Goal: Task Accomplishment & Management: Complete application form

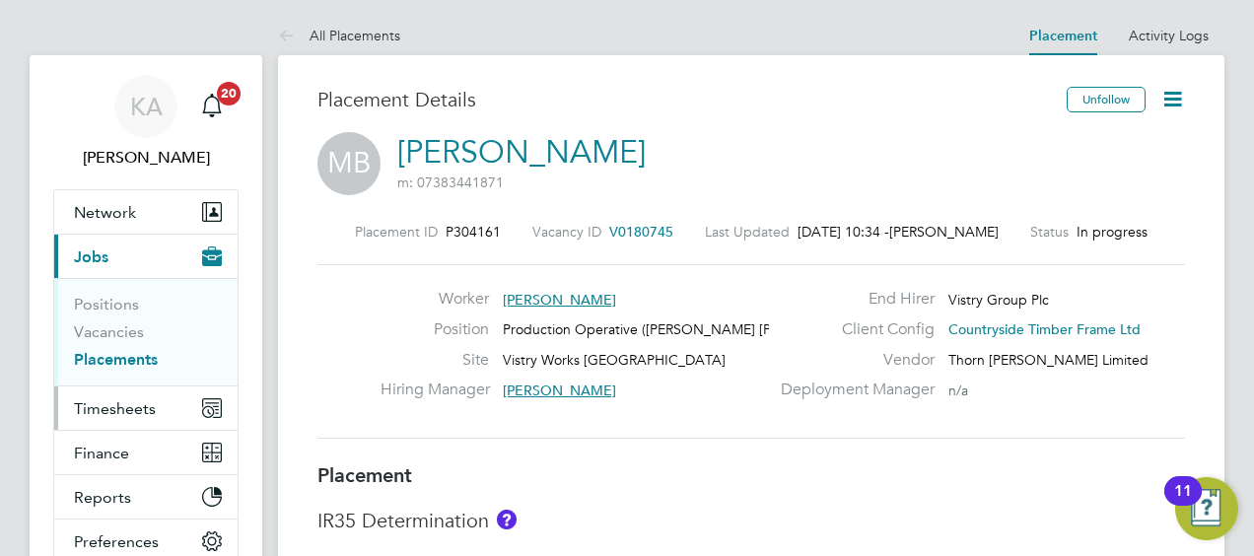
click at [123, 399] on span "Timesheets" at bounding box center [115, 408] width 82 height 19
click at [130, 406] on span "Timesheets" at bounding box center [115, 408] width 82 height 19
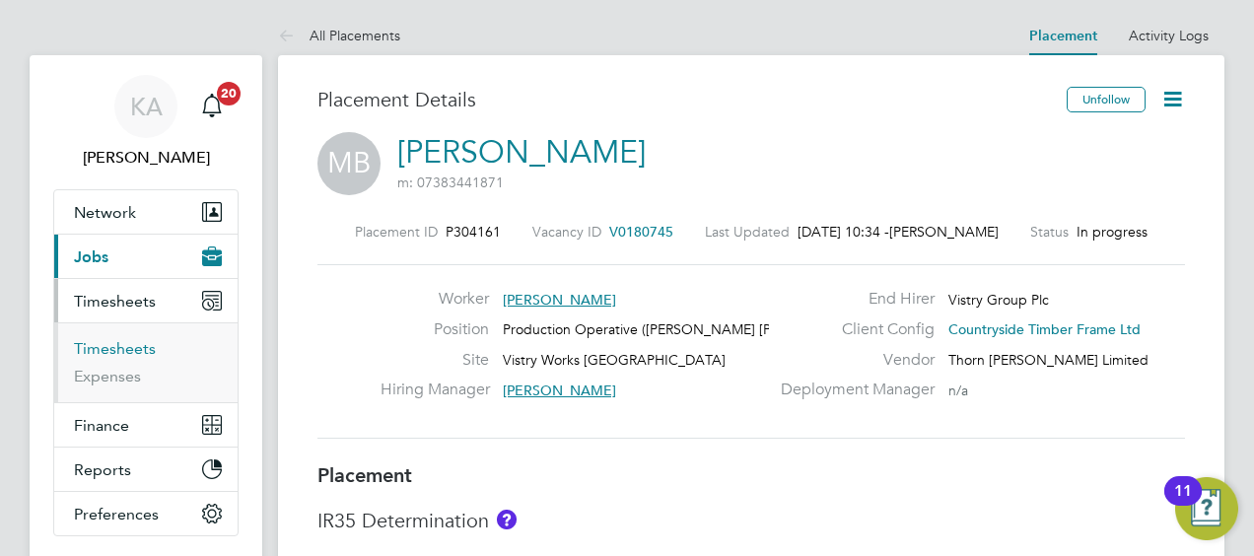
click at [113, 350] on link "Timesheets" at bounding box center [115, 348] width 82 height 19
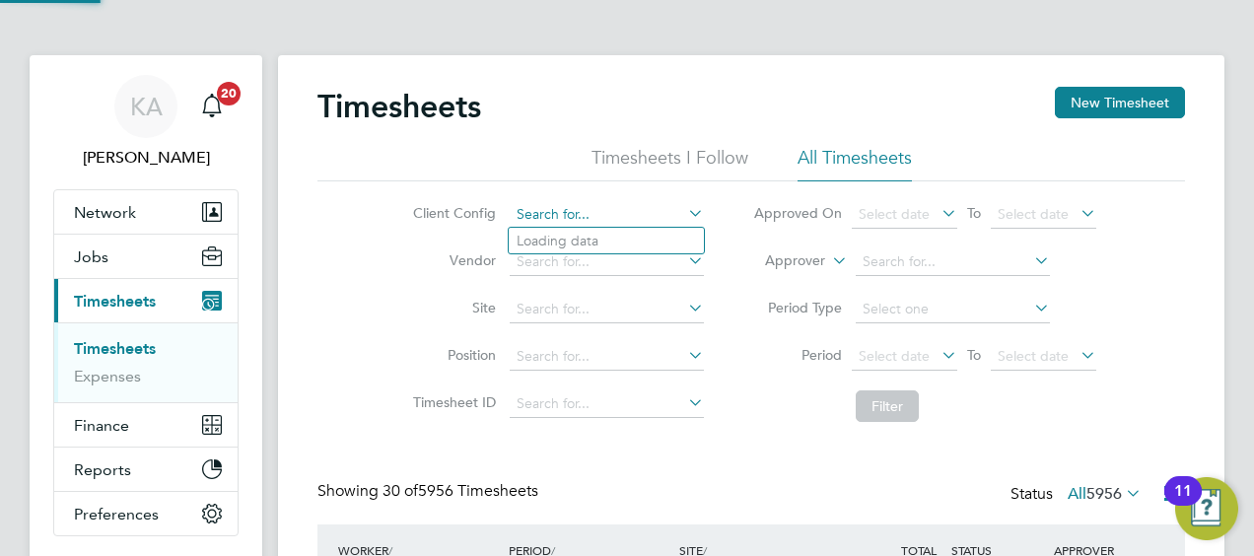
click at [587, 213] on input at bounding box center [607, 215] width 194 height 28
click at [564, 418] on li "Countryside Timber Frame Ltd" at bounding box center [637, 428] width 256 height 27
type input "Countryside Timber Frame Ltd"
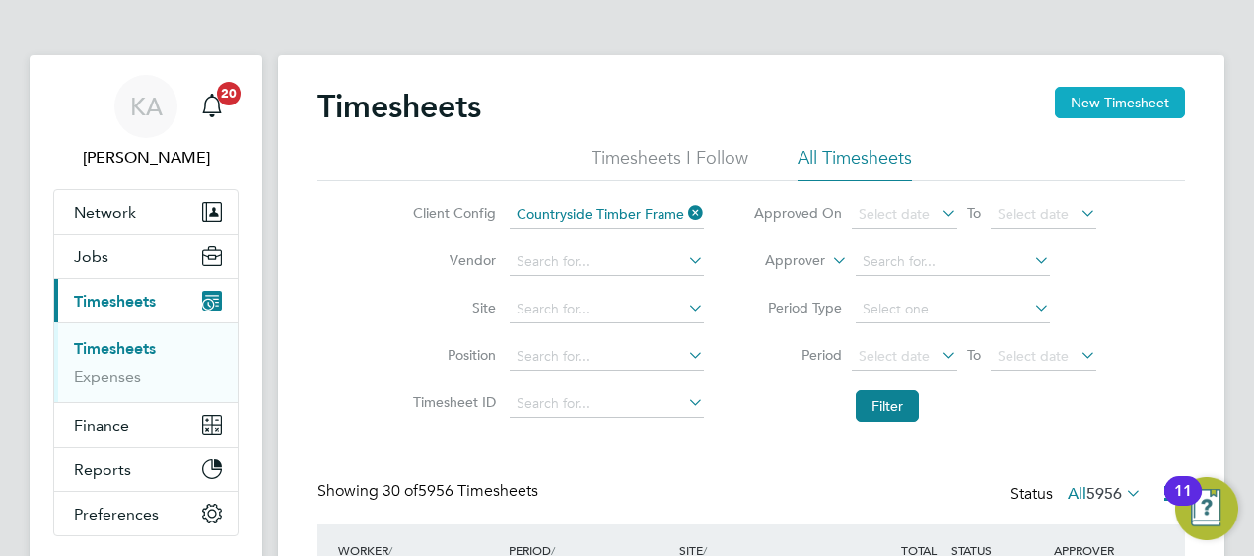
click at [1116, 108] on button "New Timesheet" at bounding box center [1120, 103] width 130 height 32
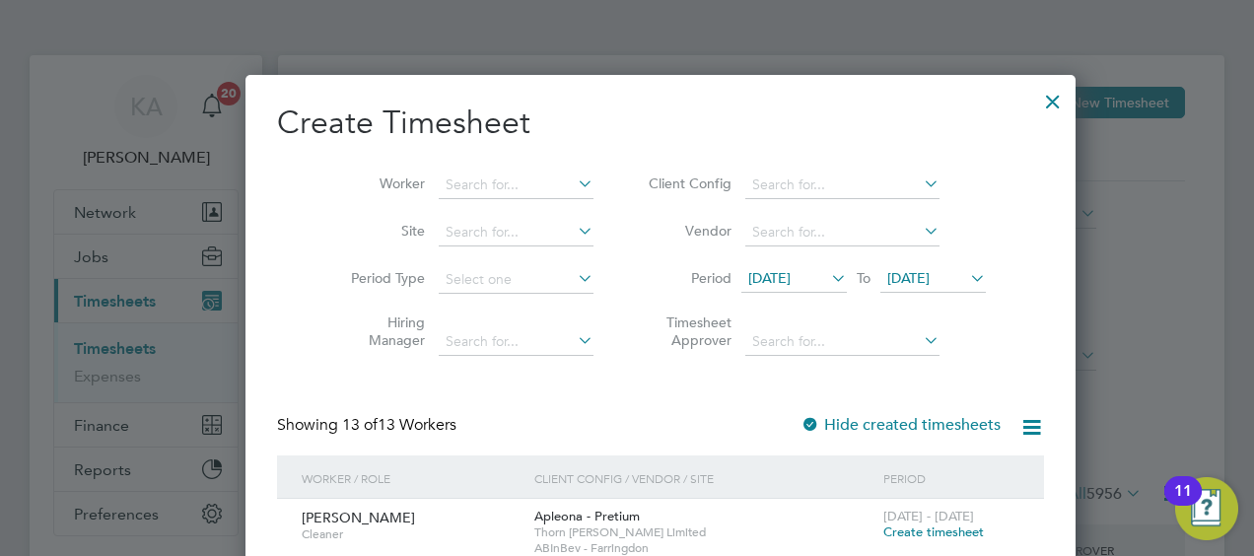
click at [753, 276] on span "[DATE]" at bounding box center [769, 278] width 42 height 18
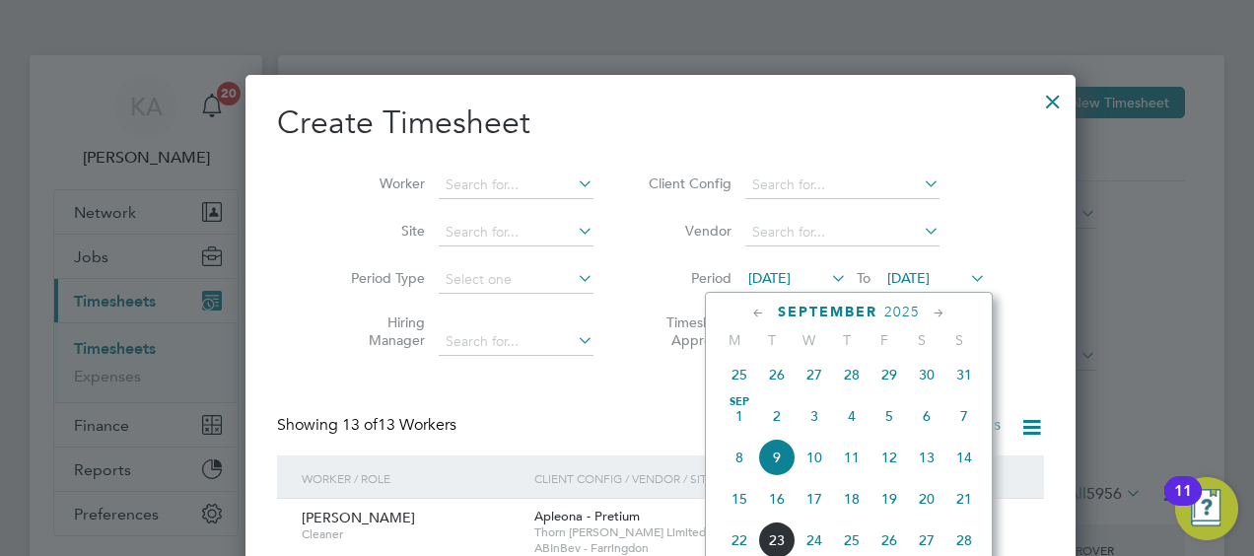
click at [970, 175] on li "Client Config" at bounding box center [814, 185] width 392 height 47
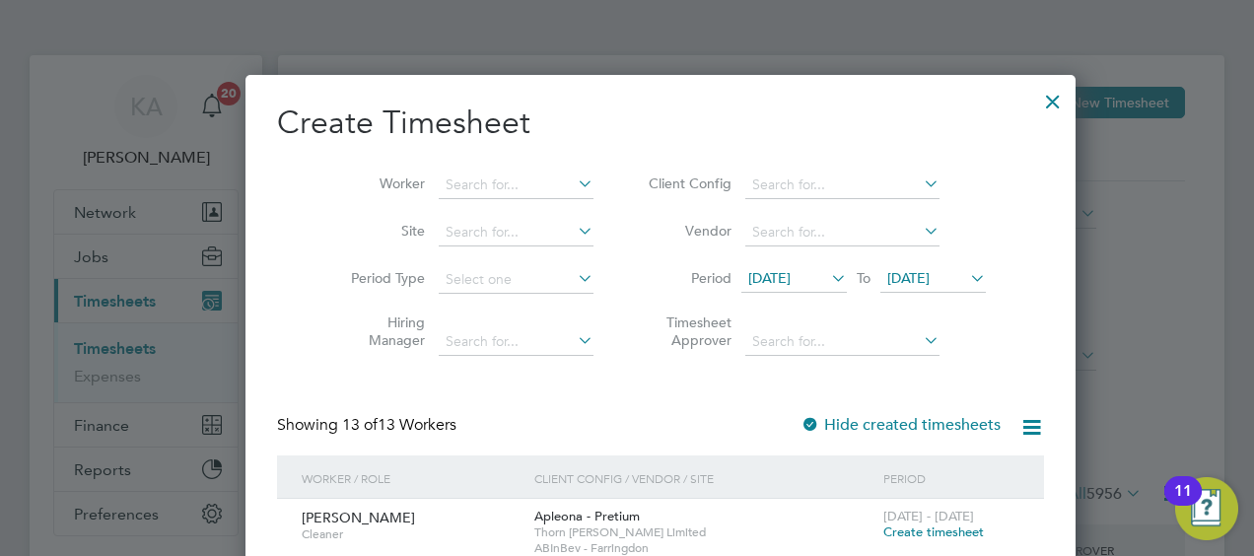
click at [1019, 424] on icon at bounding box center [1031, 427] width 25 height 25
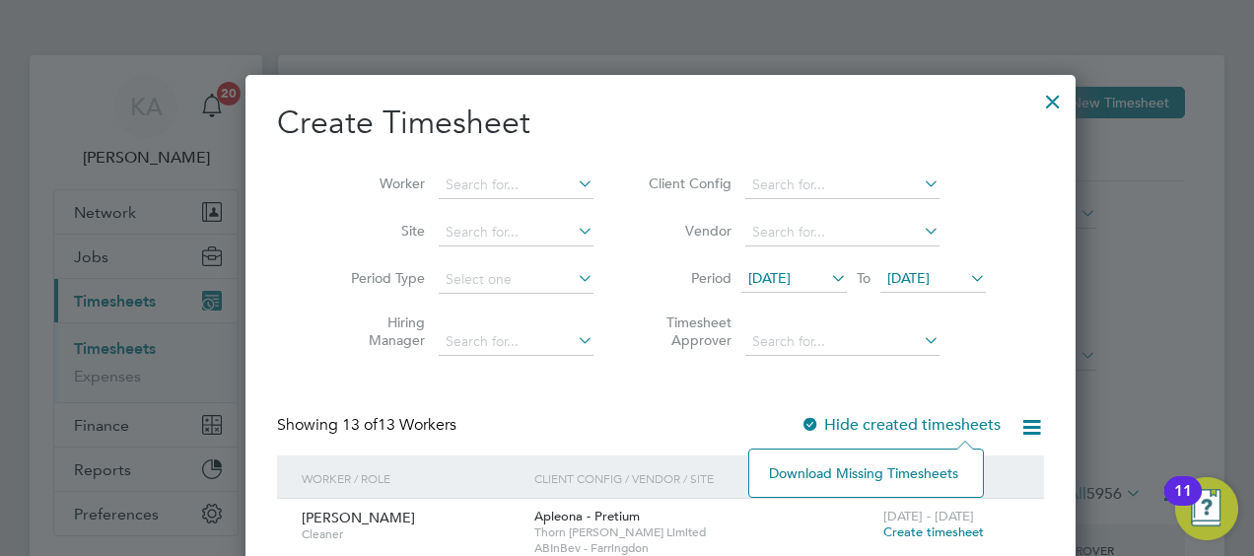
click at [1035, 96] on div at bounding box center [1052, 96] width 35 height 35
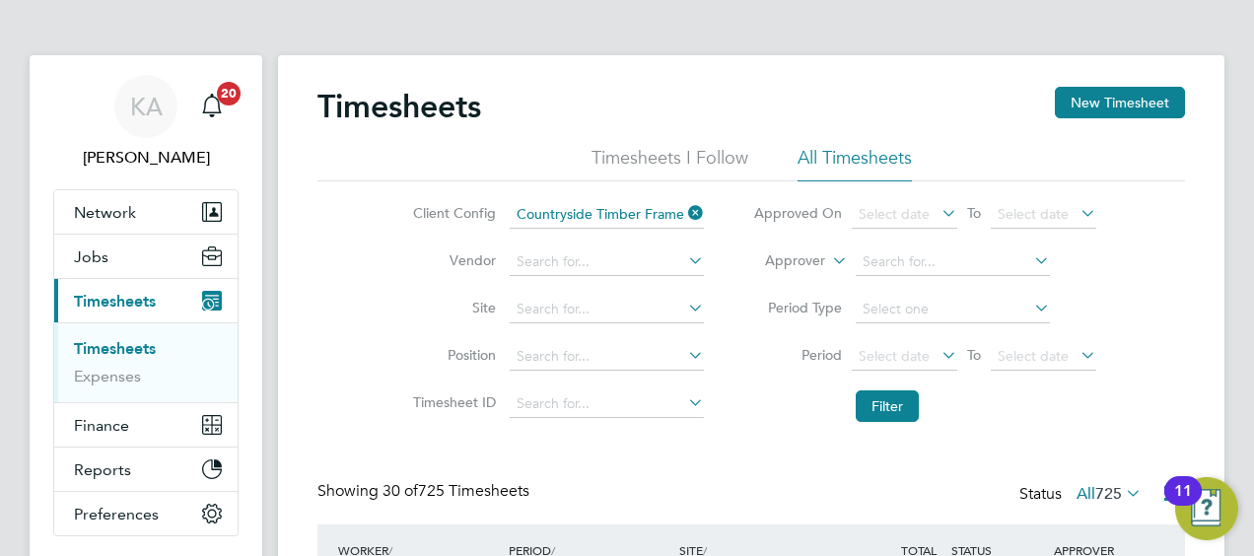
click at [1077, 489] on label "All 725" at bounding box center [1109, 494] width 65 height 20
click at [1073, 550] on li "Saved" at bounding box center [1091, 555] width 91 height 28
click at [1137, 394] on div "Client Config Countryside Timber Frame Ltd Vendor Site Position Timesheet ID Ap…" at bounding box center [751, 306] width 868 height 250
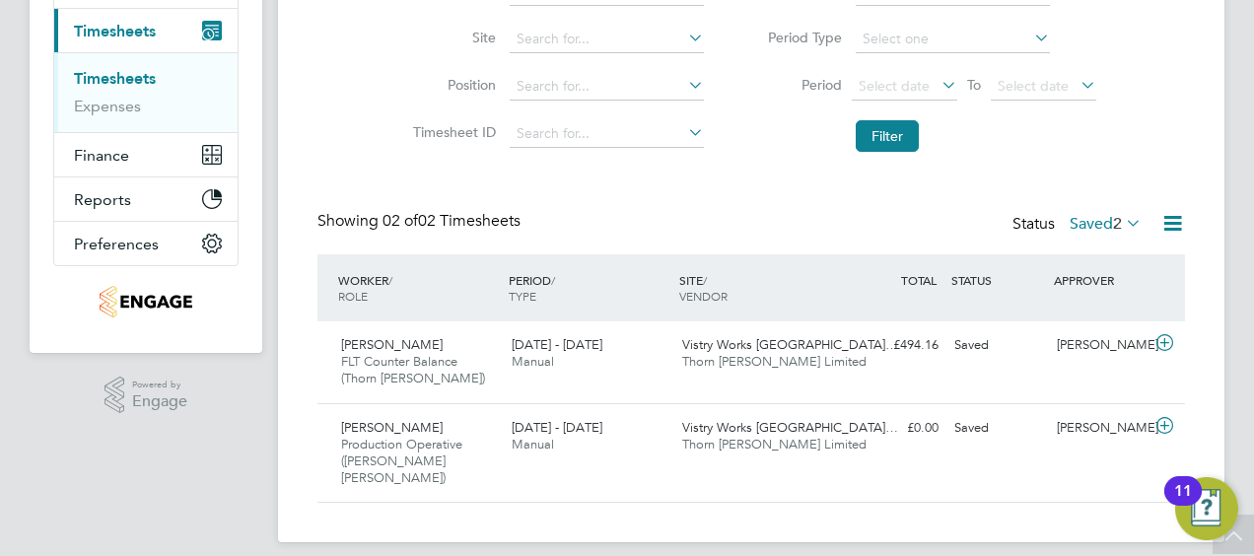
click at [1122, 214] on icon at bounding box center [1122, 223] width 0 height 28
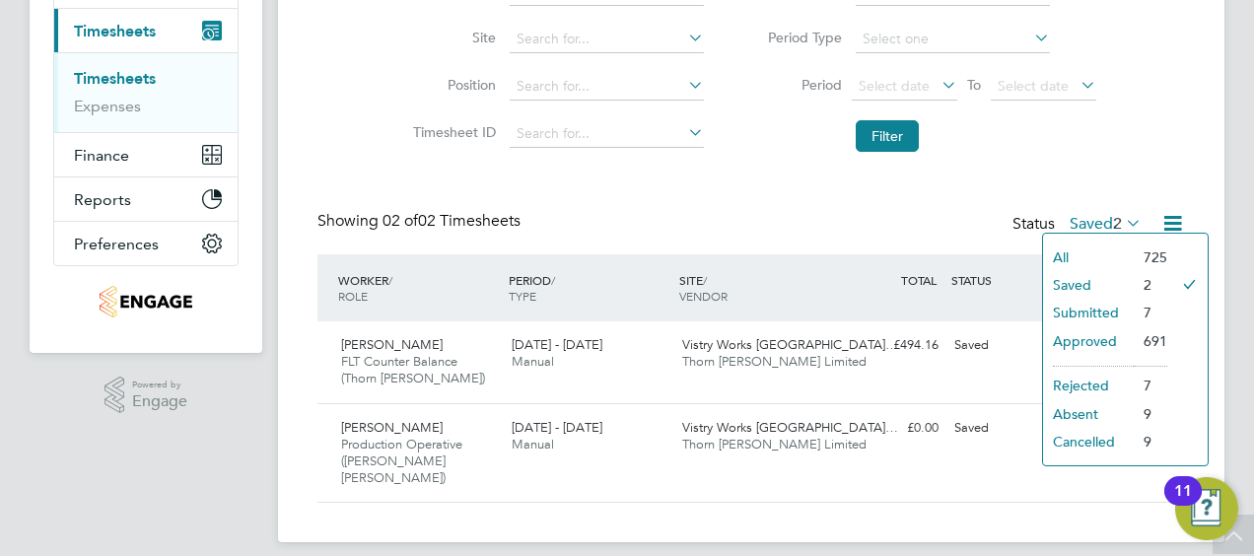
click at [1089, 317] on li "Submitted" at bounding box center [1088, 313] width 91 height 28
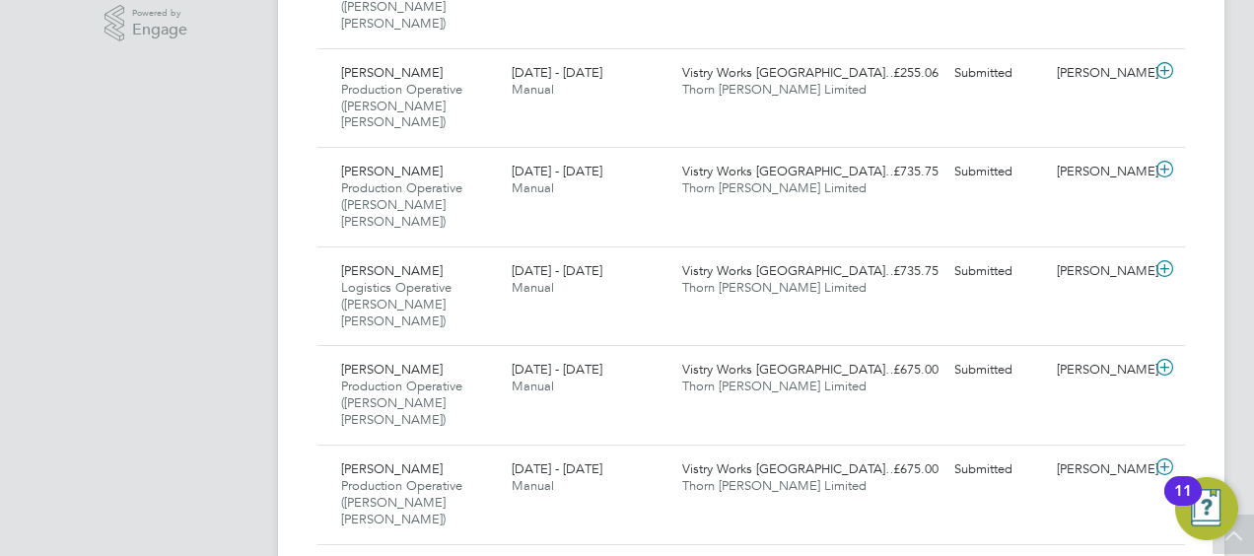
click at [218, 154] on app-navbar "[PERSON_NAME] Notifications 20 Applications: Network Team Members Businesses Si…" at bounding box center [146, 55] width 233 height 1285
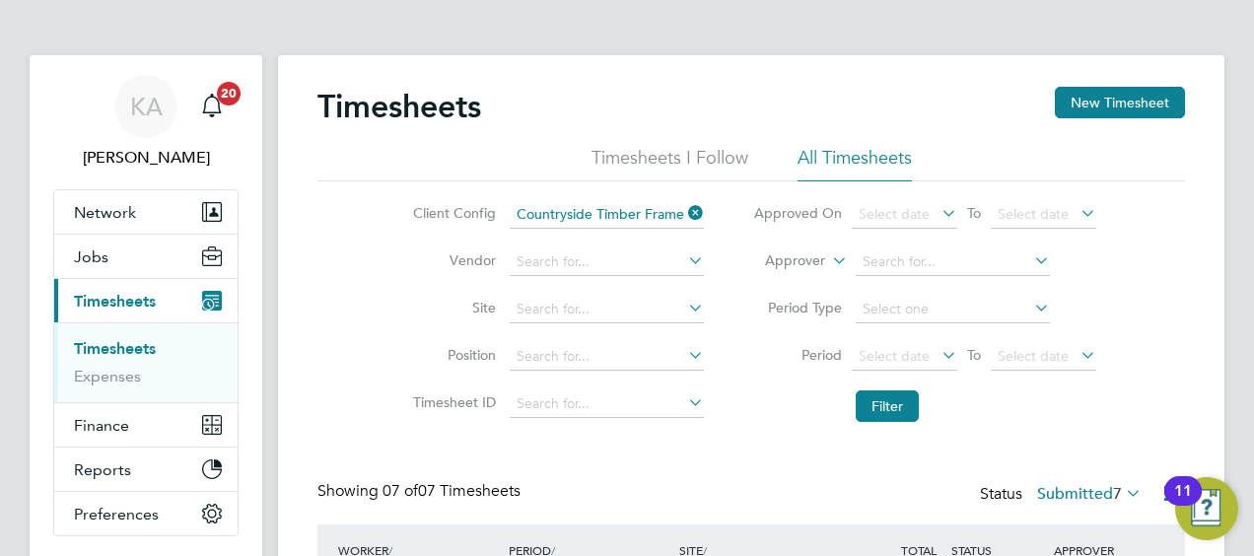
click at [814, 178] on li "All Timesheets" at bounding box center [855, 163] width 114 height 35
click at [1169, 99] on button "New Timesheet" at bounding box center [1120, 103] width 130 height 32
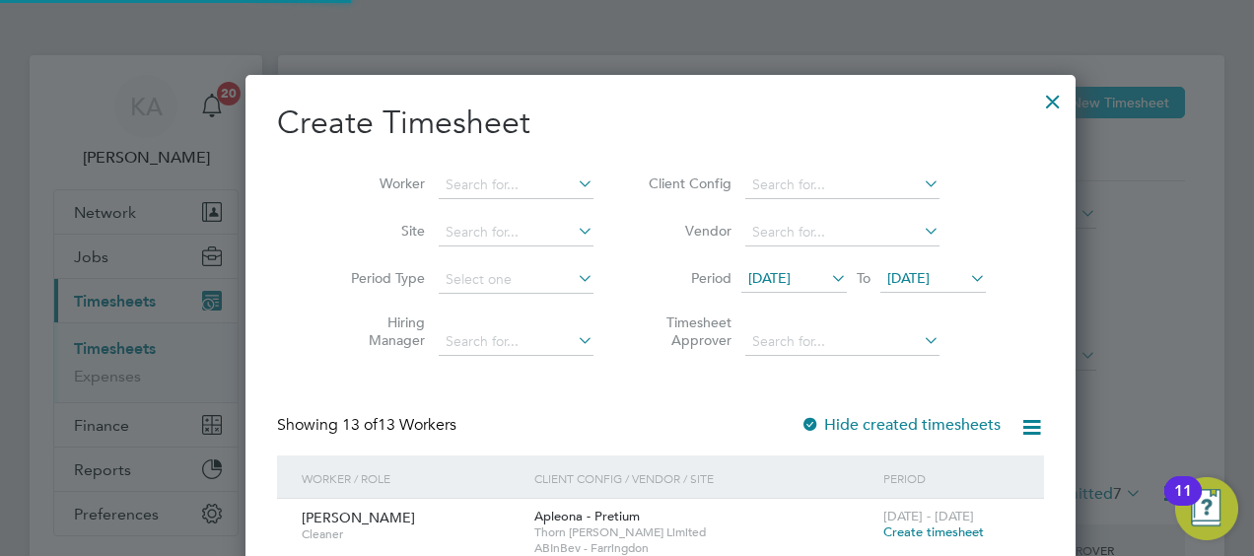
scroll to position [1845, 763]
click at [1223, 318] on div at bounding box center [627, 278] width 1254 height 556
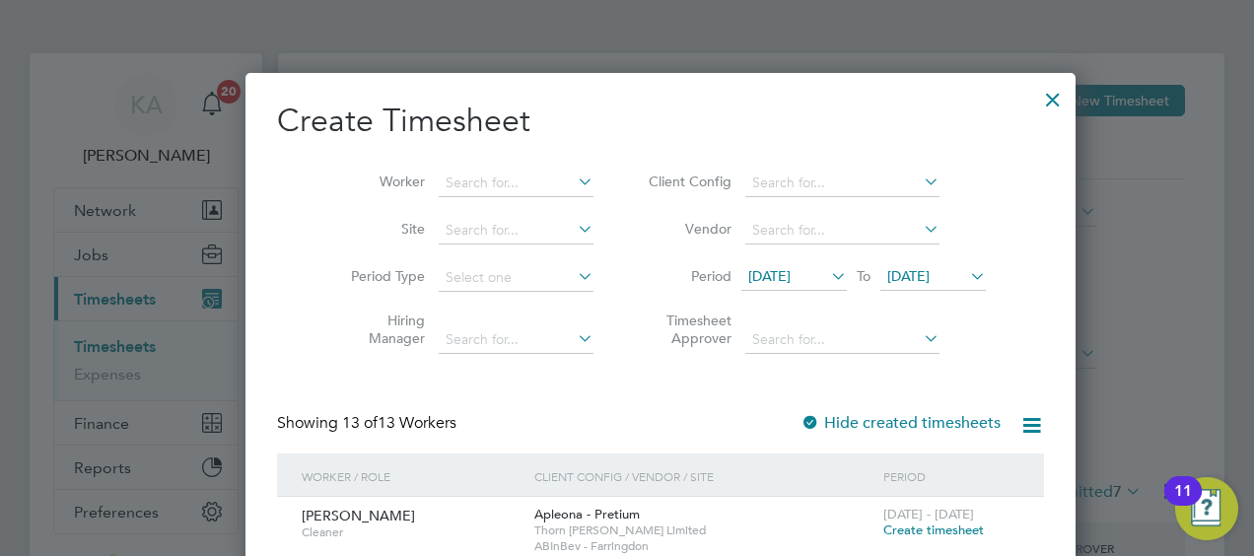
scroll to position [0, 0]
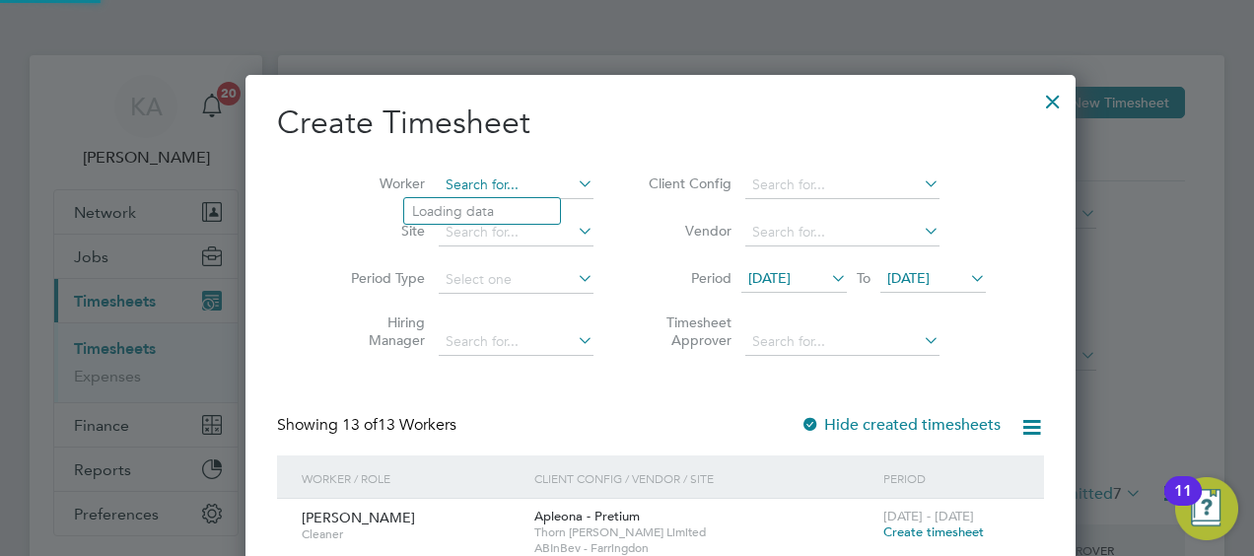
click at [456, 179] on input at bounding box center [516, 186] width 155 height 28
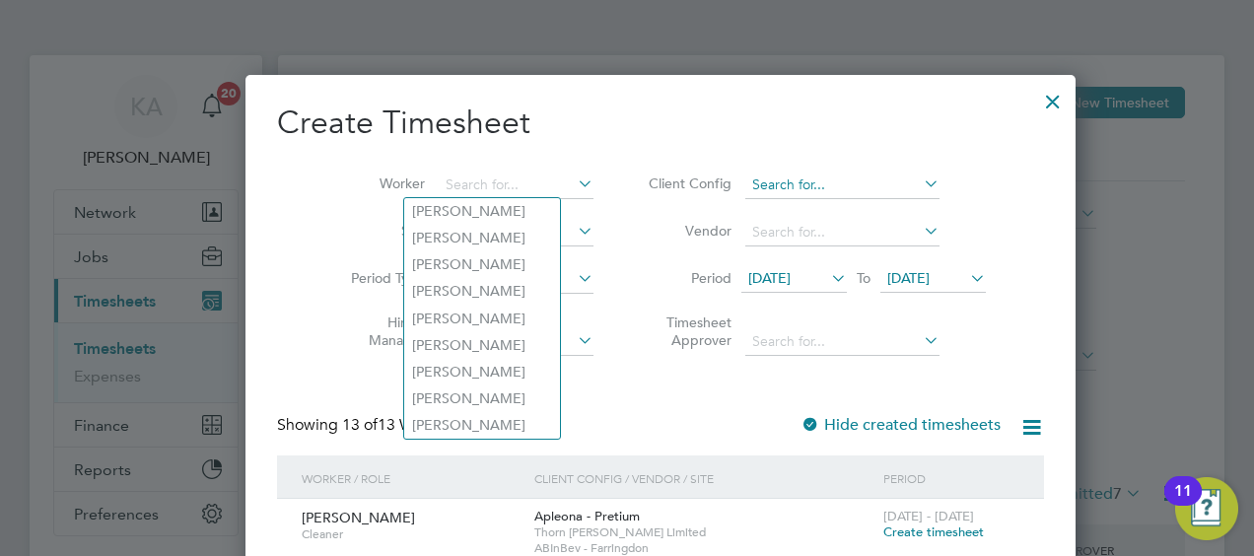
click at [774, 183] on input at bounding box center [842, 186] width 194 height 28
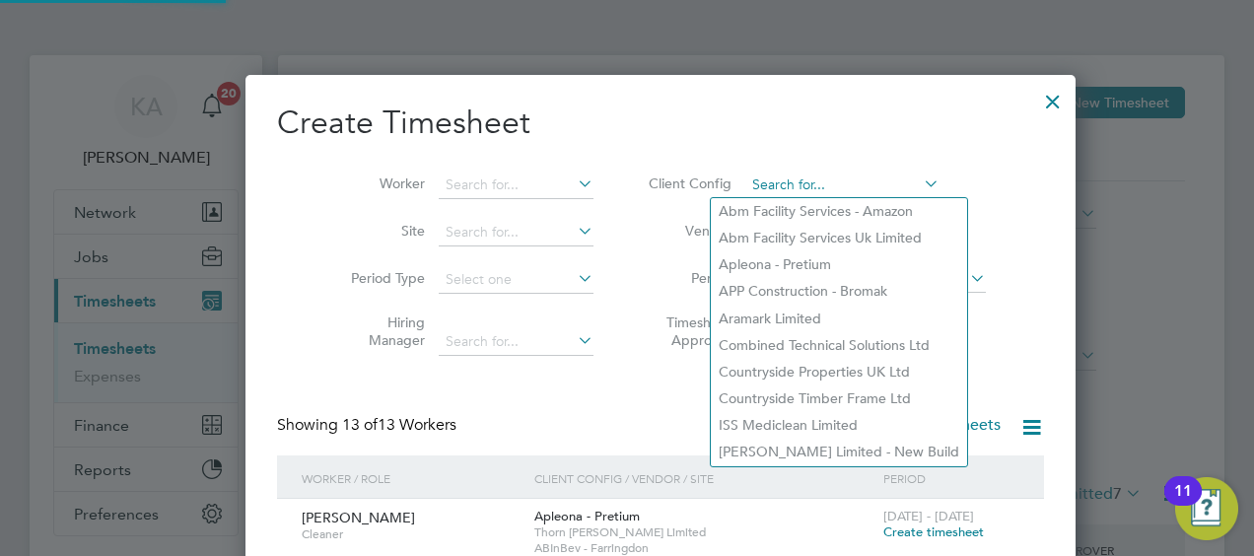
scroll to position [1845, 763]
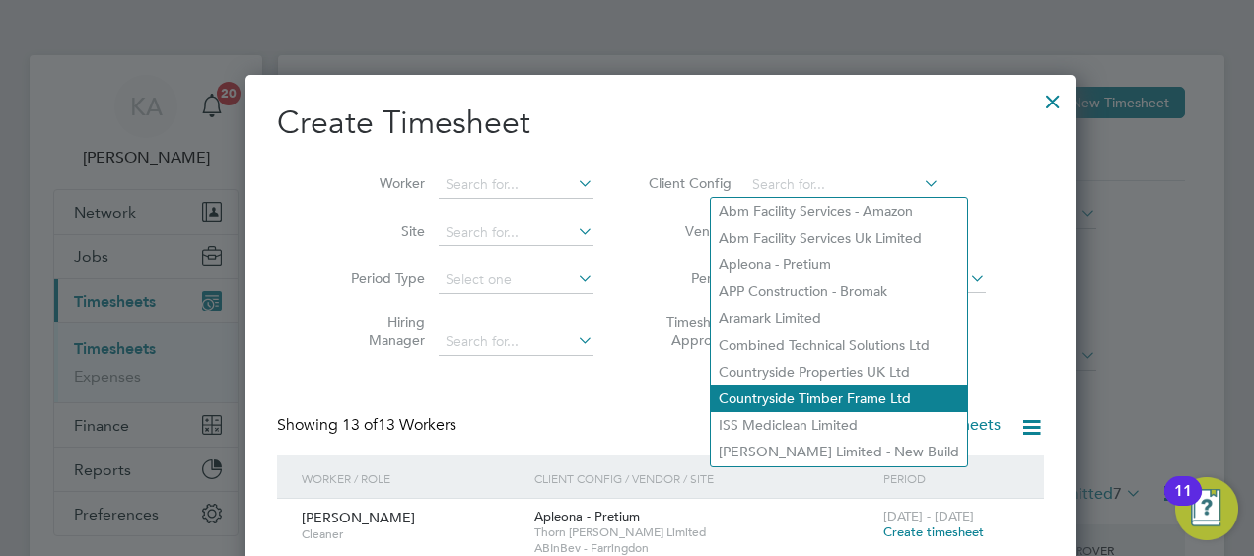
click at [770, 386] on li "Countryside Timber Frame Ltd" at bounding box center [839, 398] width 256 height 27
type input "Countryside Timber Frame Ltd"
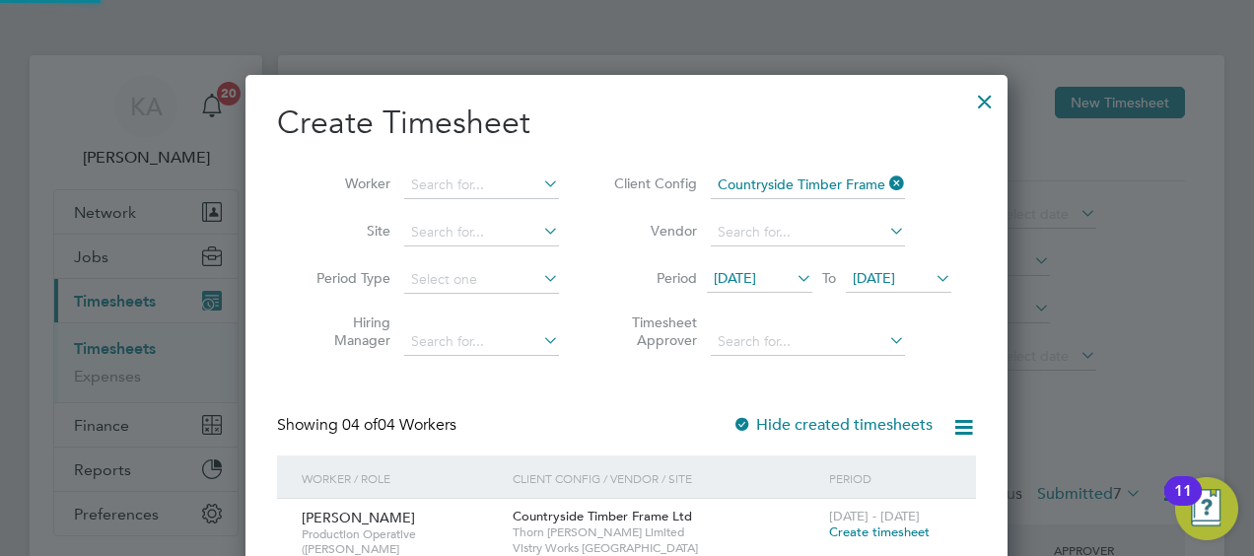
scroll to position [869, 763]
click at [982, 196] on div "Create Timesheet Worker Site Period Type Hiring Manager Client Config Countrysi…" at bounding box center [626, 560] width 762 height 970
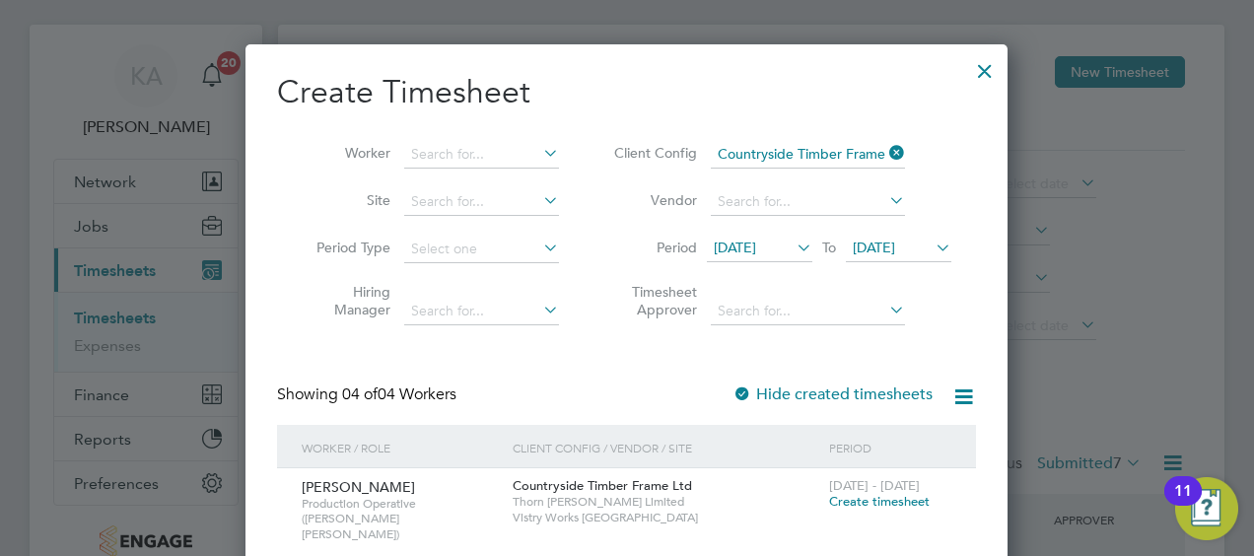
scroll to position [0, 0]
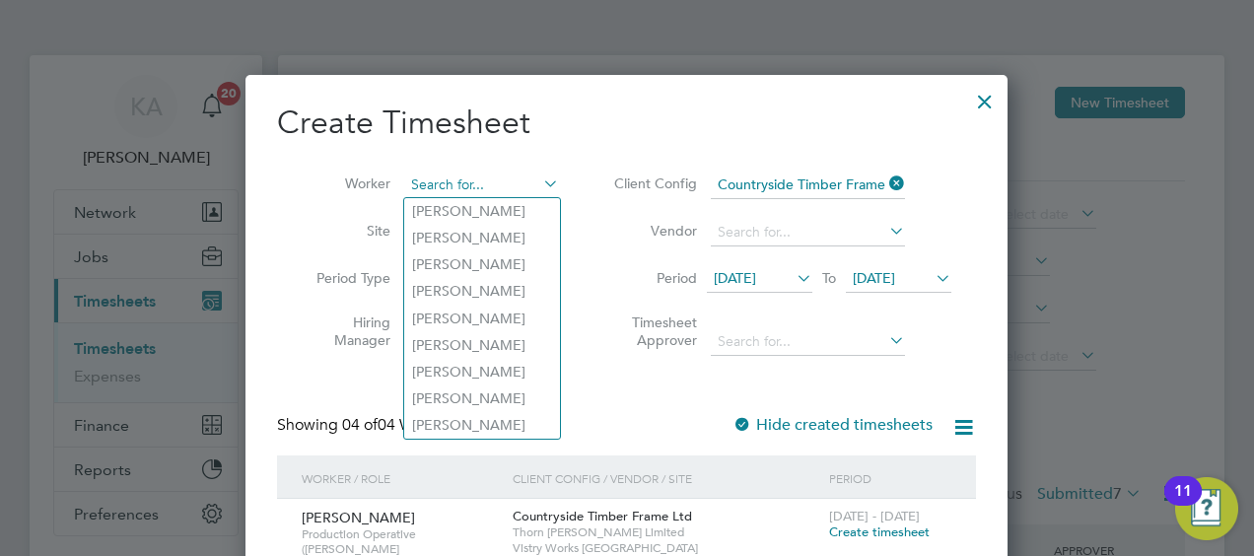
click at [455, 179] on input at bounding box center [481, 186] width 155 height 28
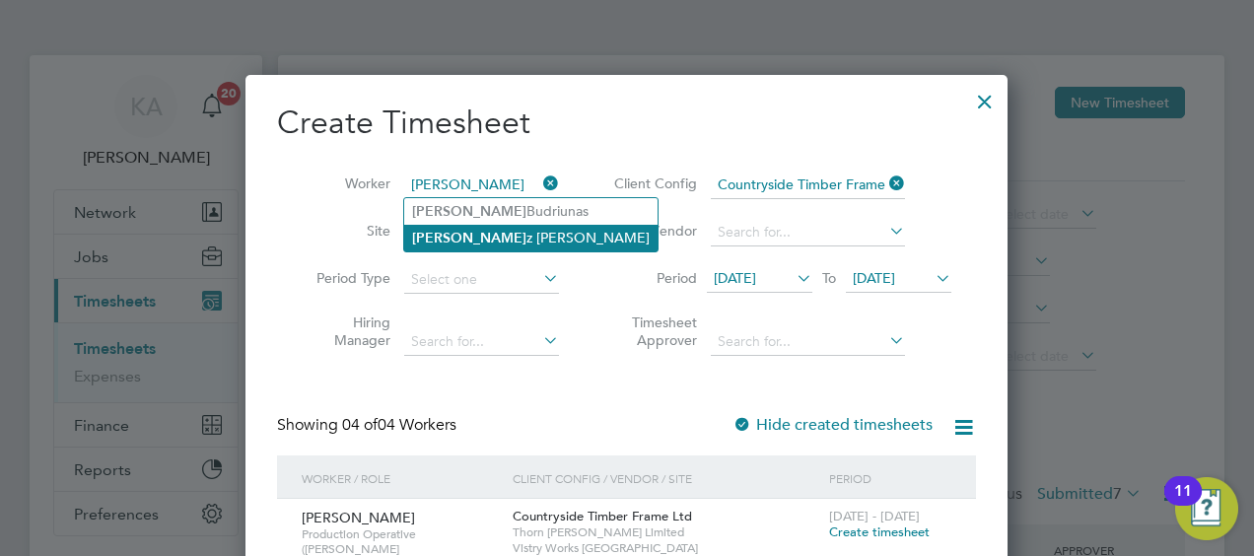
type input "[PERSON_NAME]"
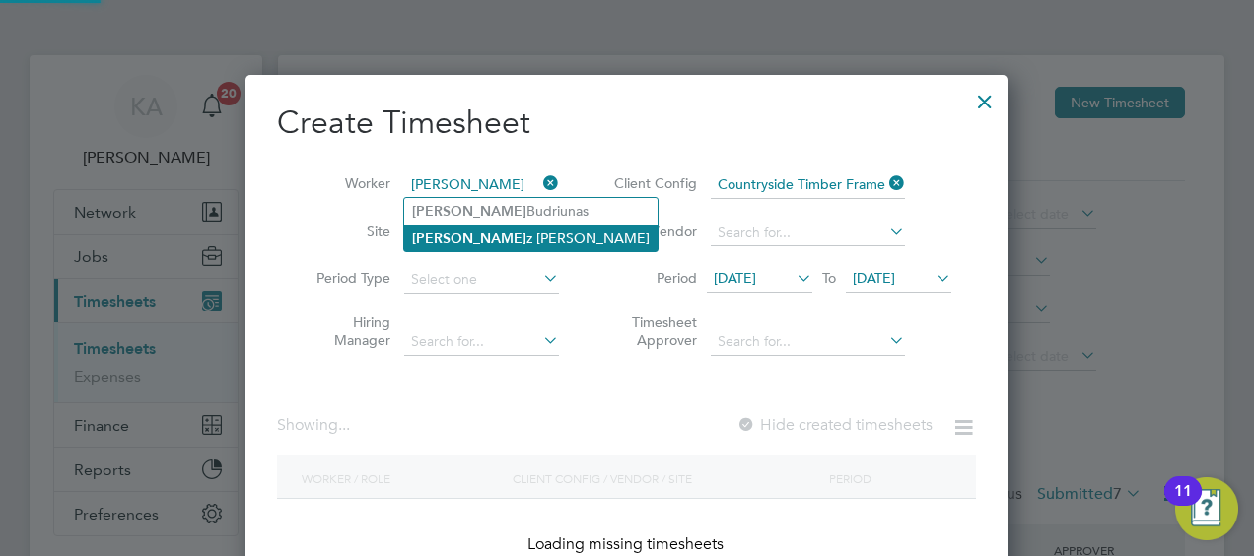
scroll to position [555, 763]
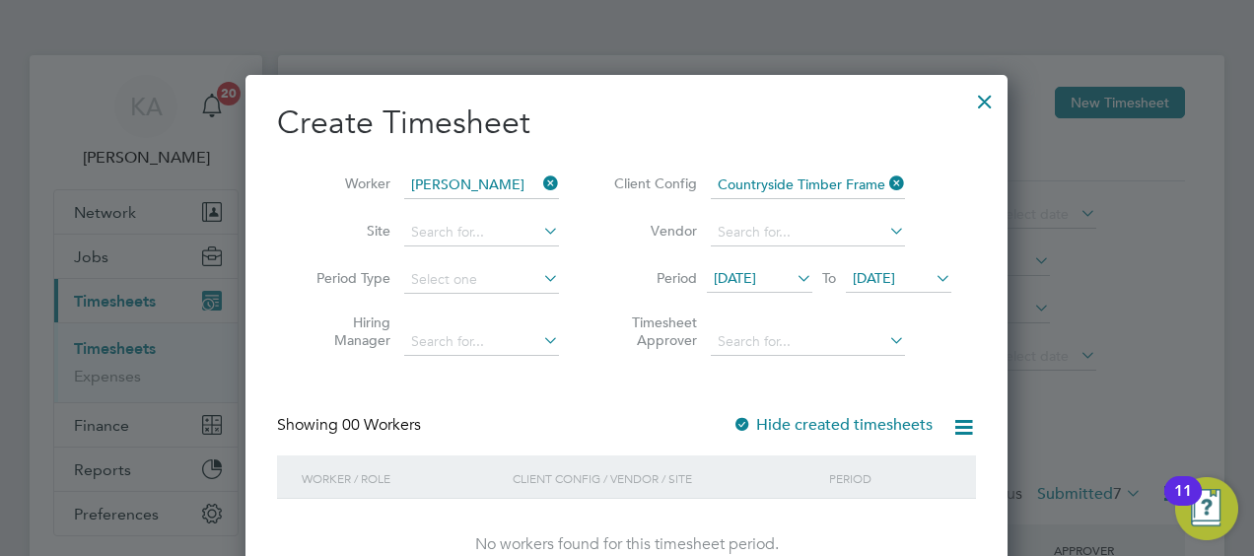
click at [769, 266] on span "[DATE]" at bounding box center [759, 279] width 105 height 27
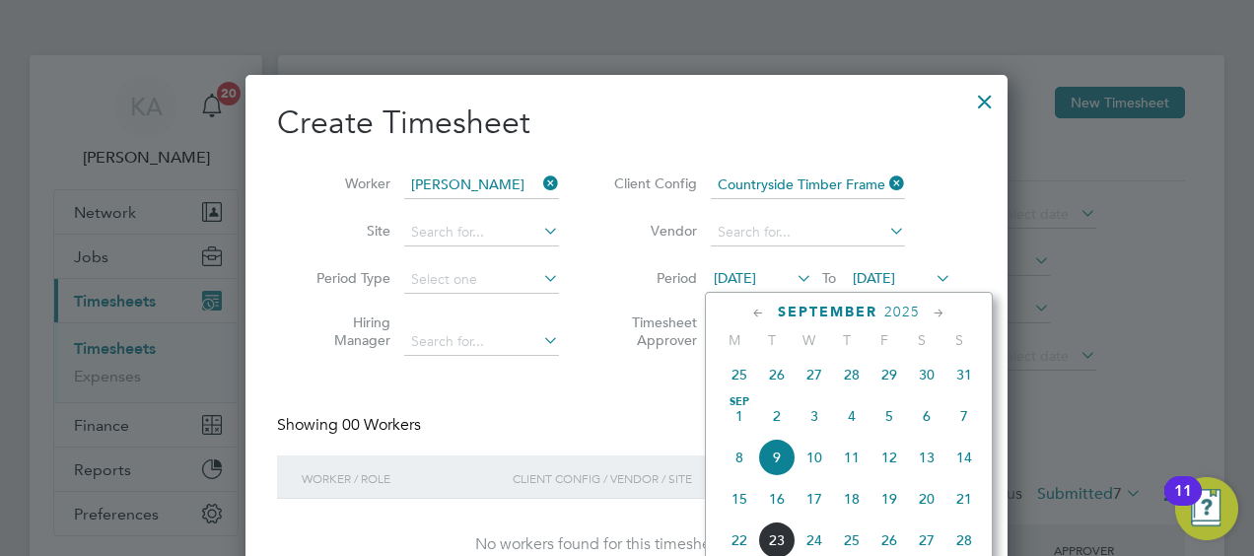
click at [743, 500] on span "15" at bounding box center [739, 498] width 37 height 37
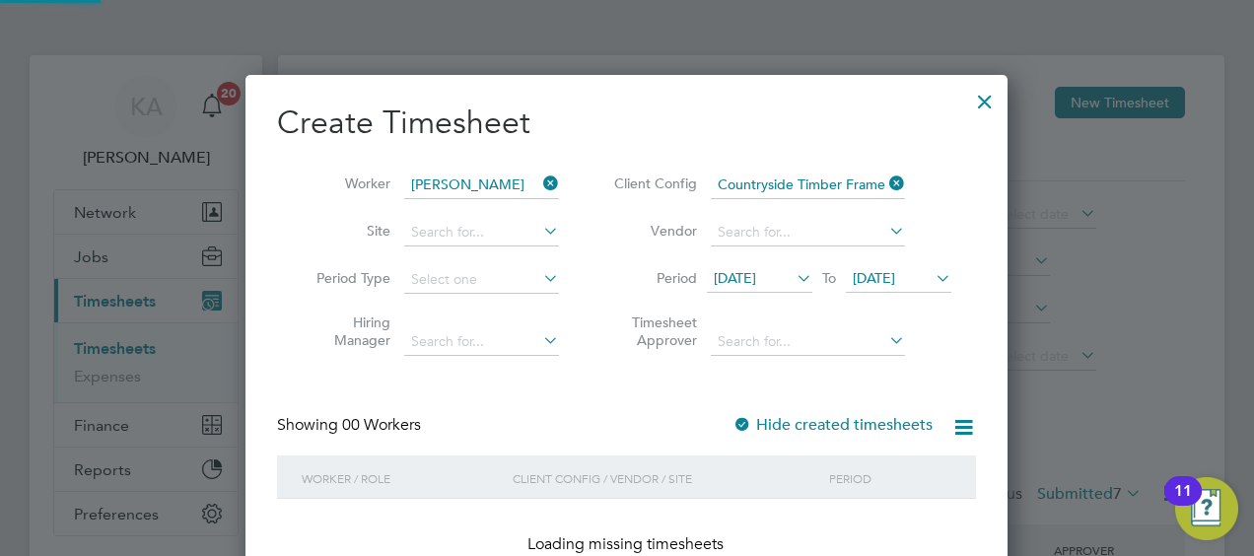
scroll to position [555, 763]
click at [471, 177] on input at bounding box center [481, 186] width 155 height 28
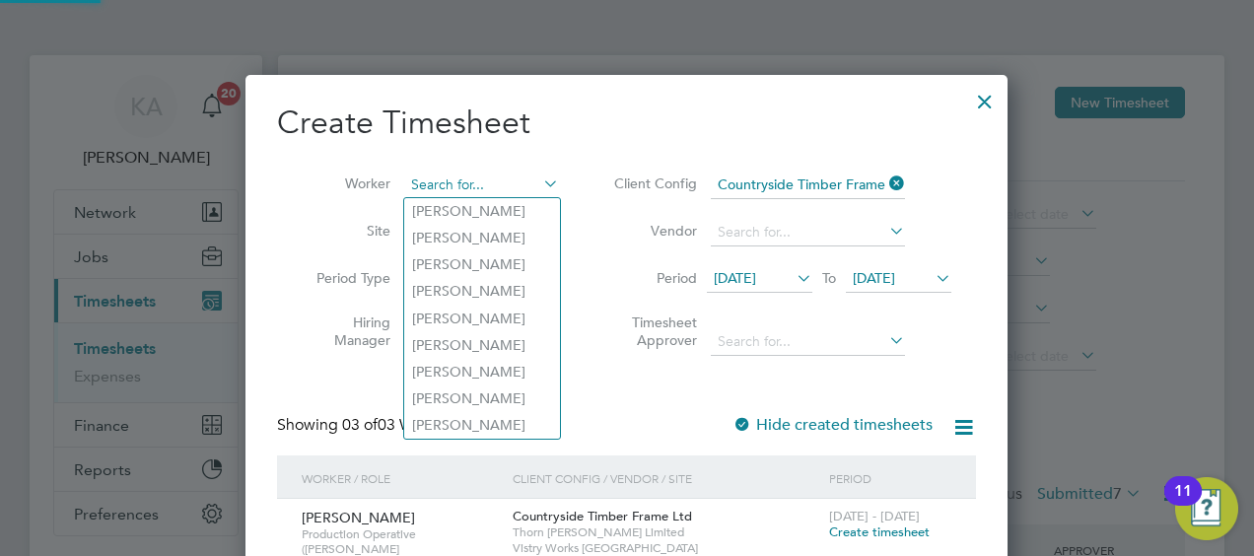
scroll to position [666, 763]
click at [970, 89] on div at bounding box center [984, 96] width 35 height 35
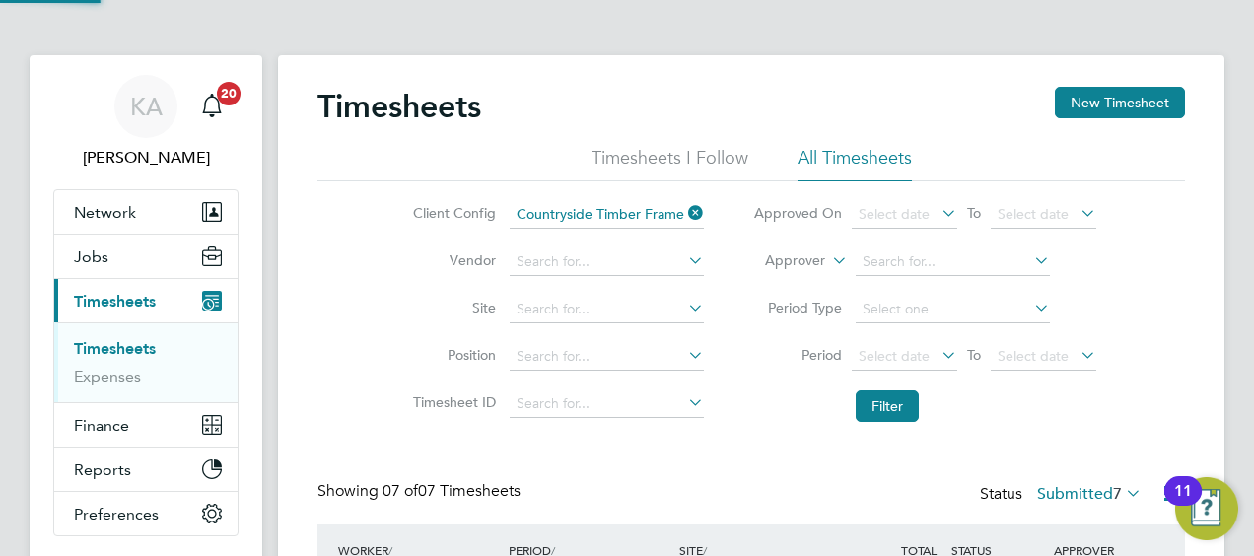
scroll to position [10, 10]
click at [972, 89] on div "Timesheets New Timesheet" at bounding box center [751, 116] width 868 height 59
click at [1116, 104] on button "New Timesheet" at bounding box center [1120, 103] width 130 height 32
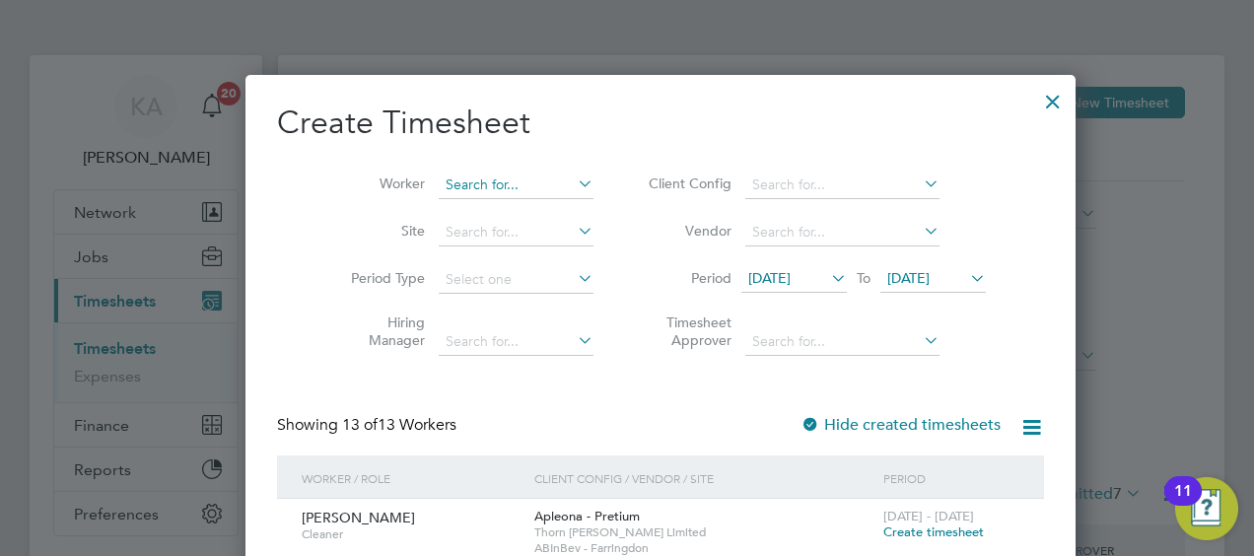
click at [448, 182] on input at bounding box center [516, 186] width 155 height 28
click at [463, 245] on li "[PERSON_NAME]" at bounding box center [530, 238] width 253 height 27
type input "[PERSON_NAME]"
click at [632, 418] on div "Showing 13 of 13 Workers Hide created timesheets" at bounding box center [660, 435] width 767 height 40
click at [775, 278] on span "[DATE]" at bounding box center [769, 278] width 42 height 18
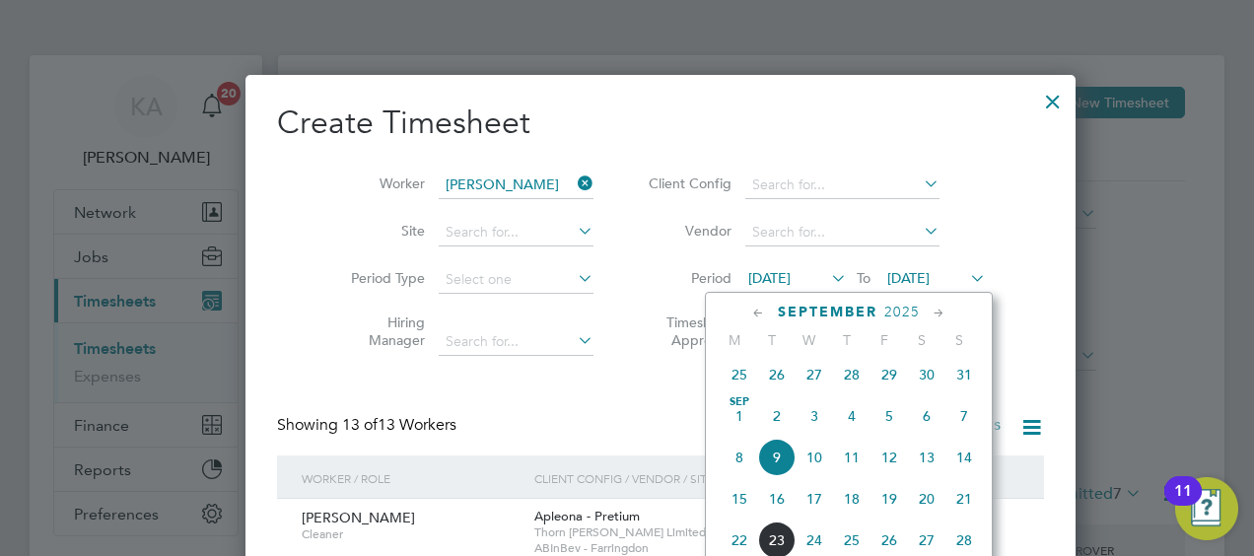
click at [743, 508] on span "15" at bounding box center [739, 498] width 37 height 37
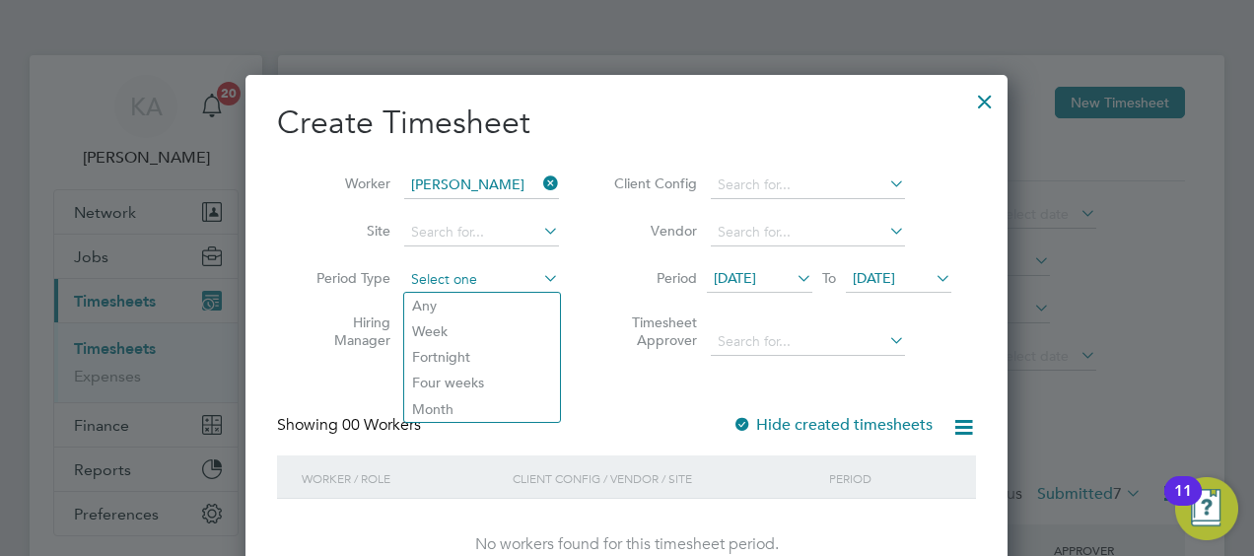
click at [491, 278] on input at bounding box center [481, 280] width 155 height 28
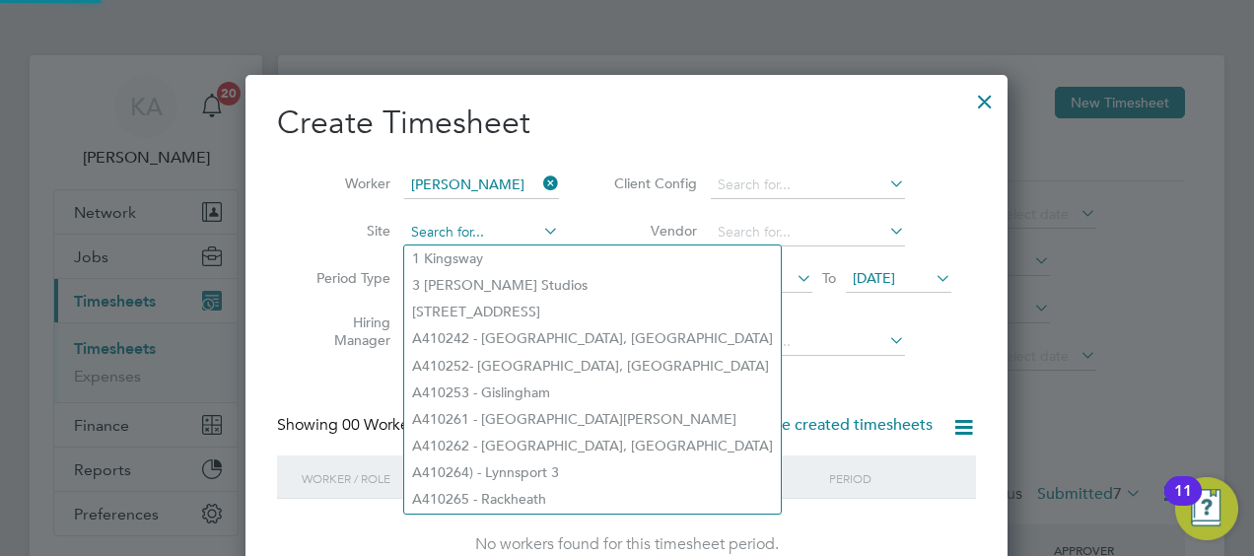
click at [473, 224] on input at bounding box center [481, 233] width 155 height 28
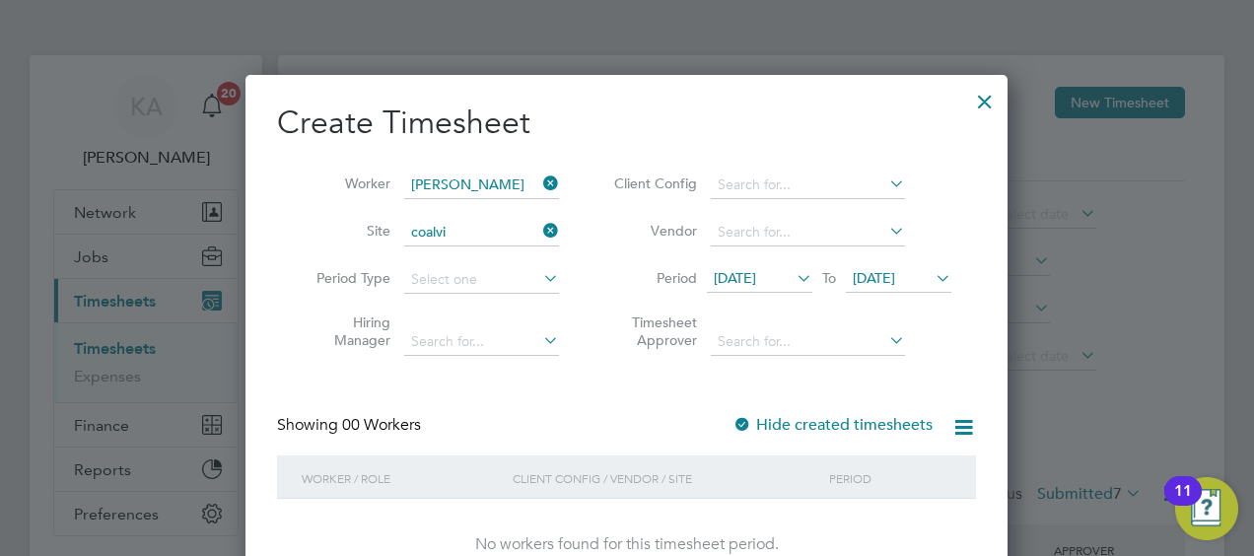
click at [485, 280] on li "Vistry Works [GEOGRAPHIC_DATA]" at bounding box center [523, 284] width 239 height 26
type input "Vistry Works [GEOGRAPHIC_DATA]"
click at [991, 103] on div at bounding box center [984, 96] width 35 height 35
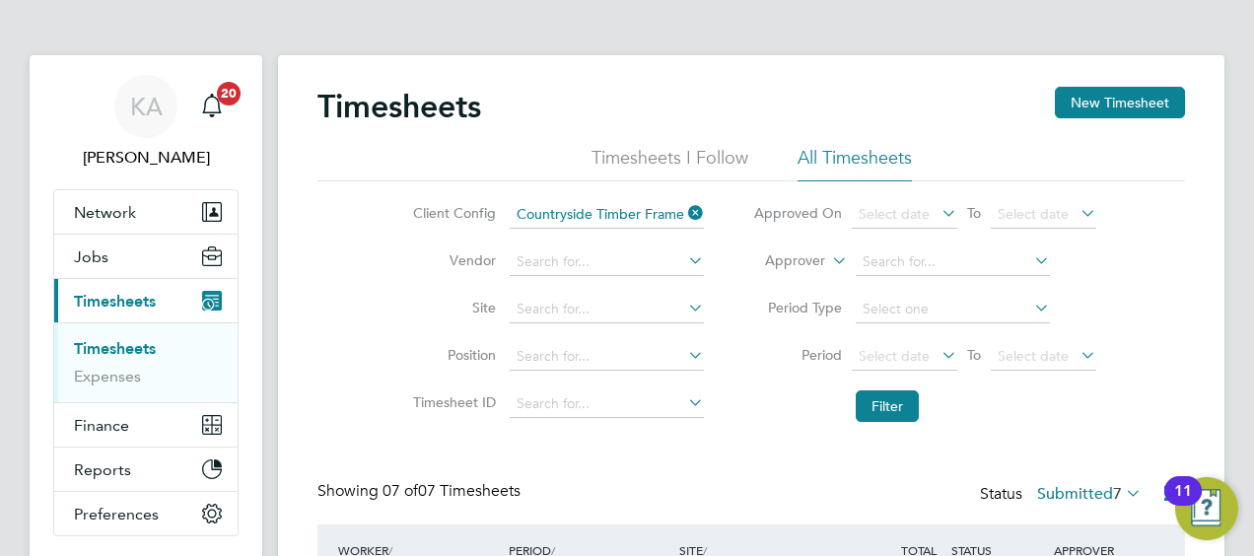
click at [105, 351] on link "Timesheets" at bounding box center [115, 348] width 82 height 19
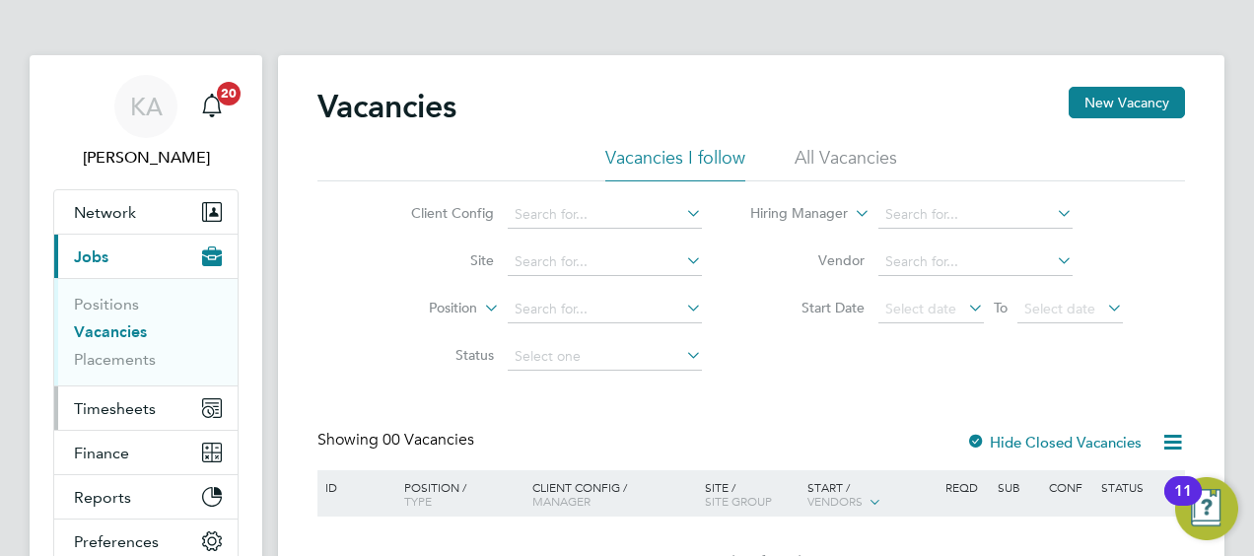
click at [103, 406] on span "Timesheets" at bounding box center [115, 408] width 82 height 19
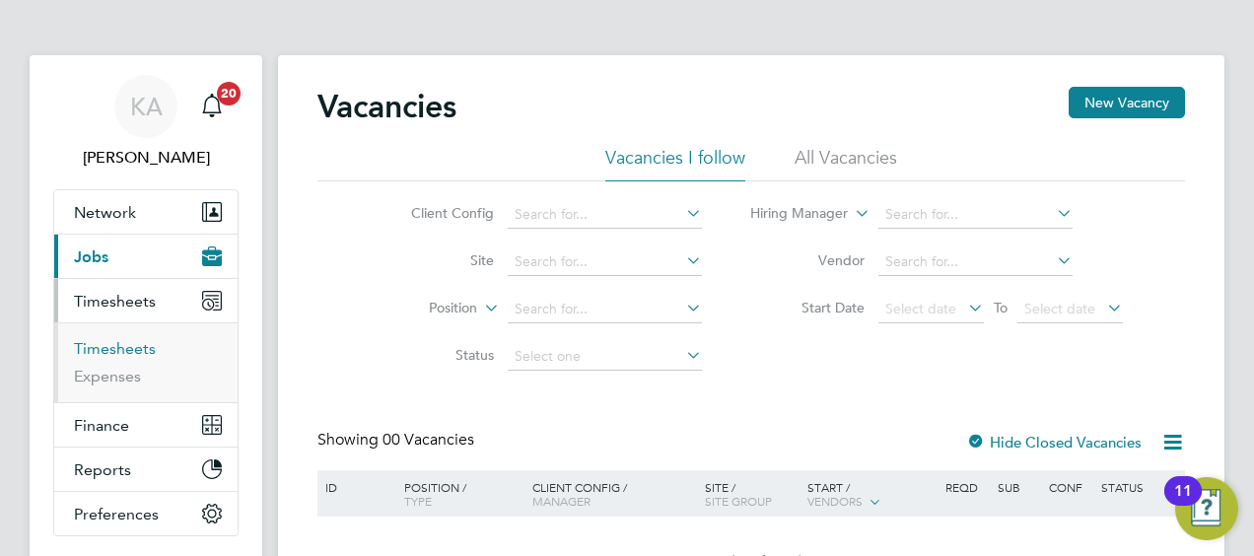
click at [112, 341] on link "Timesheets" at bounding box center [115, 348] width 82 height 19
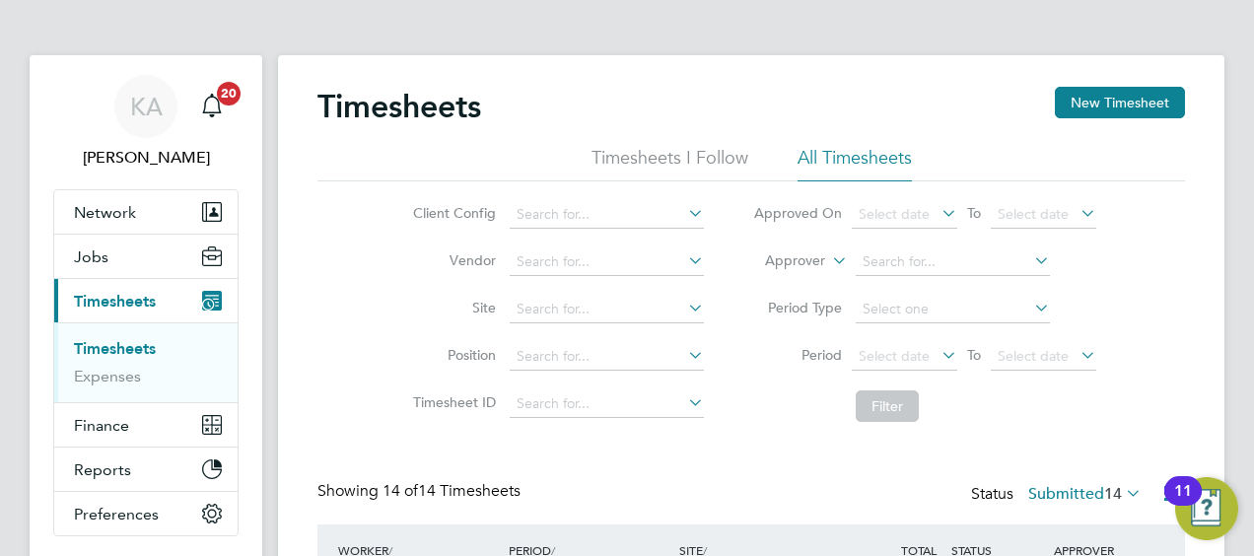
click at [558, 229] on li "Client Config" at bounding box center [556, 214] width 346 height 47
click at [558, 220] on input at bounding box center [607, 215] width 194 height 28
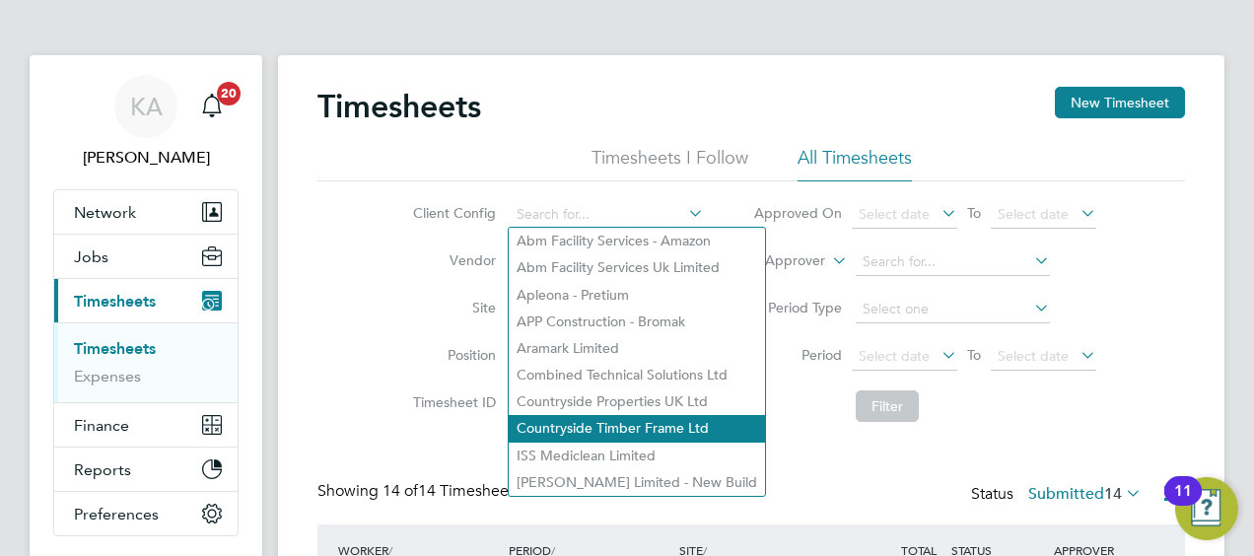
click at [568, 425] on li "Countryside Timber Frame Ltd" at bounding box center [637, 428] width 256 height 27
type input "Countryside Timber Frame Ltd"
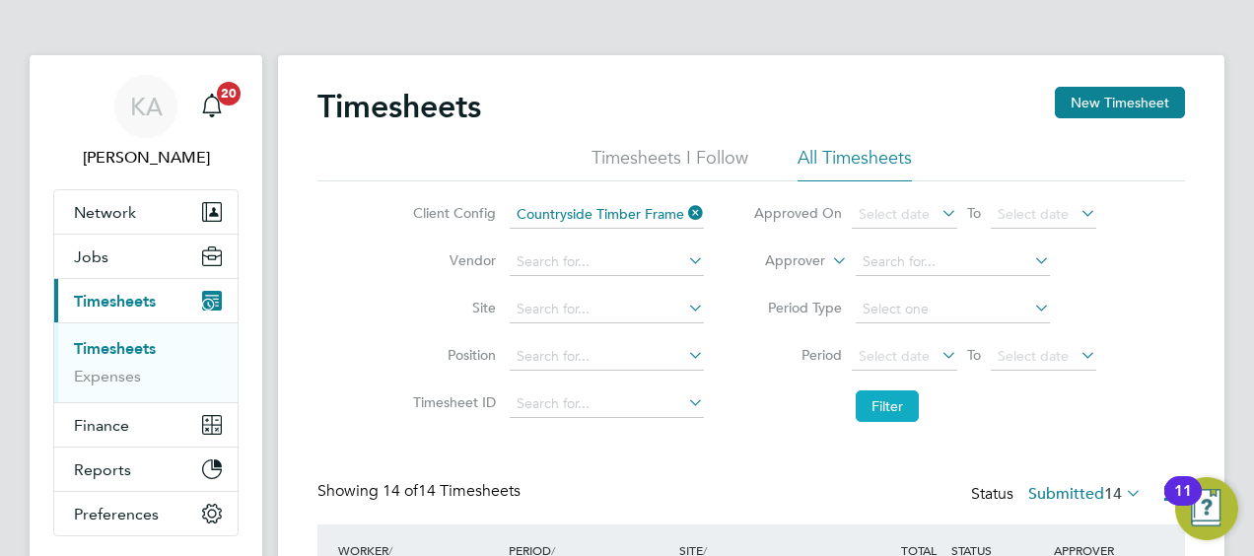
click at [875, 402] on button "Filter" at bounding box center [887, 406] width 63 height 32
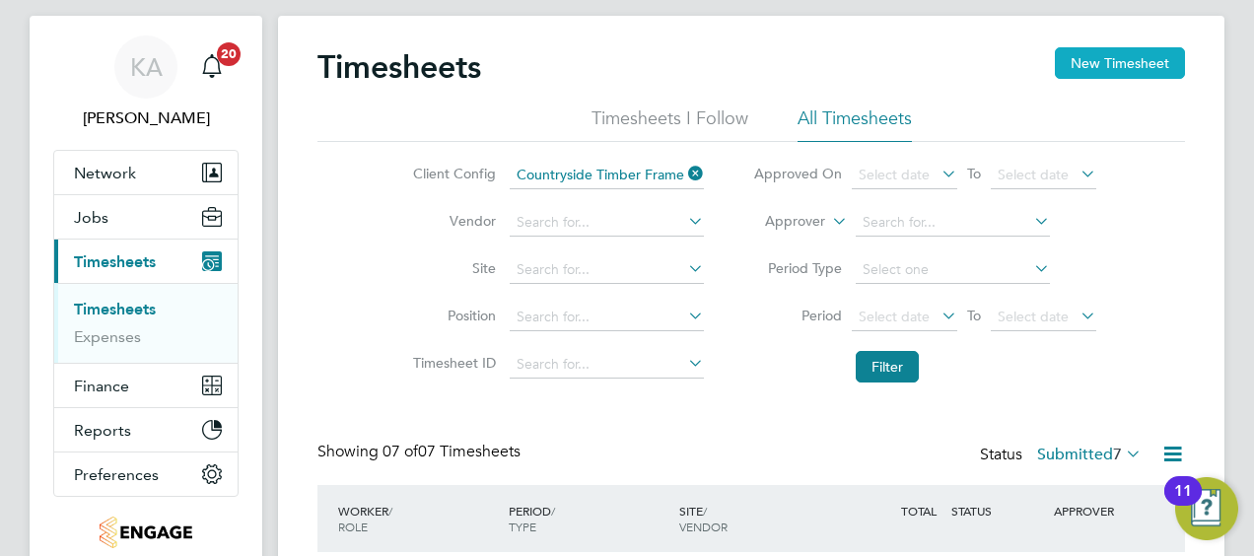
click at [1108, 75] on button "New Timesheet" at bounding box center [1120, 63] width 130 height 32
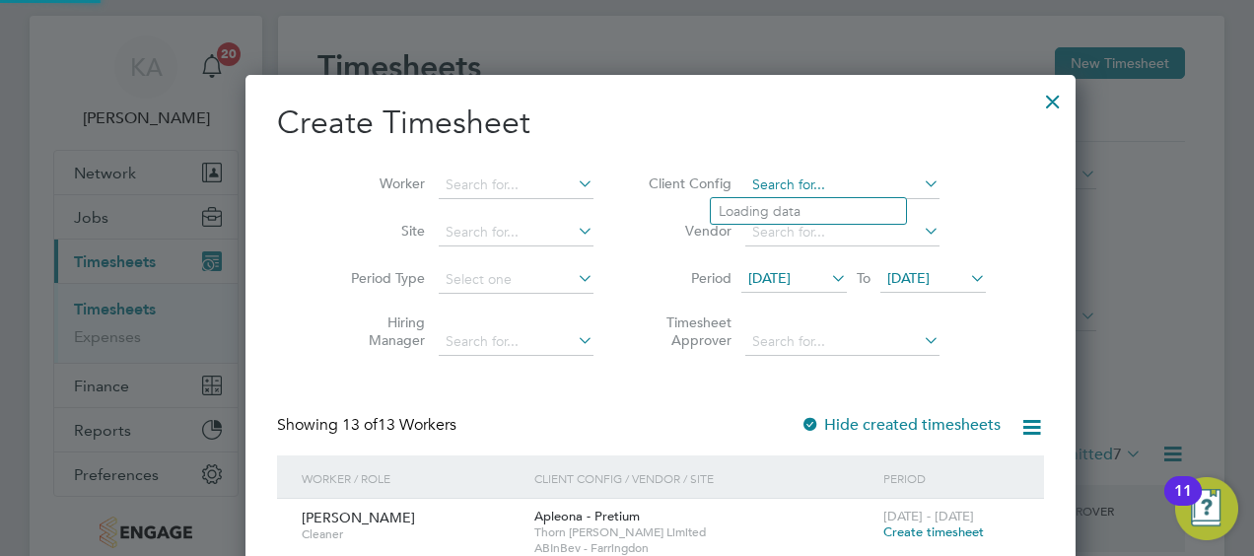
click at [745, 179] on input at bounding box center [842, 186] width 194 height 28
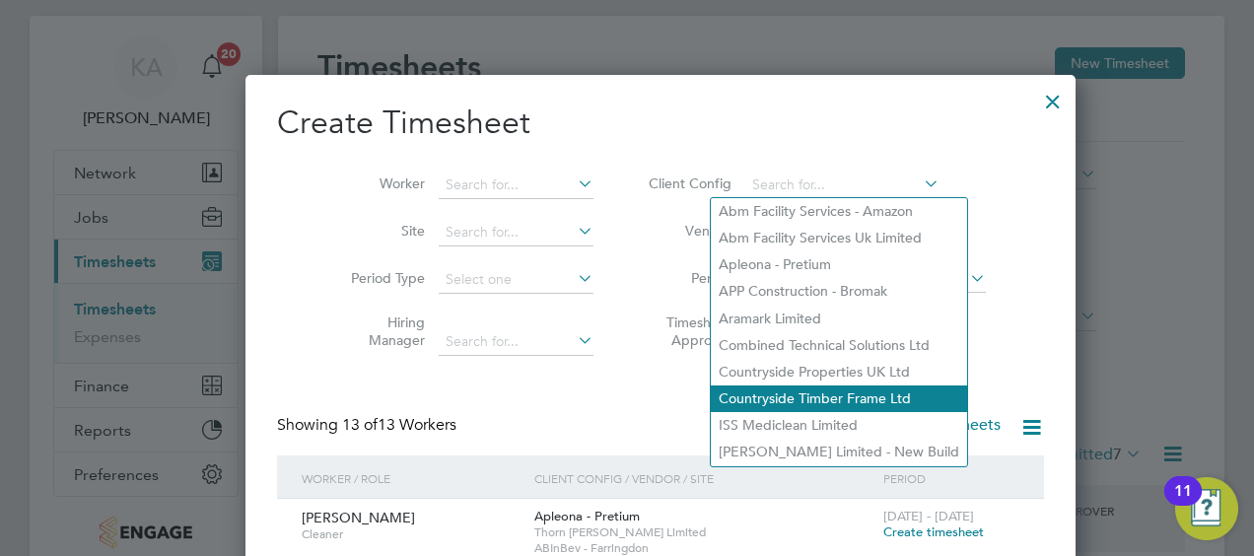
click at [741, 393] on li "Countryside Timber Frame Ltd" at bounding box center [839, 398] width 256 height 27
type input "Countryside Timber Frame Ltd"
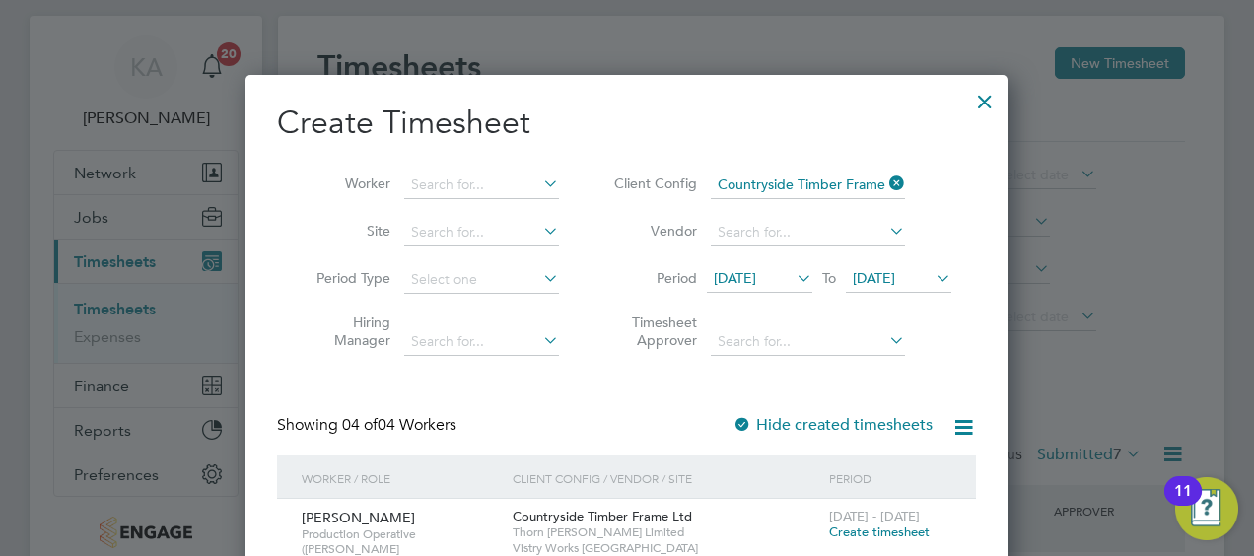
click at [951, 353] on li "Timesheet Approver" at bounding box center [780, 335] width 392 height 62
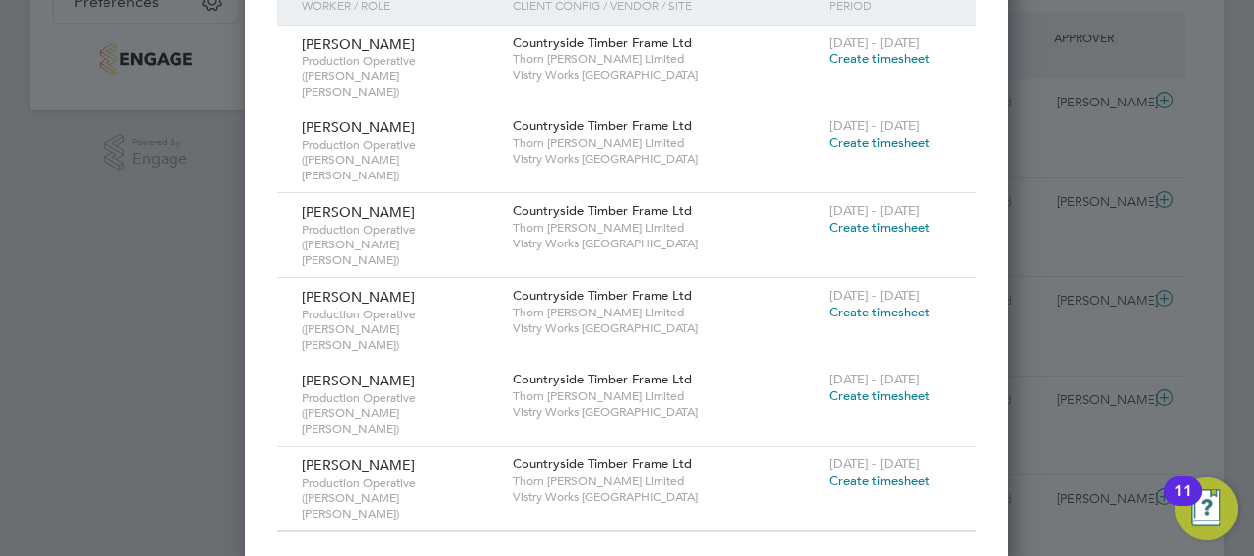
click at [121, 461] on div at bounding box center [627, 278] width 1254 height 556
click at [120, 368] on div at bounding box center [627, 278] width 1254 height 556
click at [212, 160] on div at bounding box center [627, 278] width 1254 height 556
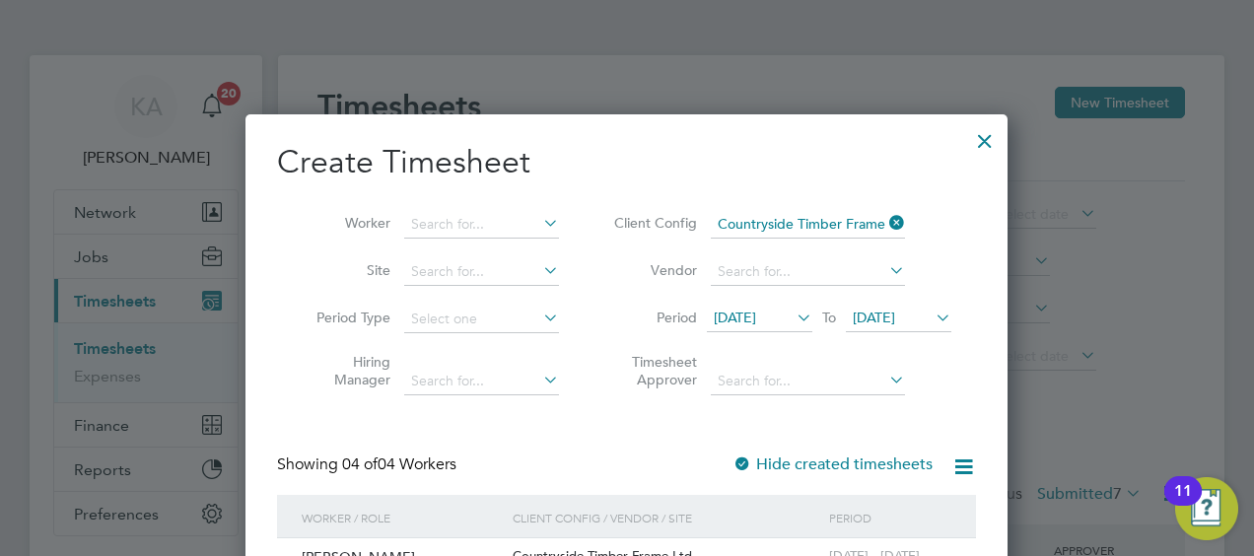
click at [1002, 127] on div at bounding box center [984, 135] width 35 height 35
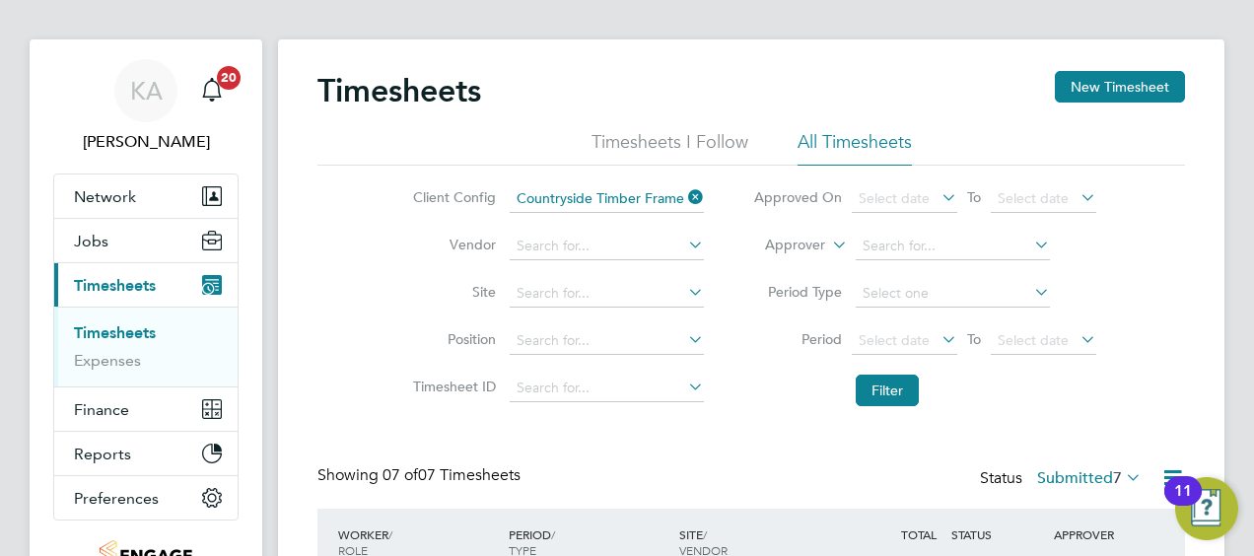
scroll to position [10, 10]
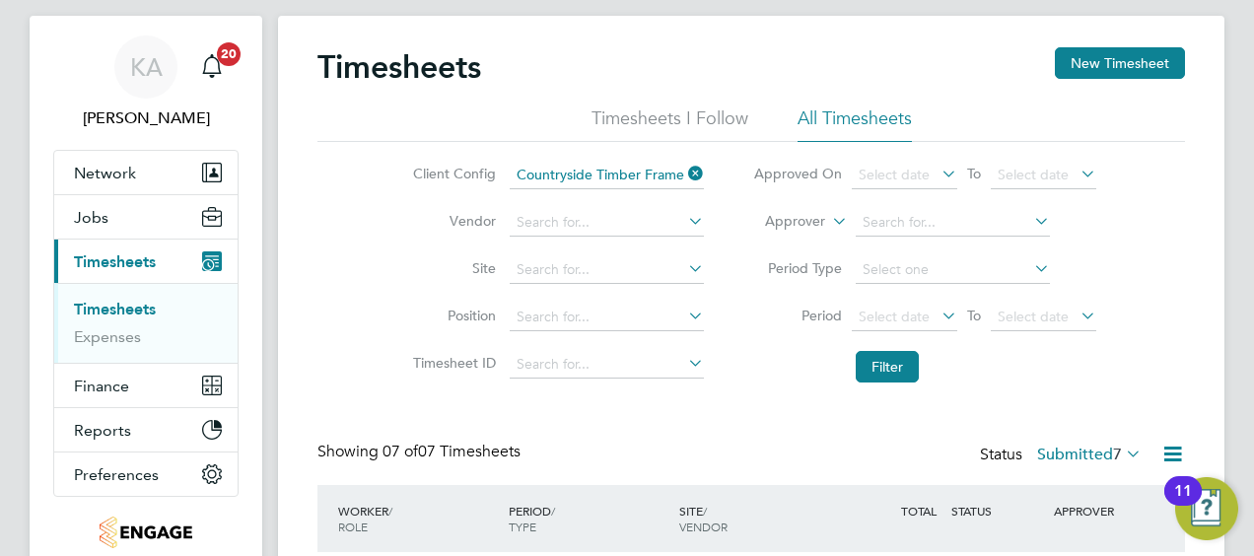
click at [1169, 447] on icon at bounding box center [1172, 454] width 25 height 25
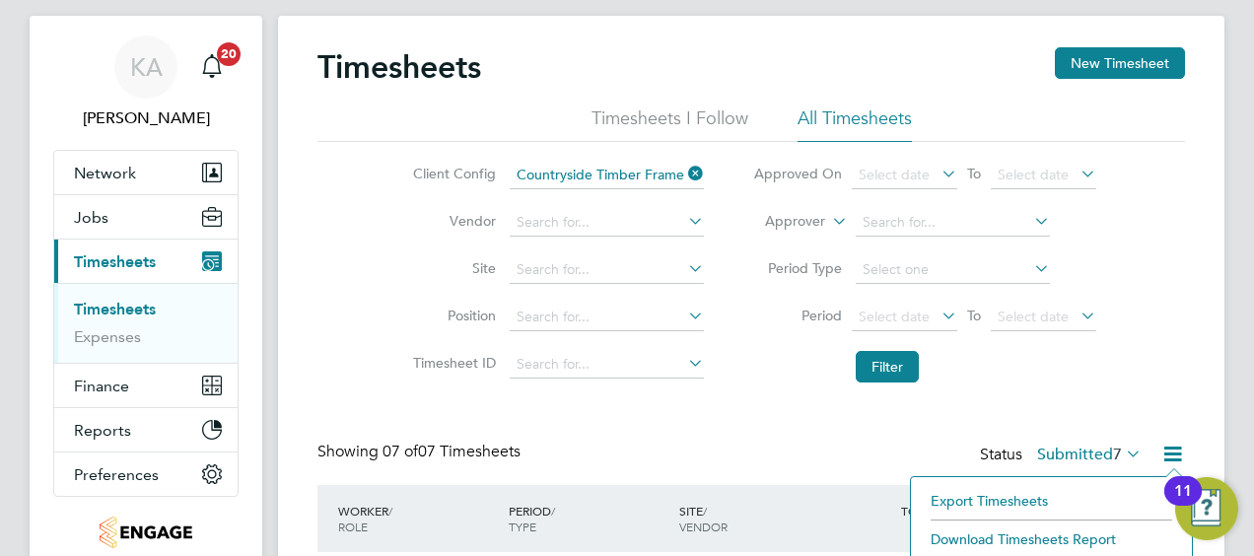
click at [1004, 534] on li "Download Timesheets Report" at bounding box center [1051, 539] width 261 height 28
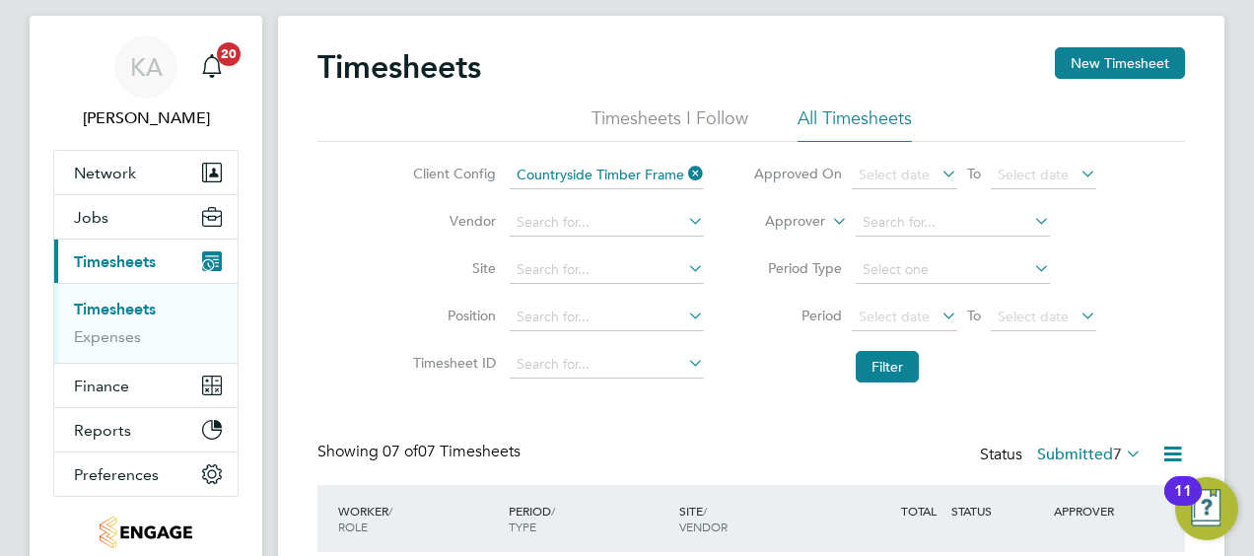
click at [582, 65] on div "Timesheets New Timesheet" at bounding box center [751, 76] width 868 height 59
click at [114, 309] on link "Timesheets" at bounding box center [115, 309] width 82 height 19
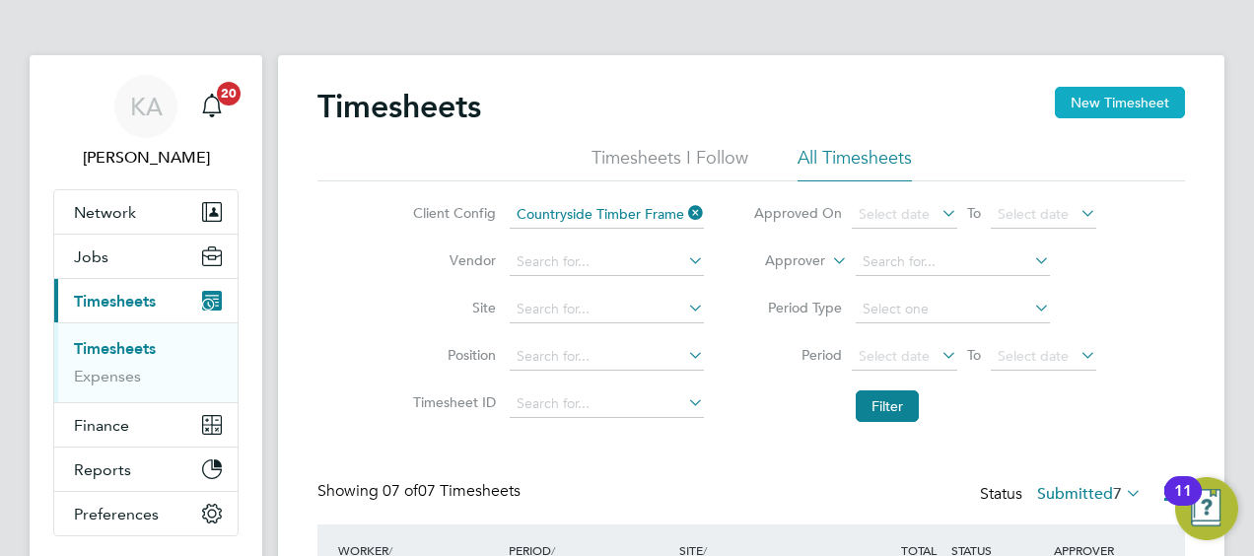
click at [1092, 107] on button "New Timesheet" at bounding box center [1120, 103] width 130 height 32
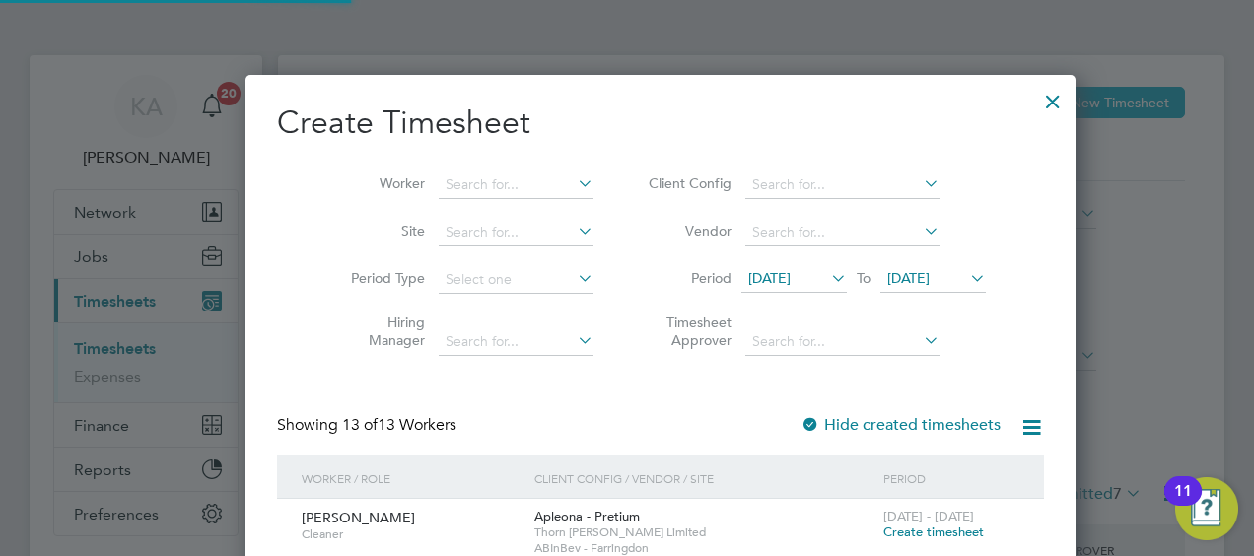
scroll to position [1845, 763]
click at [747, 178] on input at bounding box center [842, 186] width 194 height 28
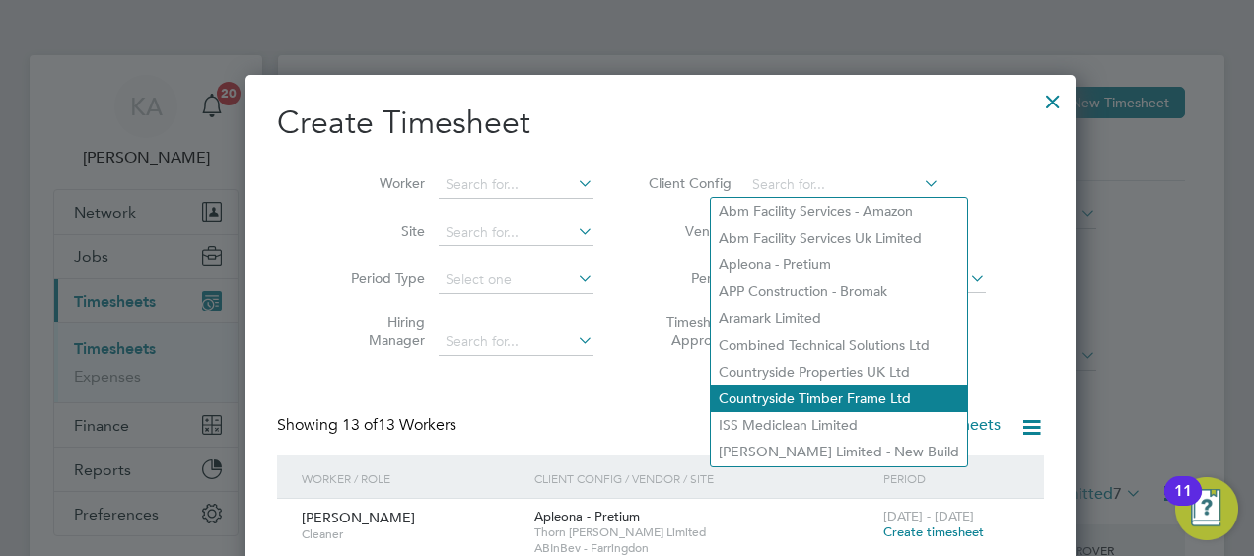
click at [762, 404] on li "Countryside Timber Frame Ltd" at bounding box center [839, 398] width 256 height 27
type input "Countryside Timber Frame Ltd"
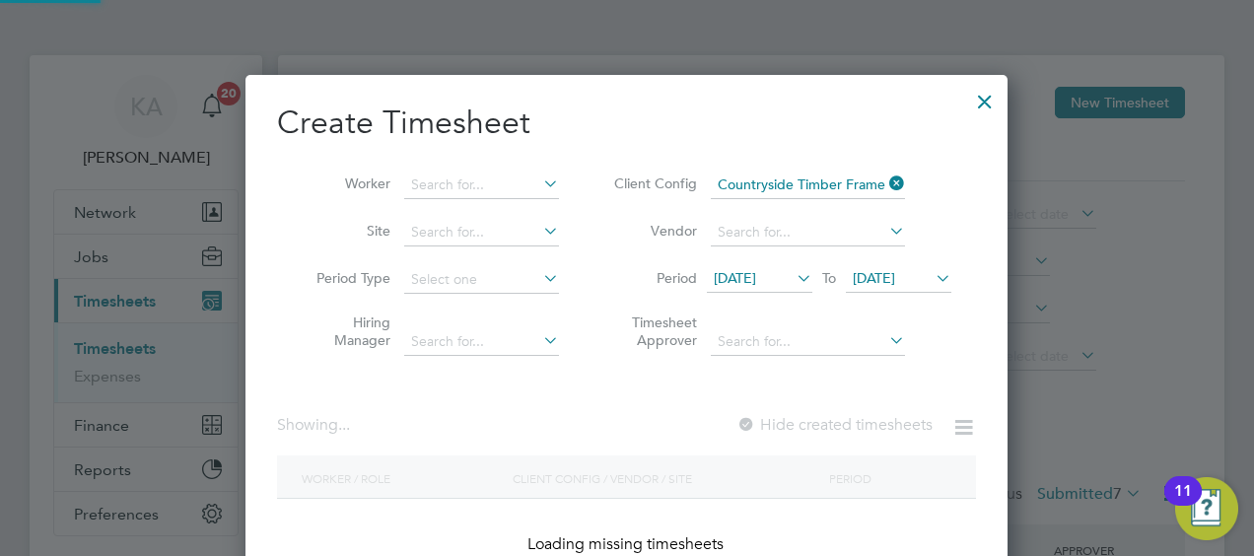
scroll to position [869, 763]
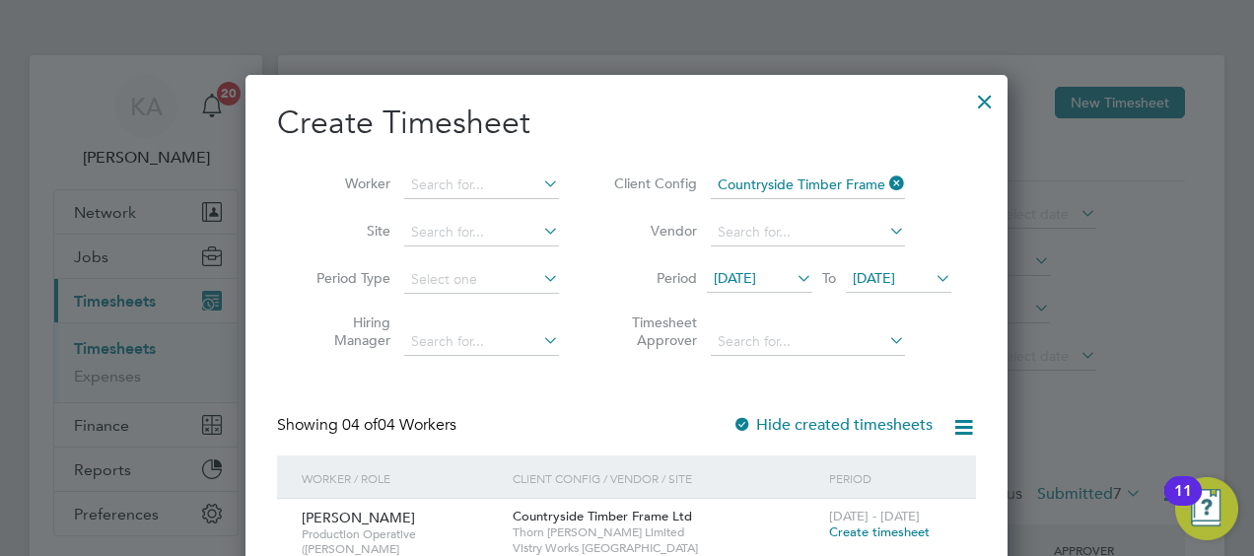
click at [957, 315] on li "Timesheet Approver" at bounding box center [780, 335] width 392 height 62
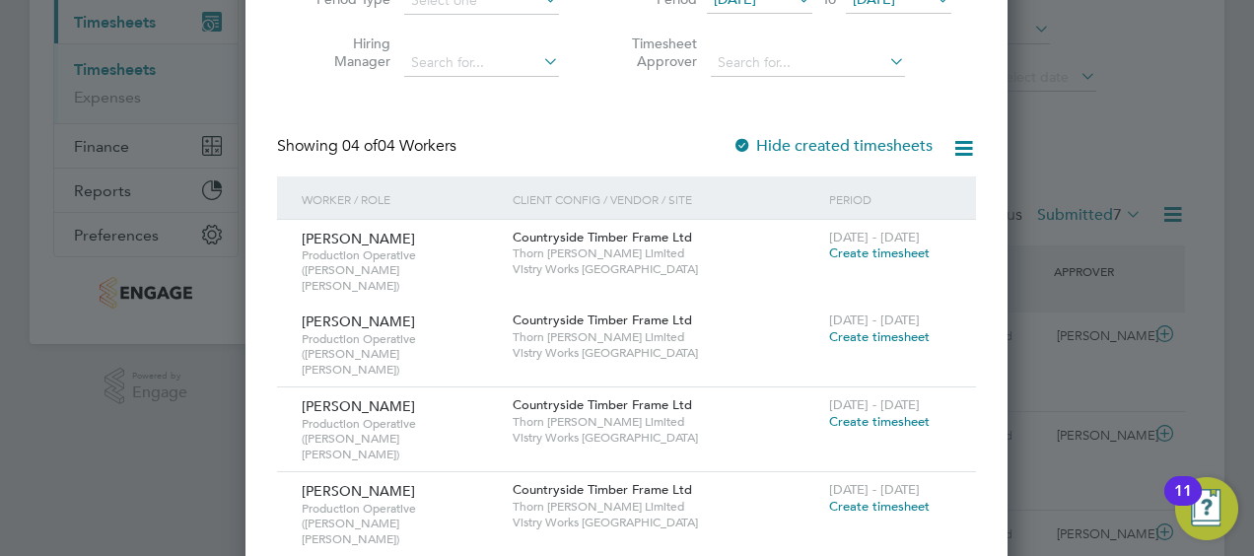
scroll to position [276, 0]
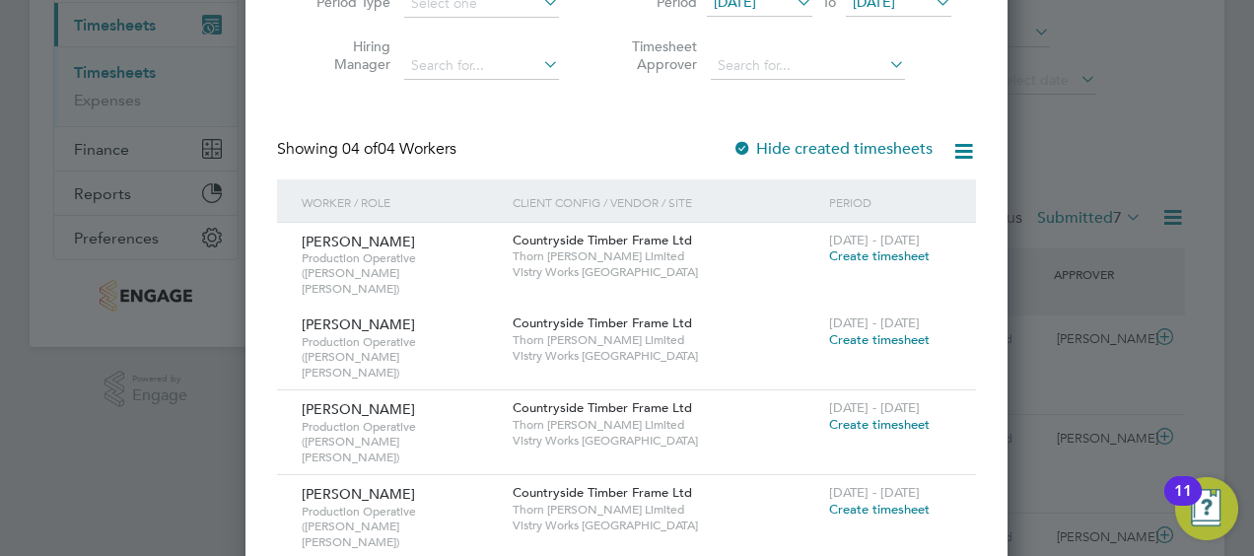
click at [881, 142] on label "Hide created timesheets" at bounding box center [833, 149] width 200 height 20
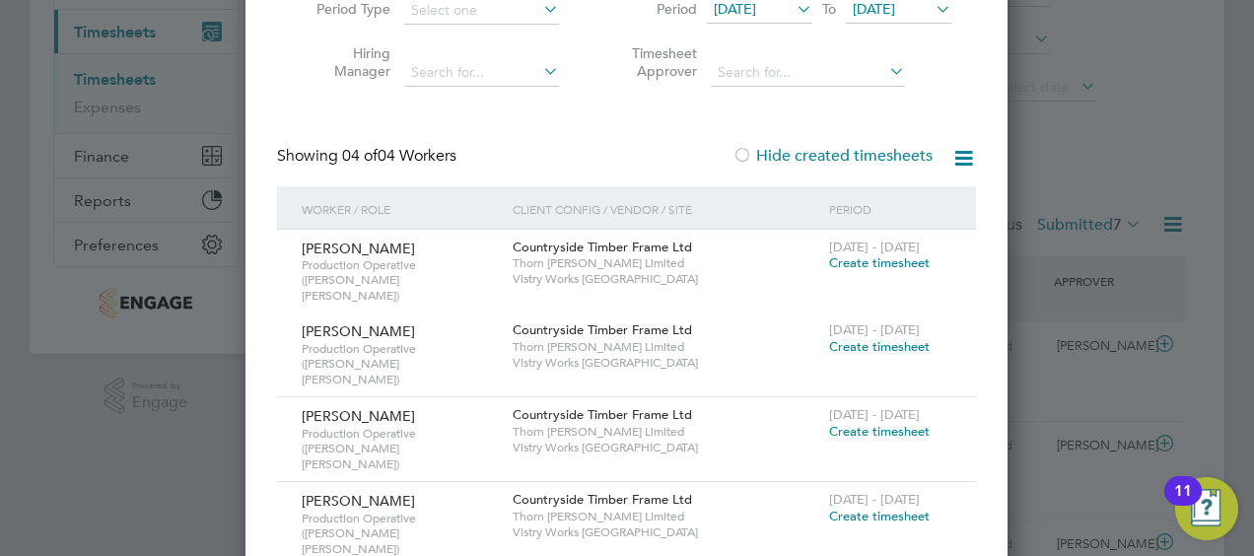
scroll to position [268, 0]
click at [967, 149] on icon at bounding box center [963, 159] width 25 height 25
click at [567, 129] on div "Create Timesheet Worker Site Period Type Hiring Manager Client Config Countrysi…" at bounding box center [626, 285] width 699 height 903
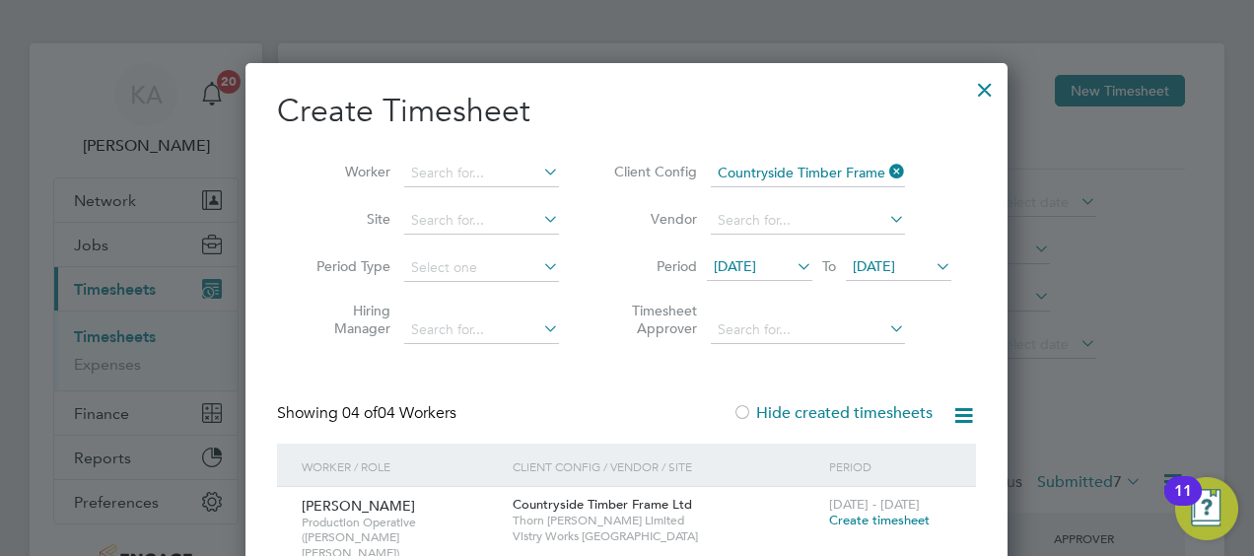
scroll to position [0, 0]
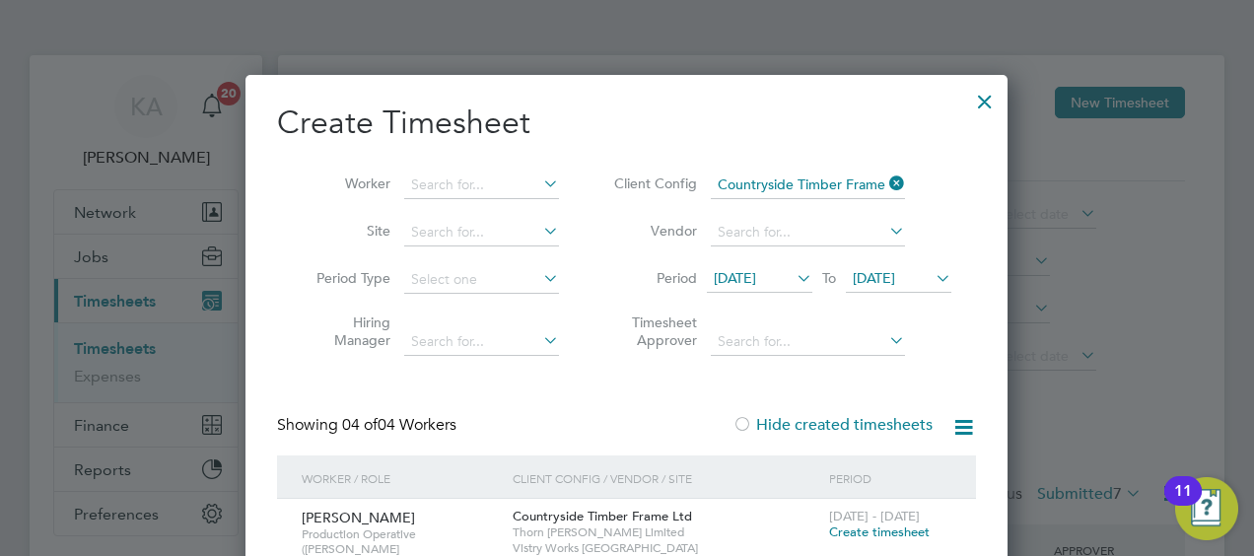
click at [987, 101] on div at bounding box center [984, 96] width 35 height 35
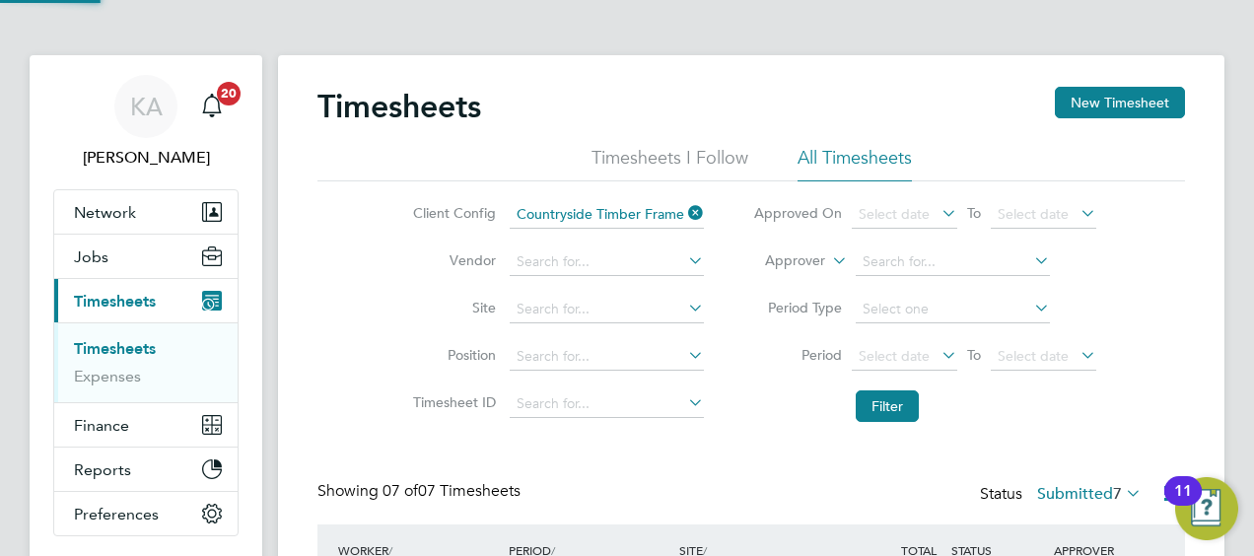
scroll to position [66, 171]
click at [1123, 93] on button "New Timesheet" at bounding box center [1120, 103] width 130 height 32
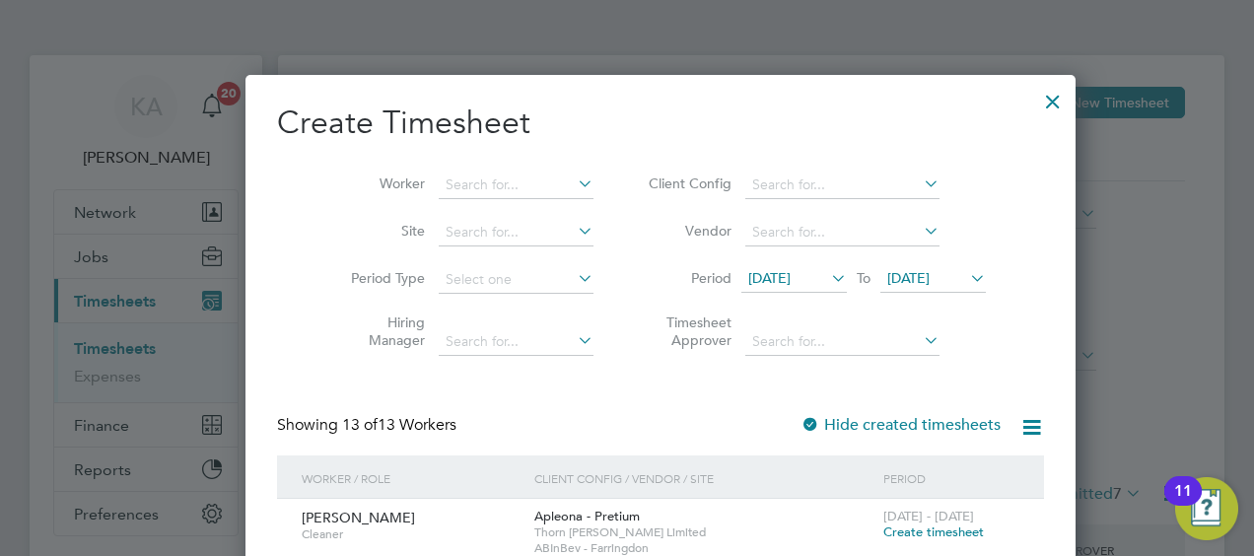
click at [747, 177] on input at bounding box center [842, 186] width 194 height 28
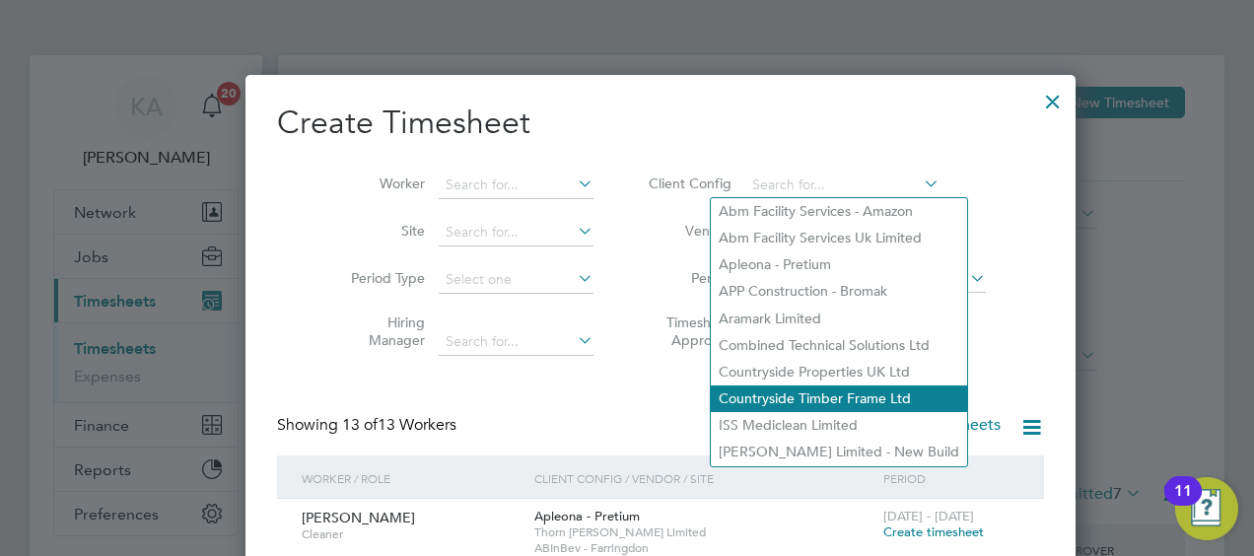
click at [761, 398] on li "Countryside Timber Frame Ltd" at bounding box center [839, 398] width 256 height 27
type input "Countryside Timber Frame Ltd"
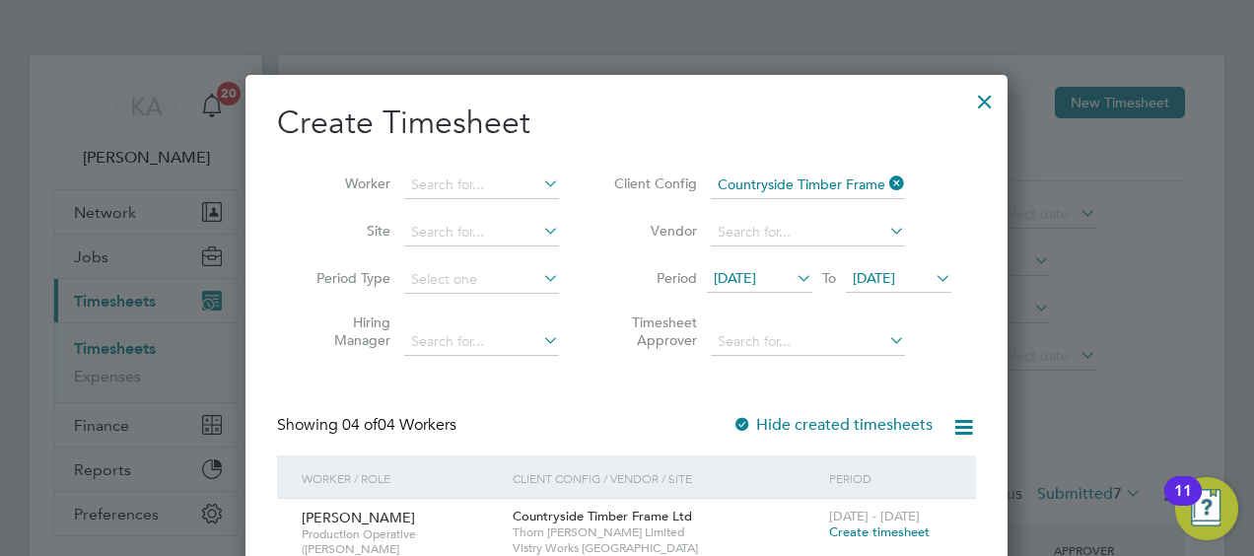
click at [599, 428] on div "Showing 04 of 04 Workers Hide created timesheets" at bounding box center [626, 435] width 699 height 40
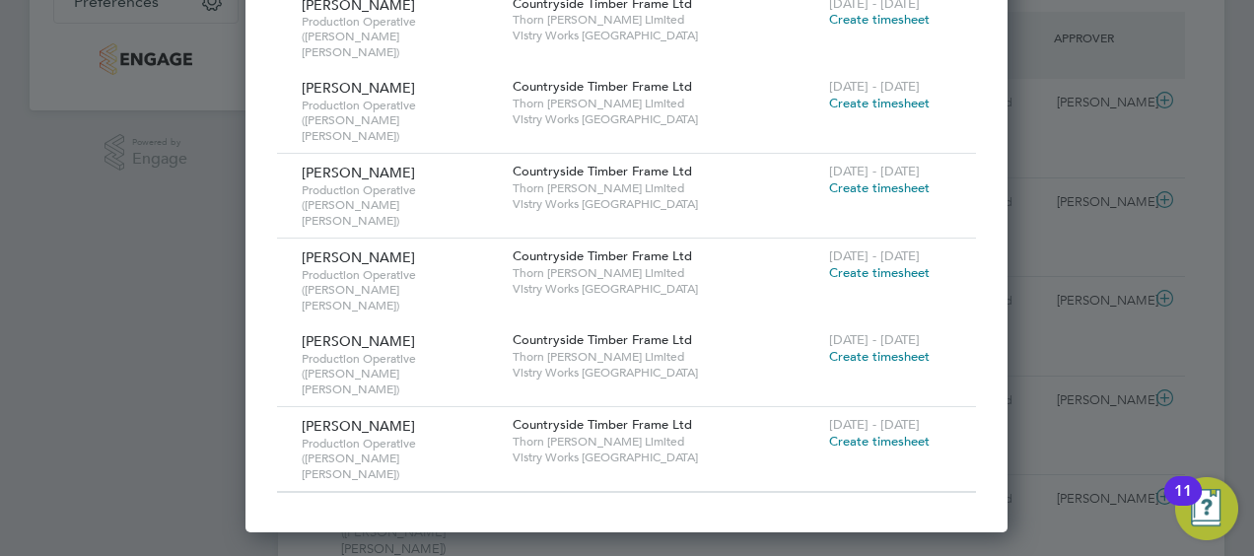
click at [1213, 48] on div at bounding box center [627, 278] width 1254 height 556
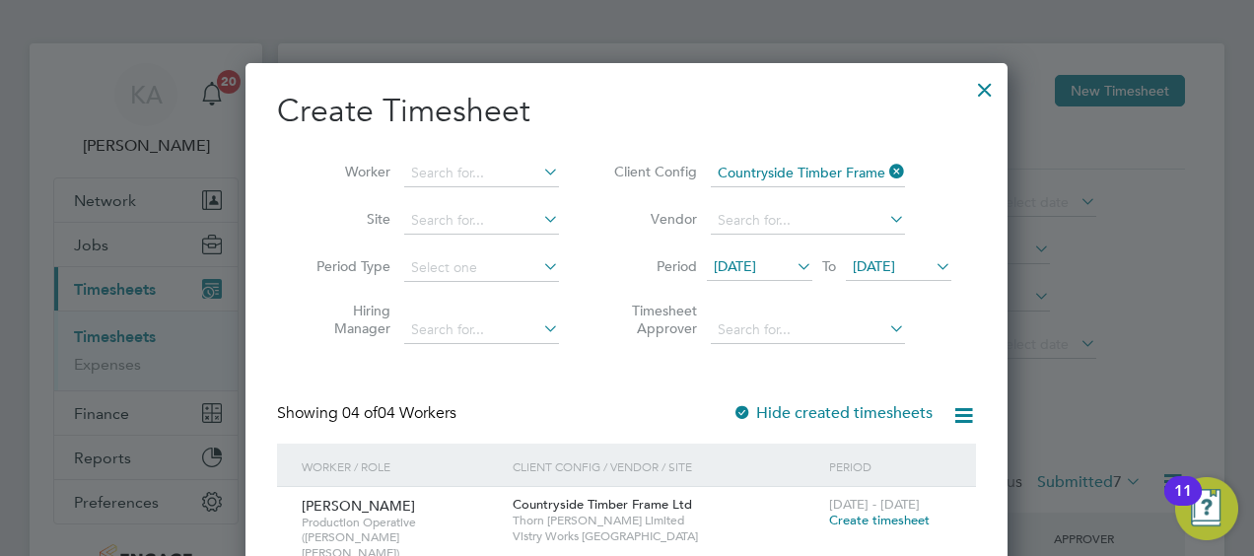
scroll to position [0, 0]
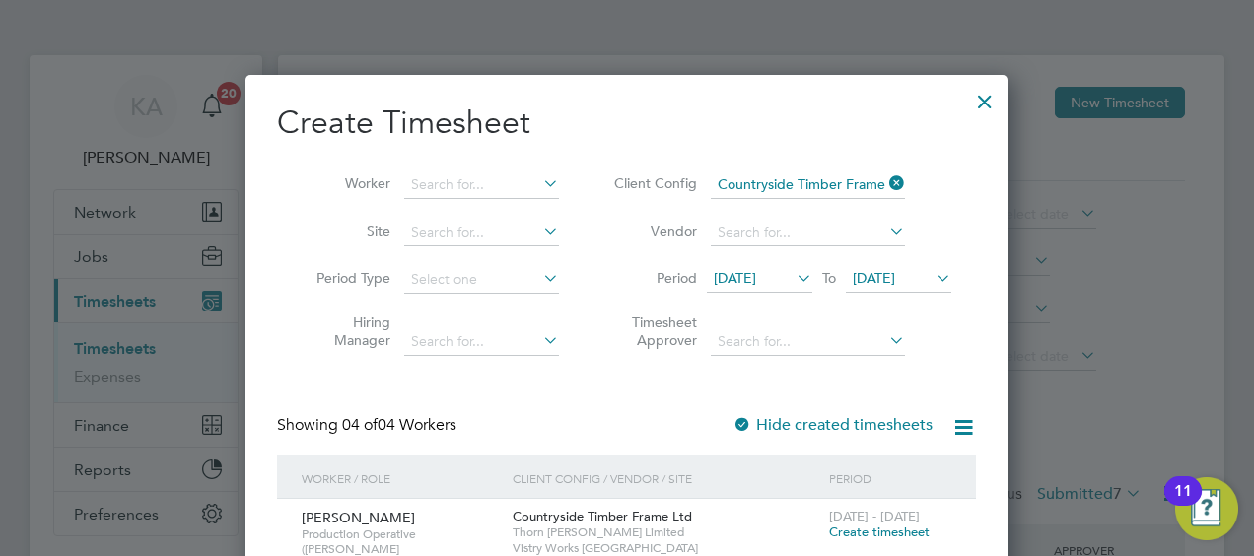
click at [989, 90] on div at bounding box center [984, 96] width 35 height 35
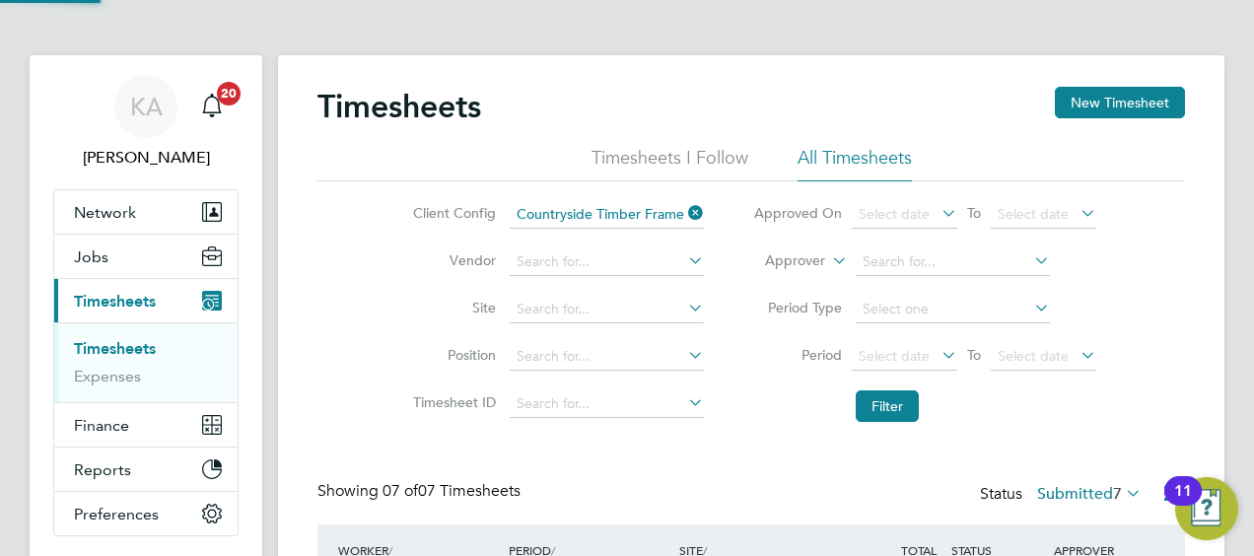
scroll to position [66, 171]
click at [1119, 99] on button "New Timesheet" at bounding box center [1120, 103] width 130 height 32
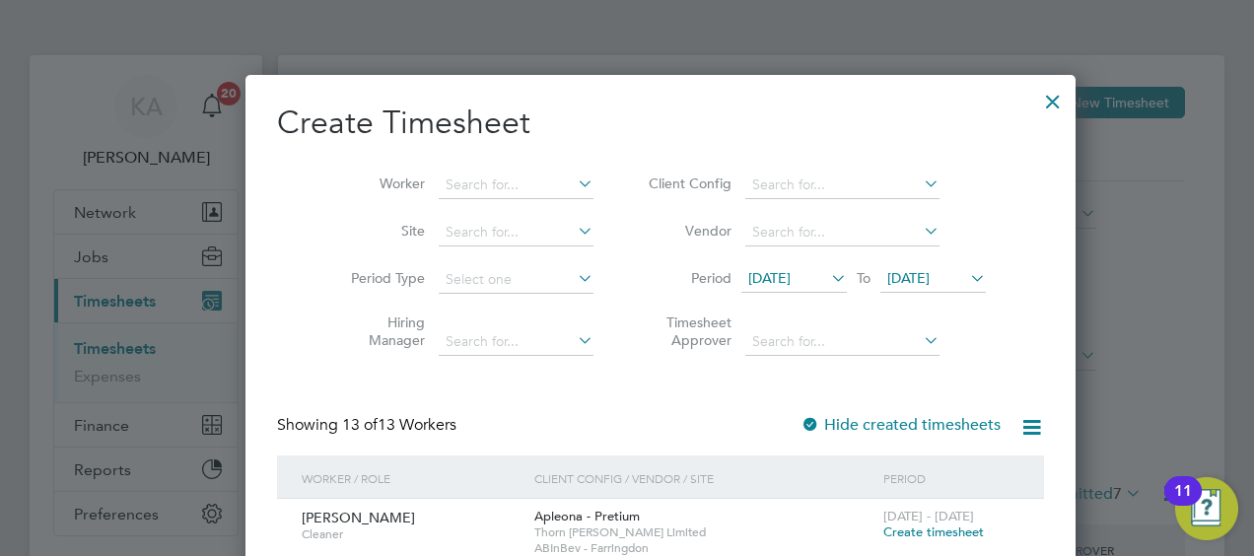
click at [763, 270] on span "[DATE]" at bounding box center [769, 278] width 42 height 18
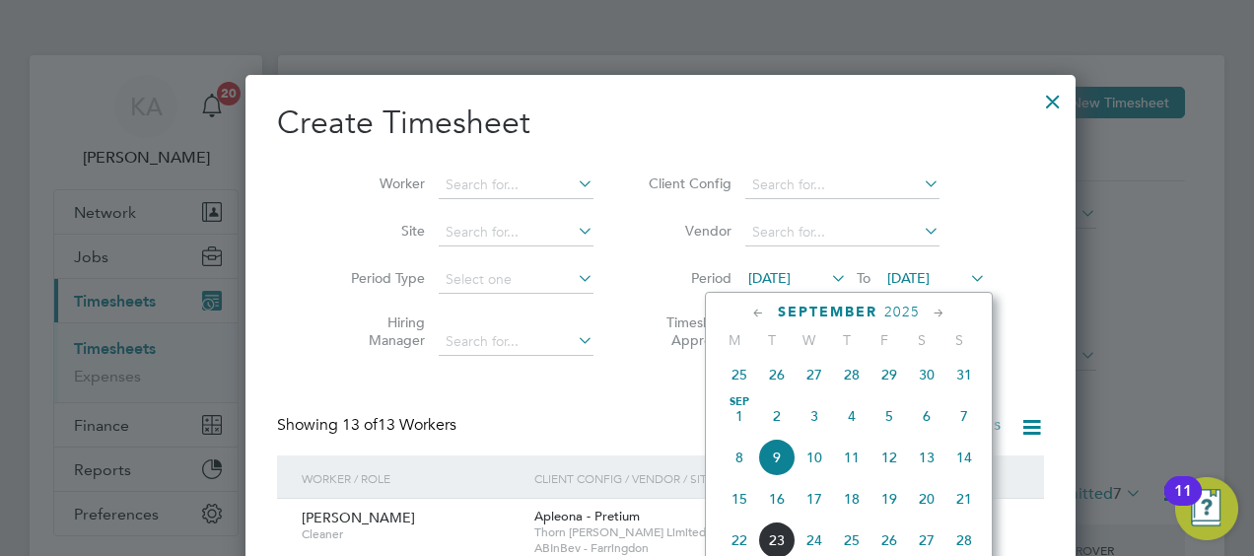
click at [740, 514] on span "15" at bounding box center [739, 498] width 37 height 37
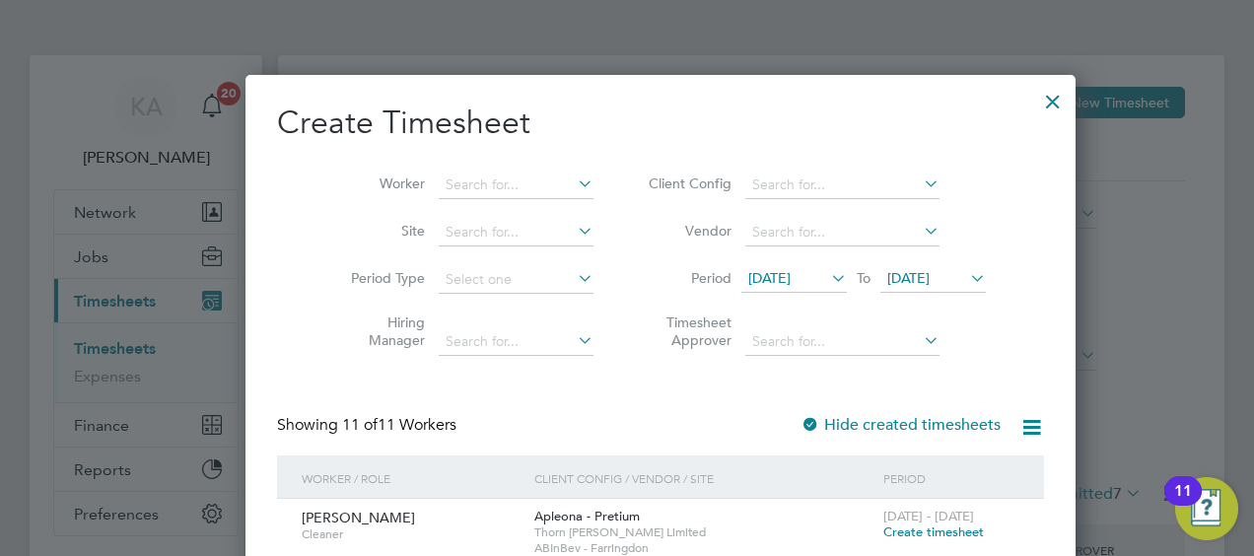
click at [770, 184] on input at bounding box center [842, 186] width 194 height 28
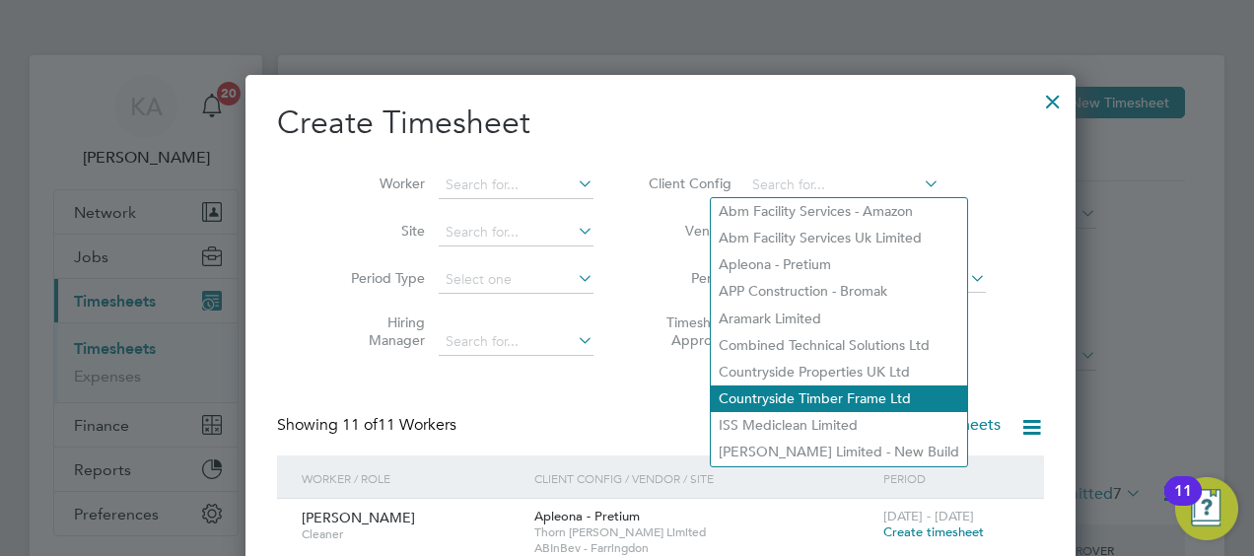
click at [775, 396] on li "Countryside Timber Frame Ltd" at bounding box center [839, 398] width 256 height 27
type input "Countryside Timber Frame Ltd"
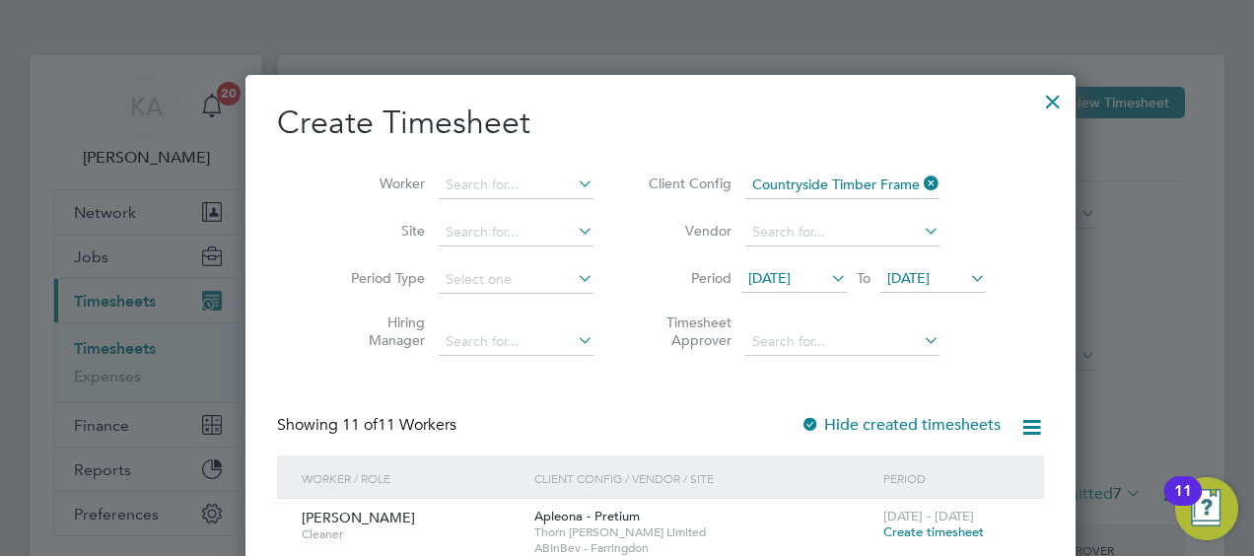
click at [963, 193] on li "Client Config Countryside Timber Frame Ltd" at bounding box center [814, 185] width 392 height 47
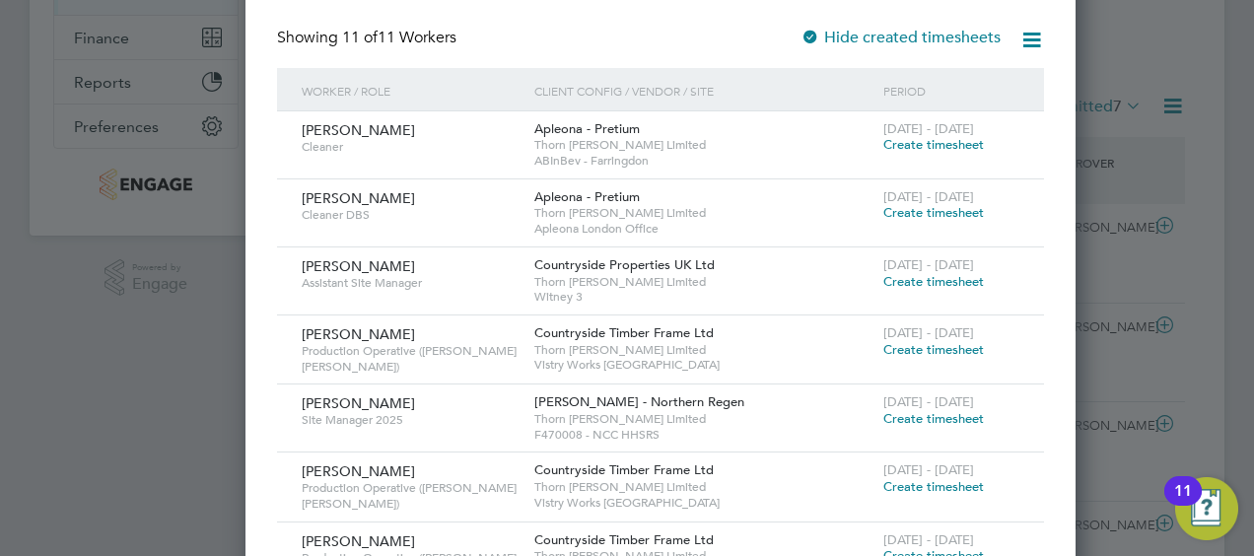
click at [1110, 51] on div at bounding box center [627, 278] width 1254 height 556
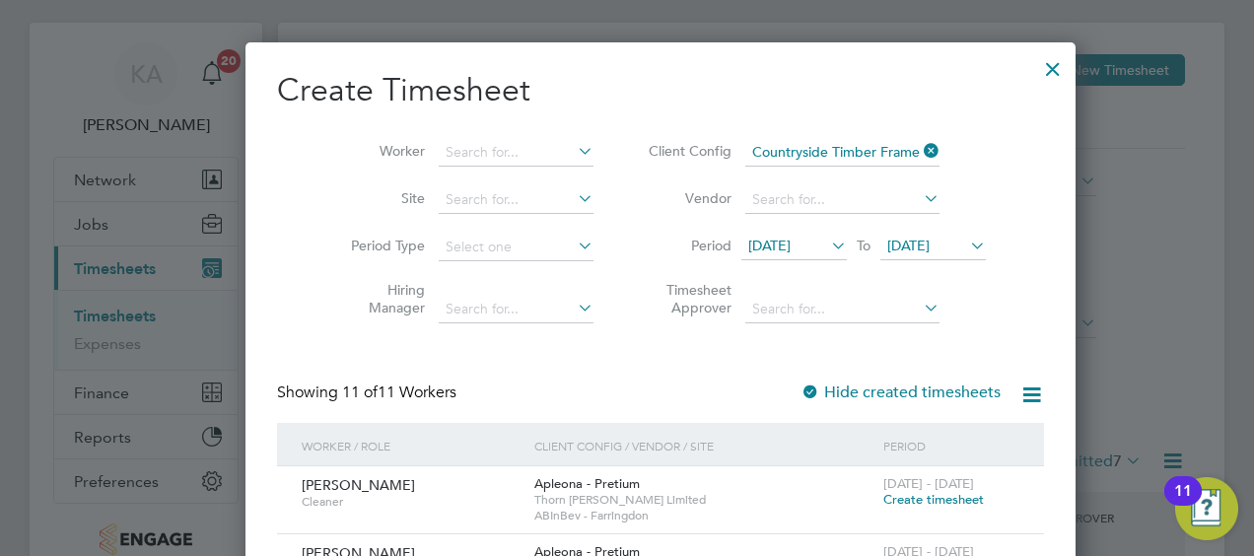
scroll to position [0, 0]
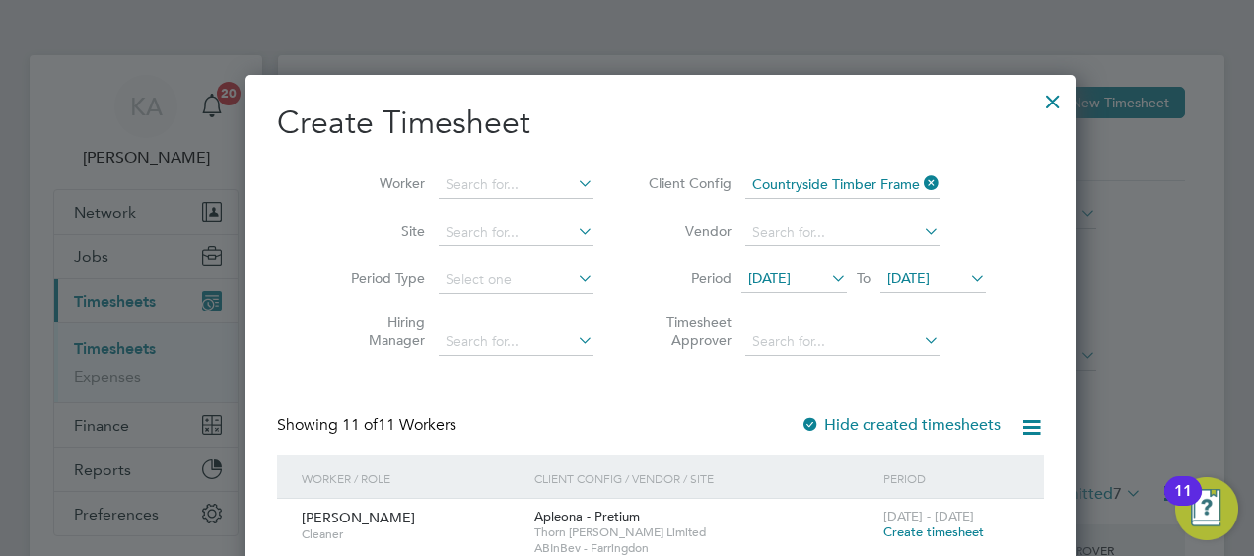
click at [1035, 105] on div at bounding box center [1052, 96] width 35 height 35
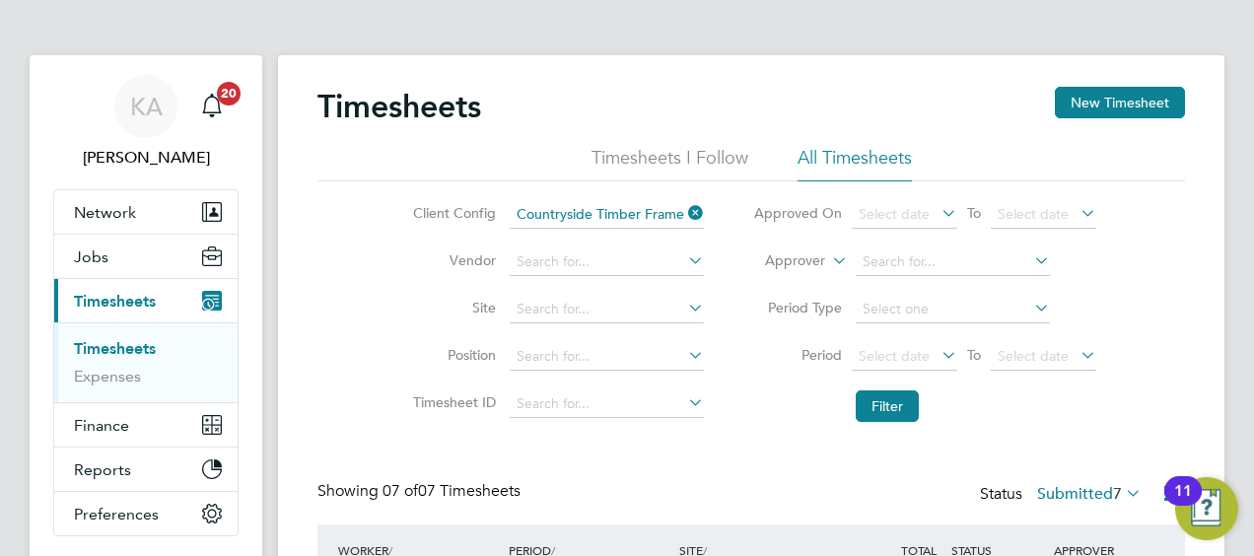
scroll to position [66, 171]
click at [1118, 97] on button "New Timesheet" at bounding box center [1120, 103] width 130 height 32
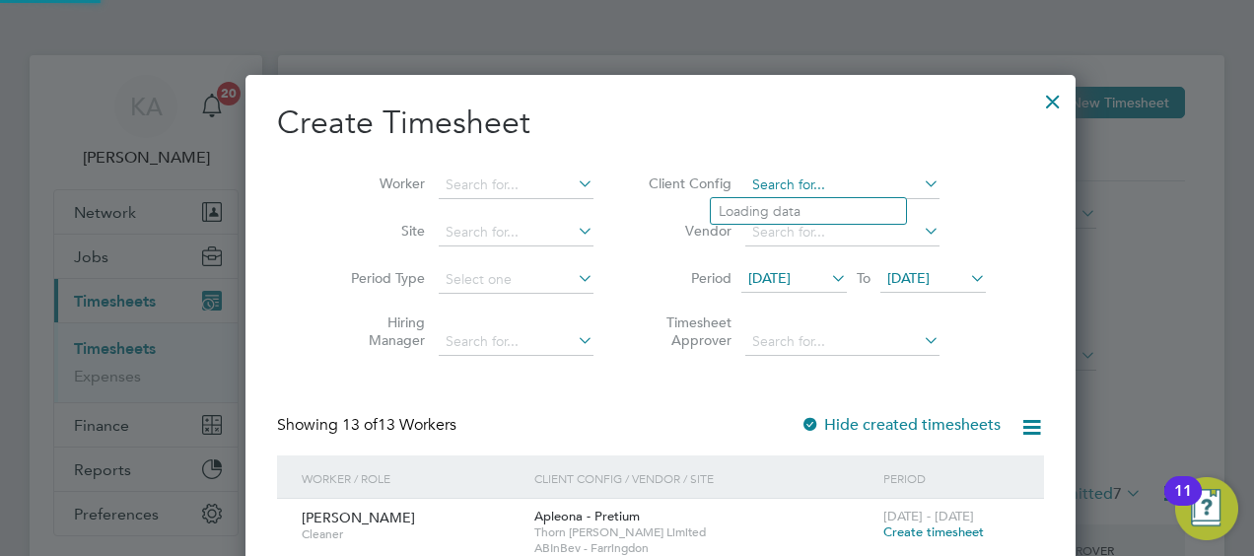
click at [791, 402] on li "Countryside Timber Frame Ltd" at bounding box center [839, 398] width 256 height 27
type input "Countryside Timber Frame Ltd"
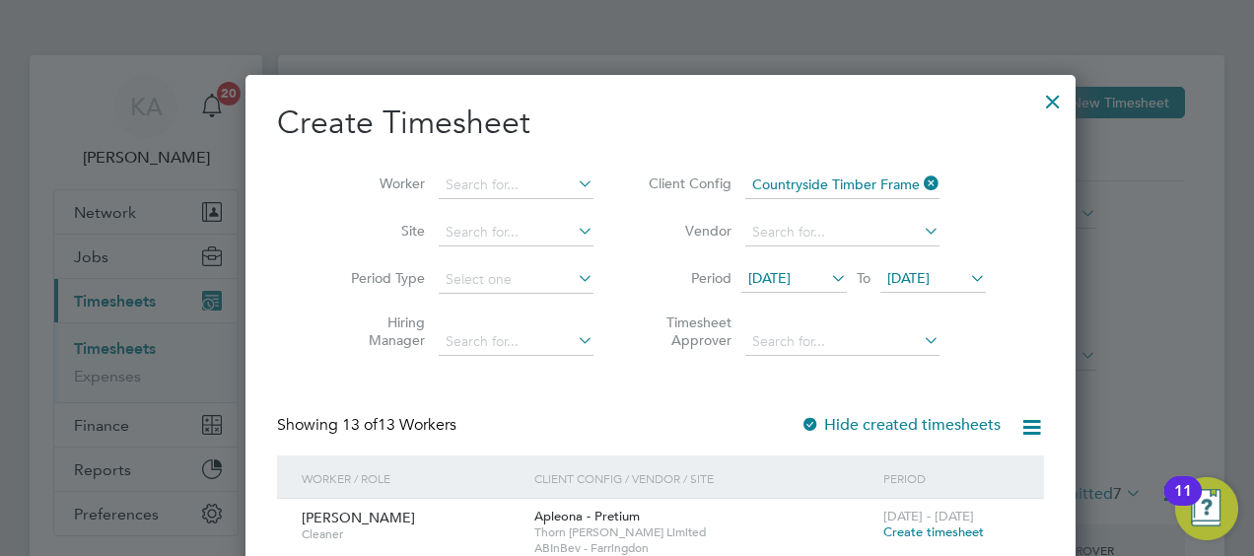
click at [1152, 305] on div at bounding box center [627, 278] width 1254 height 556
click at [1035, 95] on div at bounding box center [1052, 96] width 35 height 35
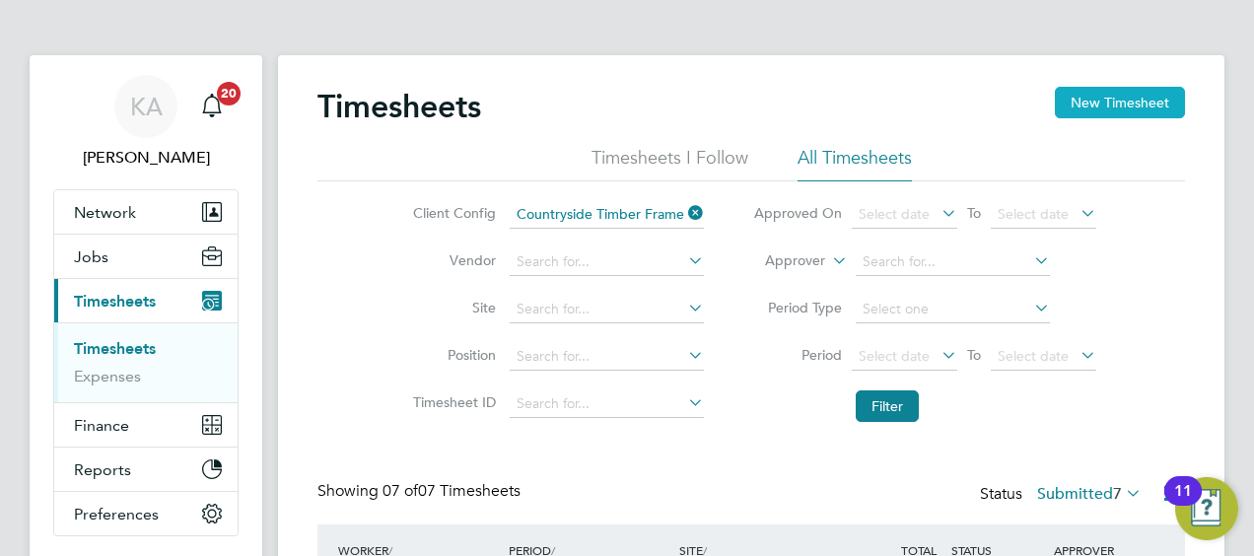
click at [1116, 96] on button "New Timesheet" at bounding box center [1120, 103] width 130 height 32
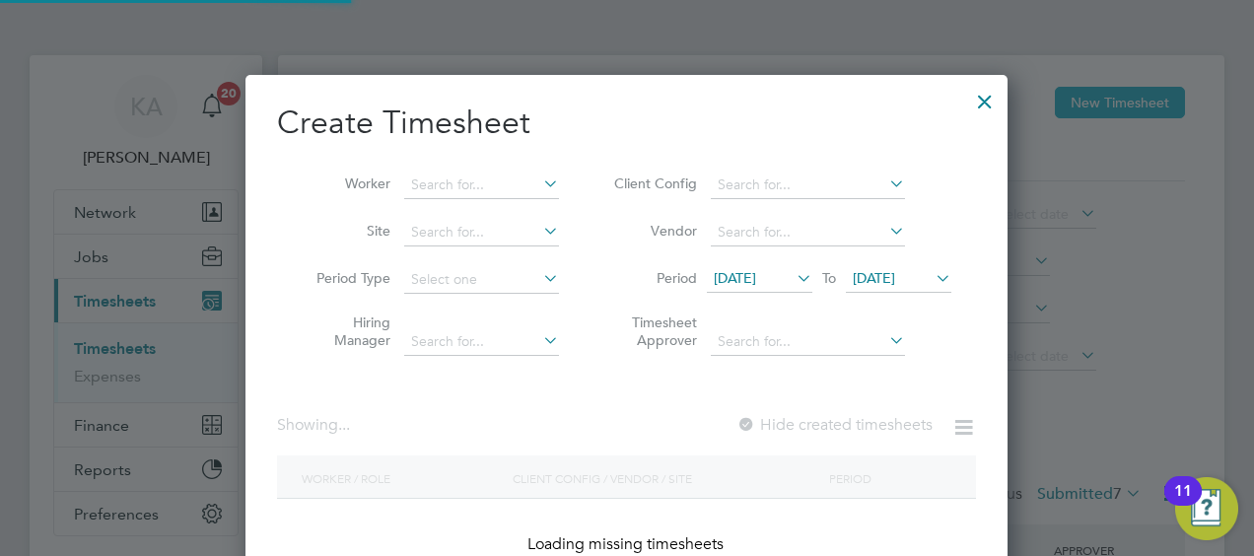
scroll to position [1845, 763]
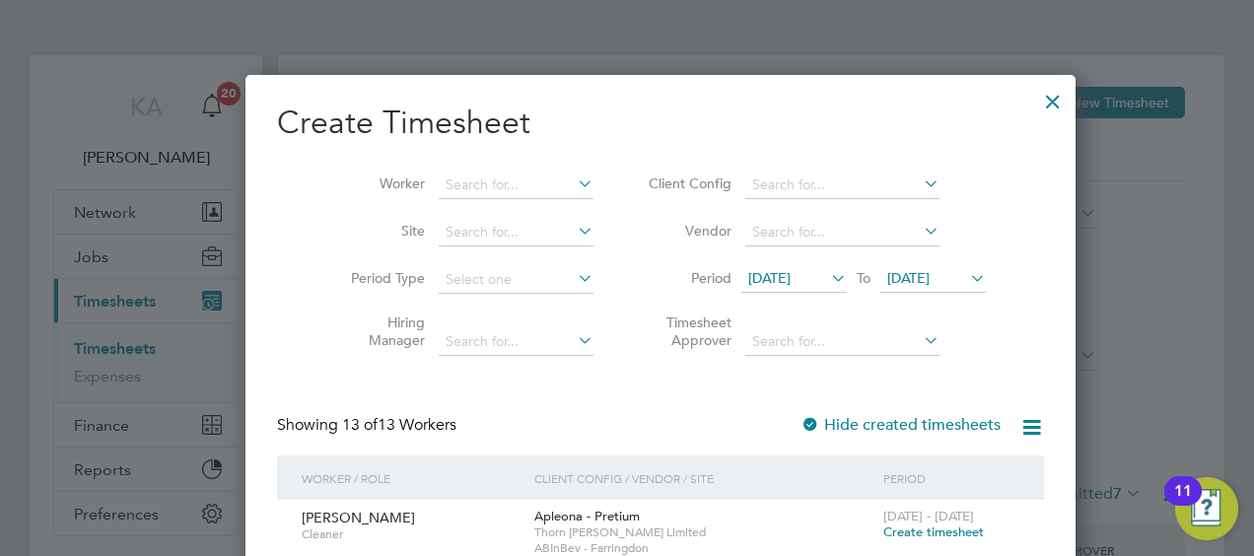
click at [1173, 315] on div at bounding box center [627, 278] width 1254 height 556
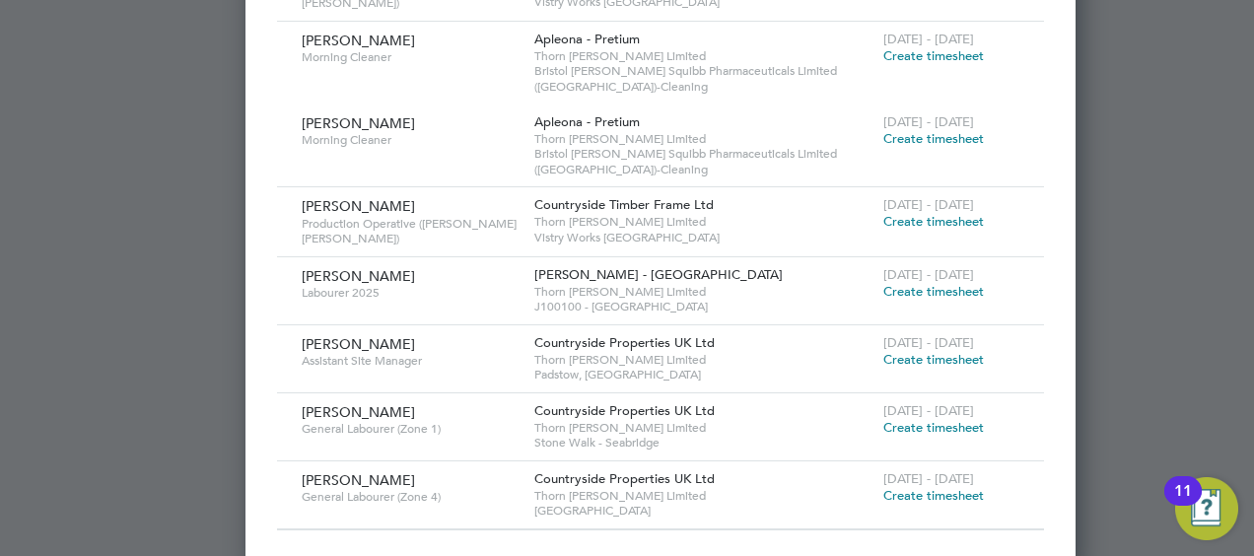
click at [185, 190] on div at bounding box center [627, 278] width 1254 height 556
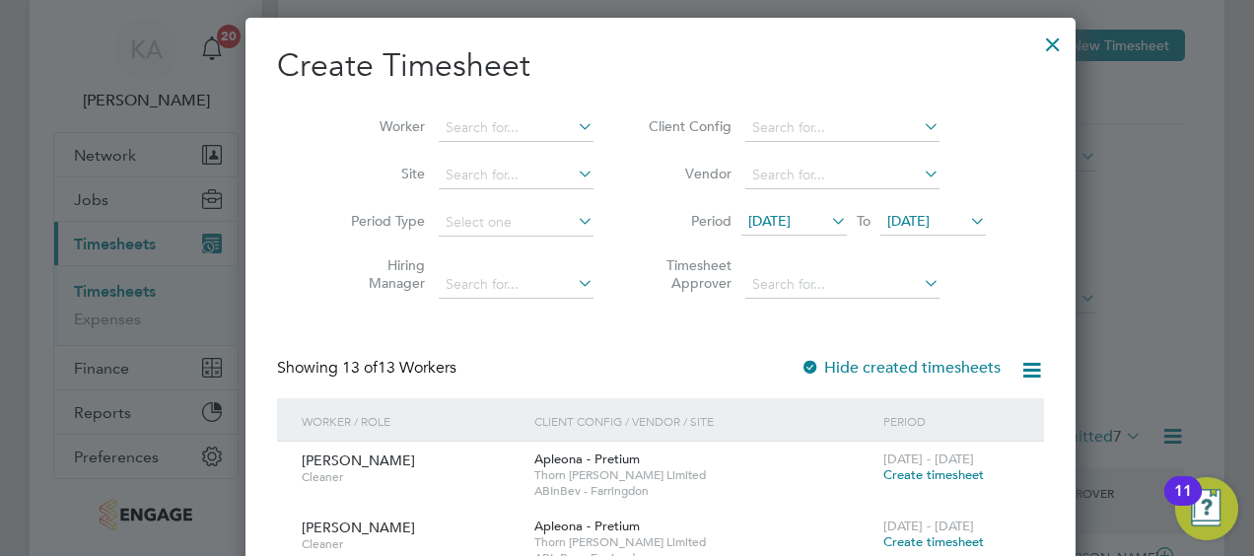
scroll to position [0, 0]
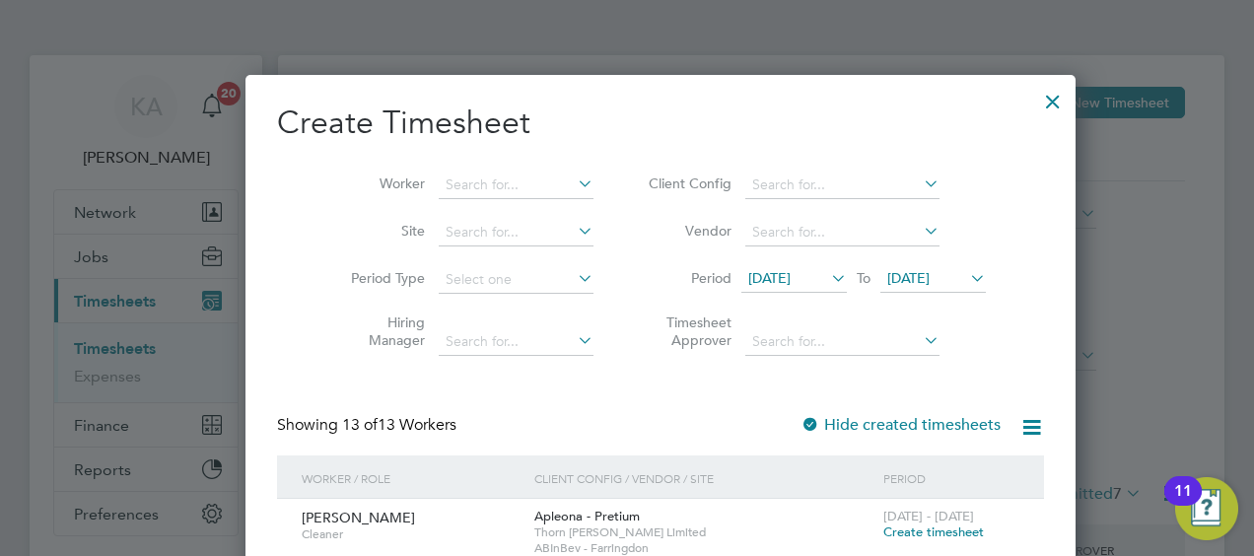
click at [1035, 98] on div at bounding box center [1052, 96] width 35 height 35
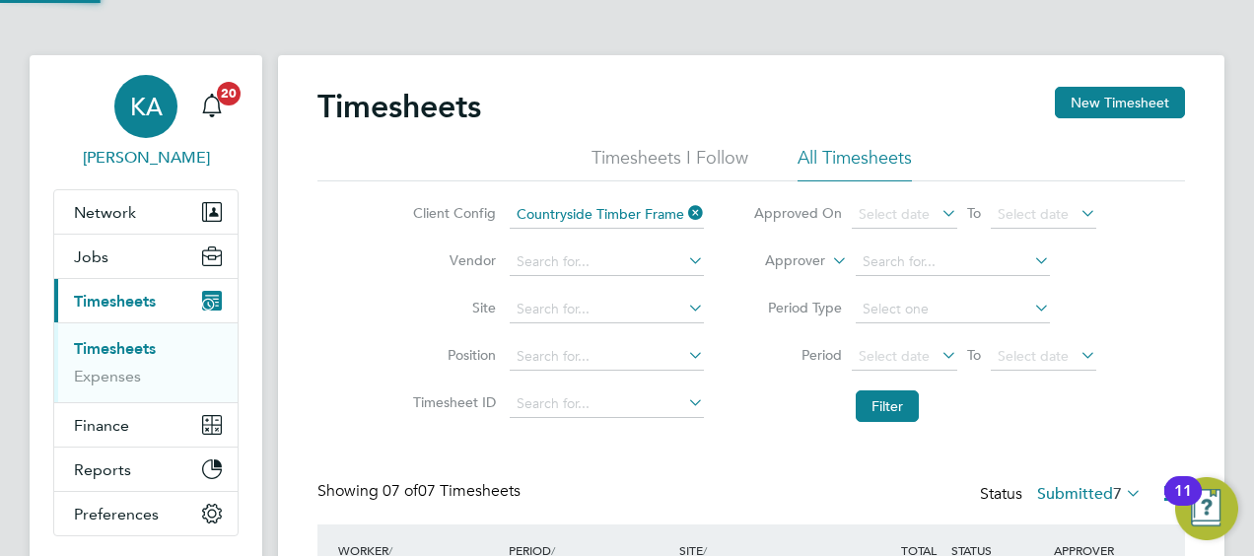
scroll to position [66, 171]
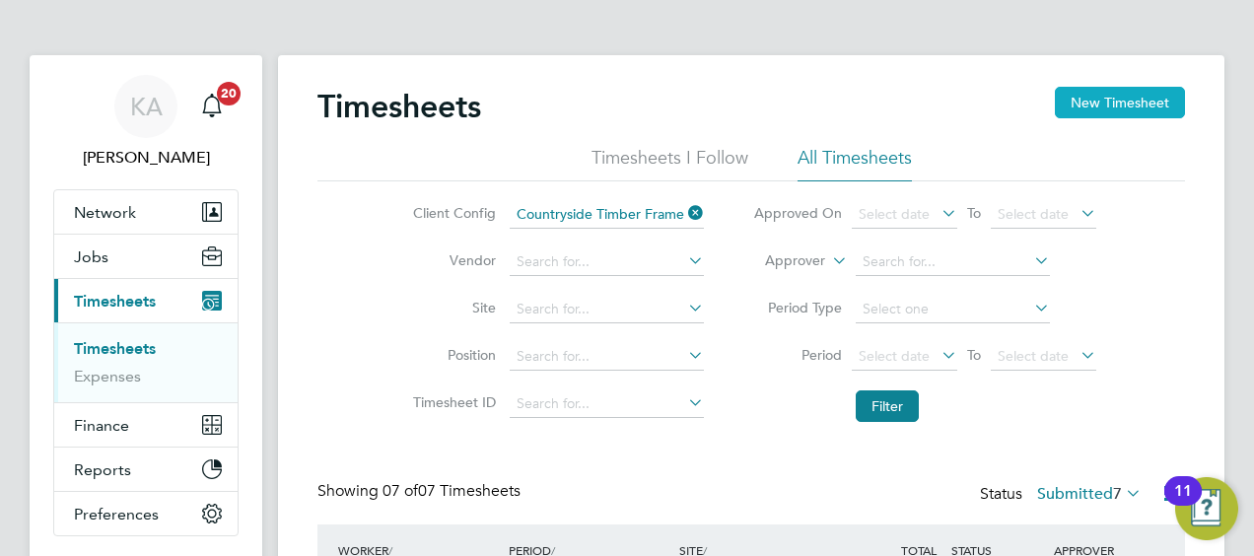
click at [1106, 105] on button "New Timesheet" at bounding box center [1120, 103] width 130 height 32
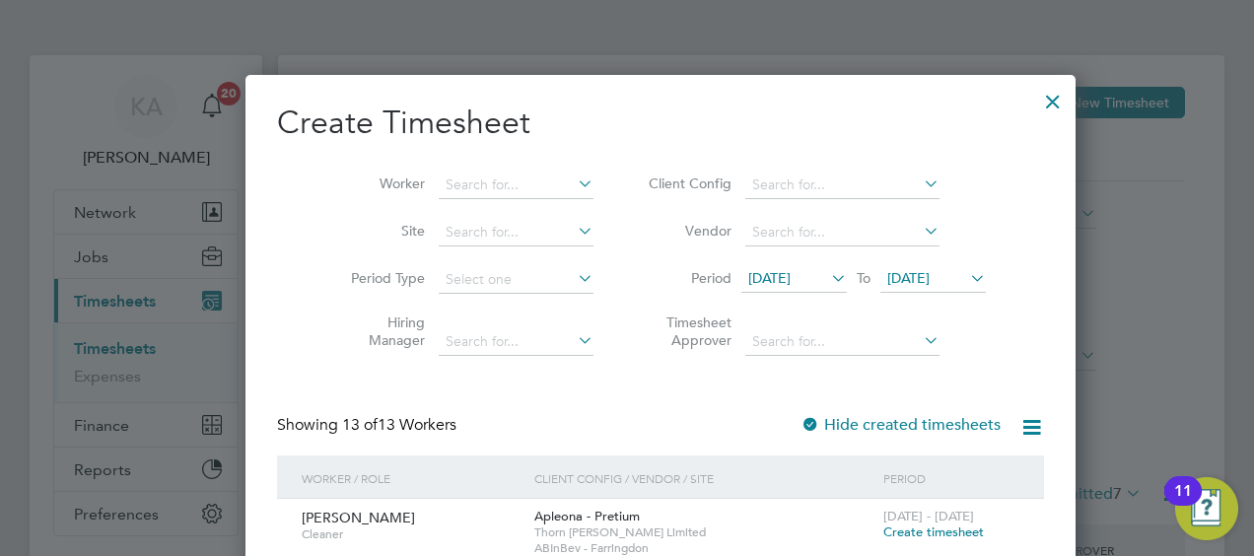
click at [944, 347] on li "Timesheet Approver" at bounding box center [814, 335] width 392 height 62
click at [765, 183] on input at bounding box center [842, 186] width 194 height 28
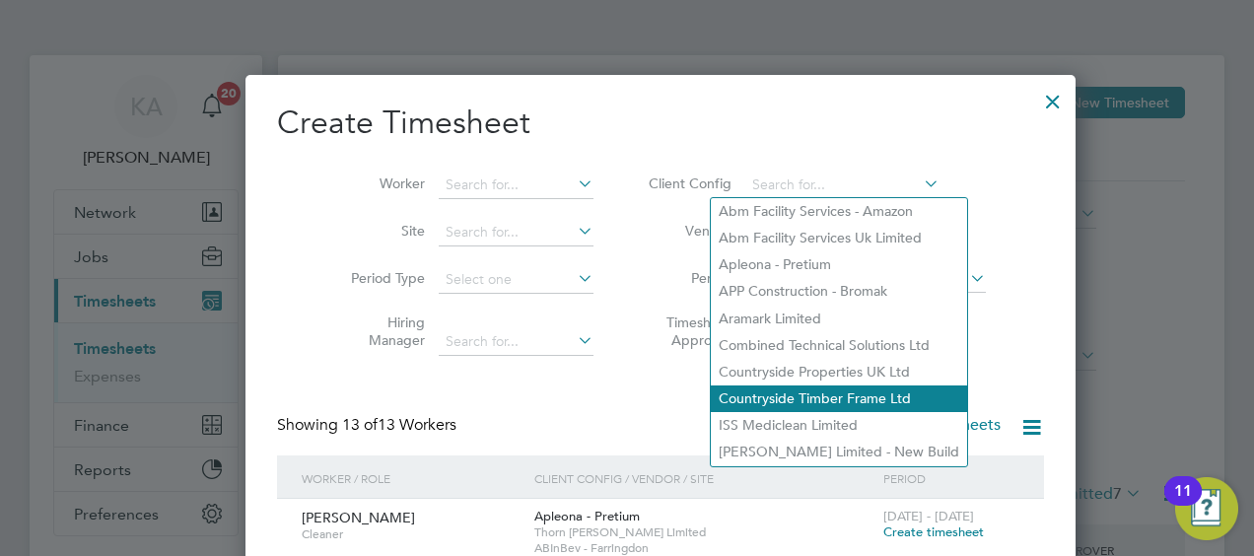
click at [761, 398] on li "Countryside Timber Frame Ltd" at bounding box center [839, 398] width 256 height 27
type input "Countryside Timber Frame Ltd"
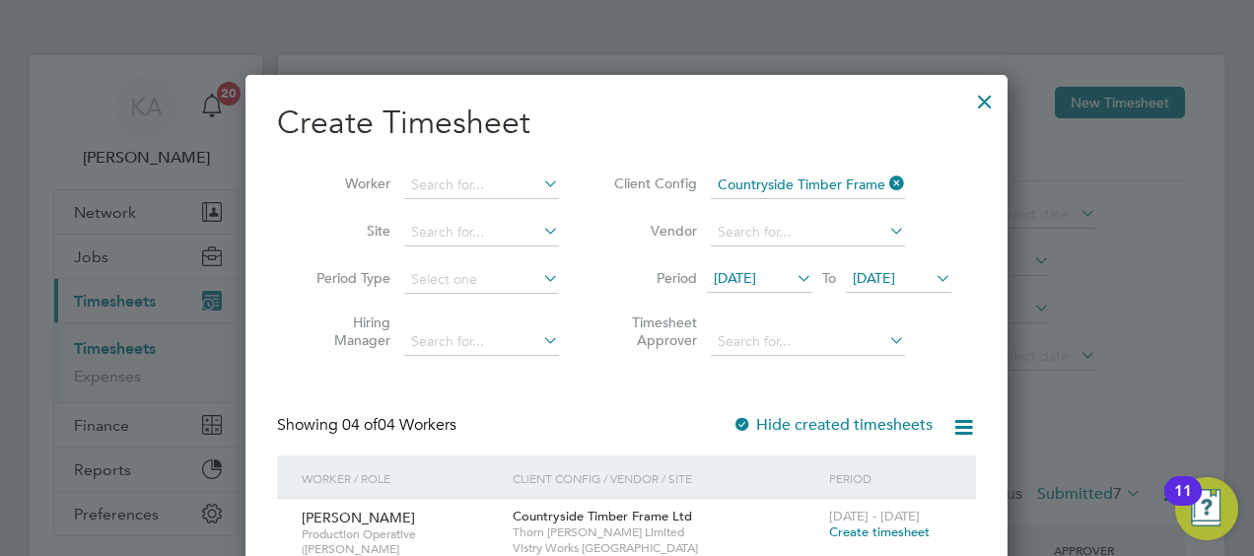
click at [1173, 317] on div at bounding box center [627, 278] width 1254 height 556
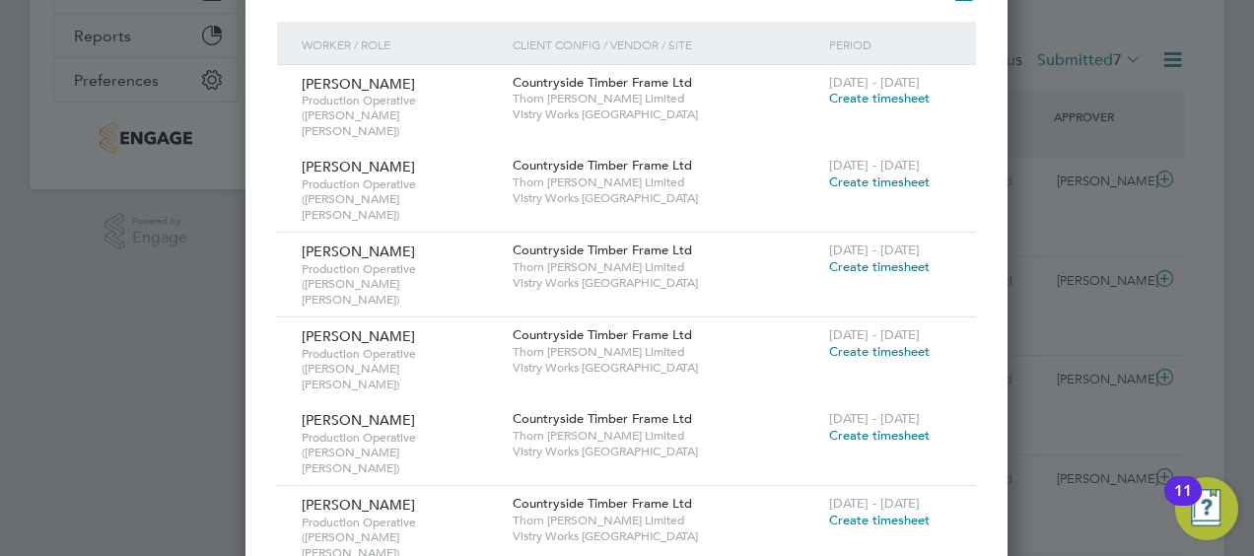
scroll to position [394, 0]
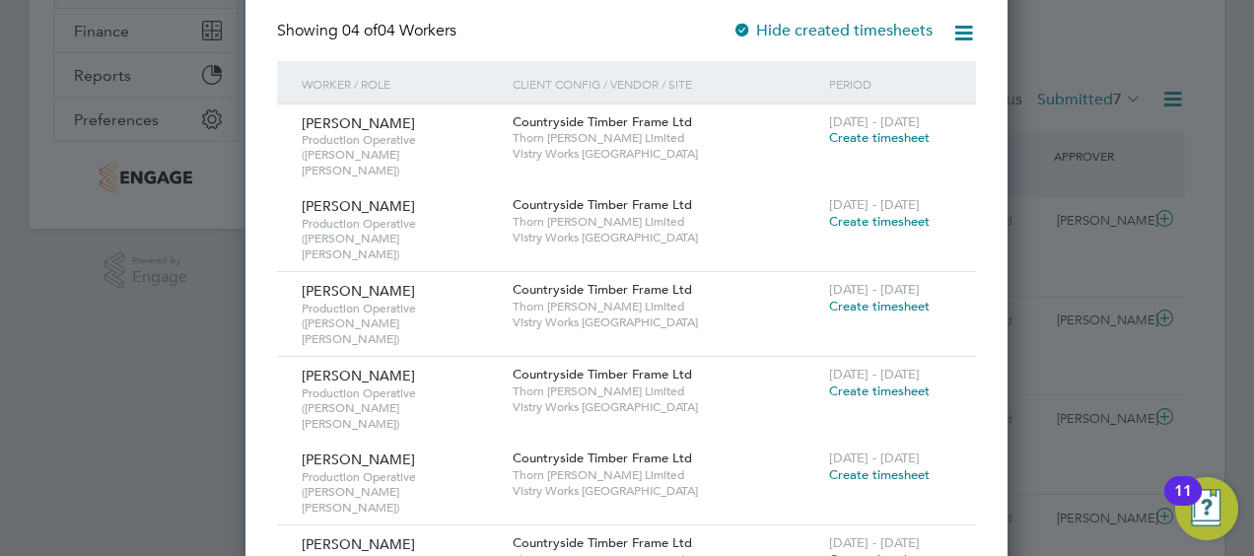
click at [1059, 55] on div at bounding box center [627, 278] width 1254 height 556
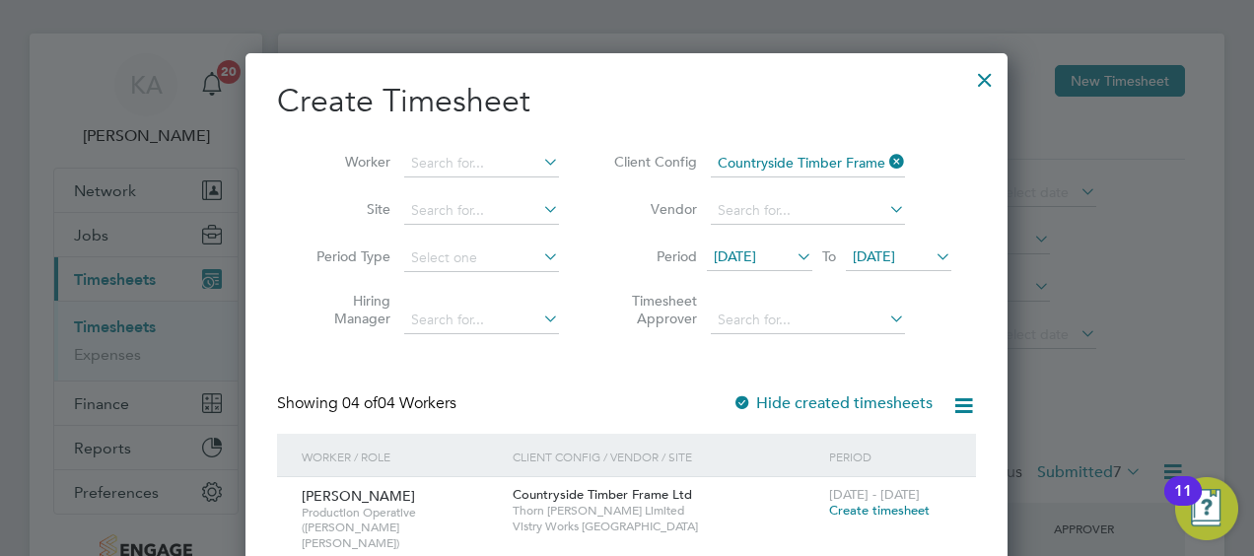
scroll to position [0, 0]
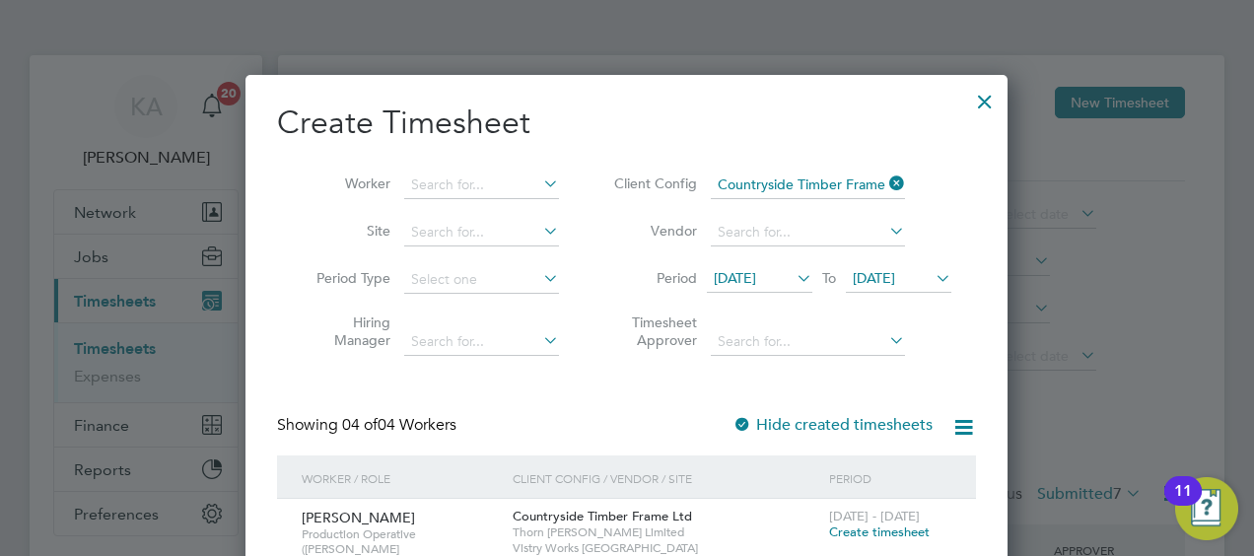
click at [981, 94] on div at bounding box center [984, 96] width 35 height 35
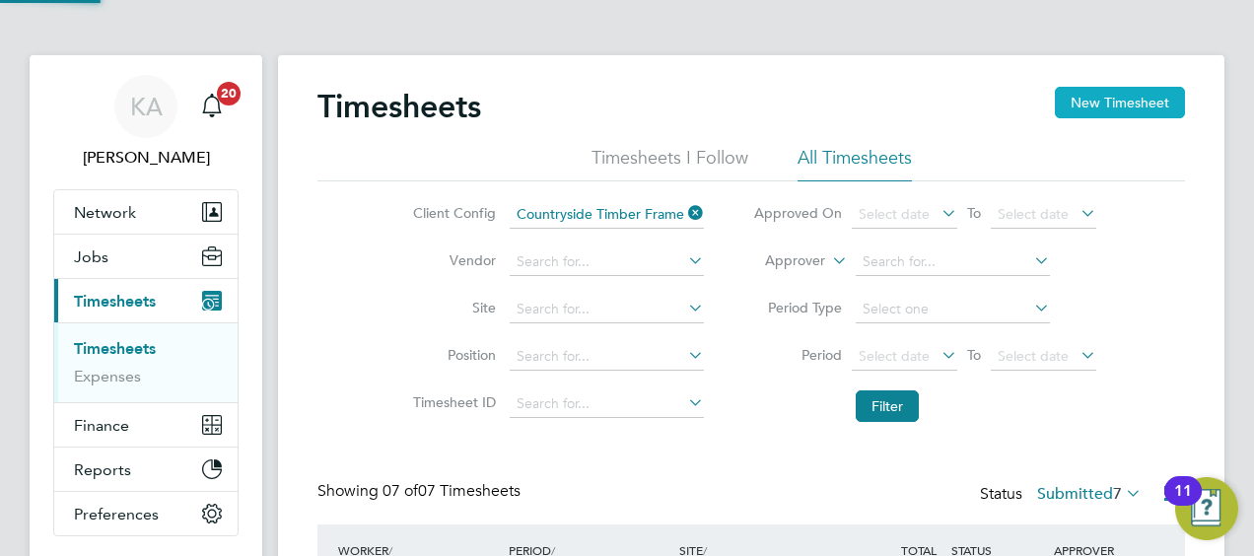
scroll to position [66, 171]
click at [1117, 109] on button "New Timesheet" at bounding box center [1120, 103] width 130 height 32
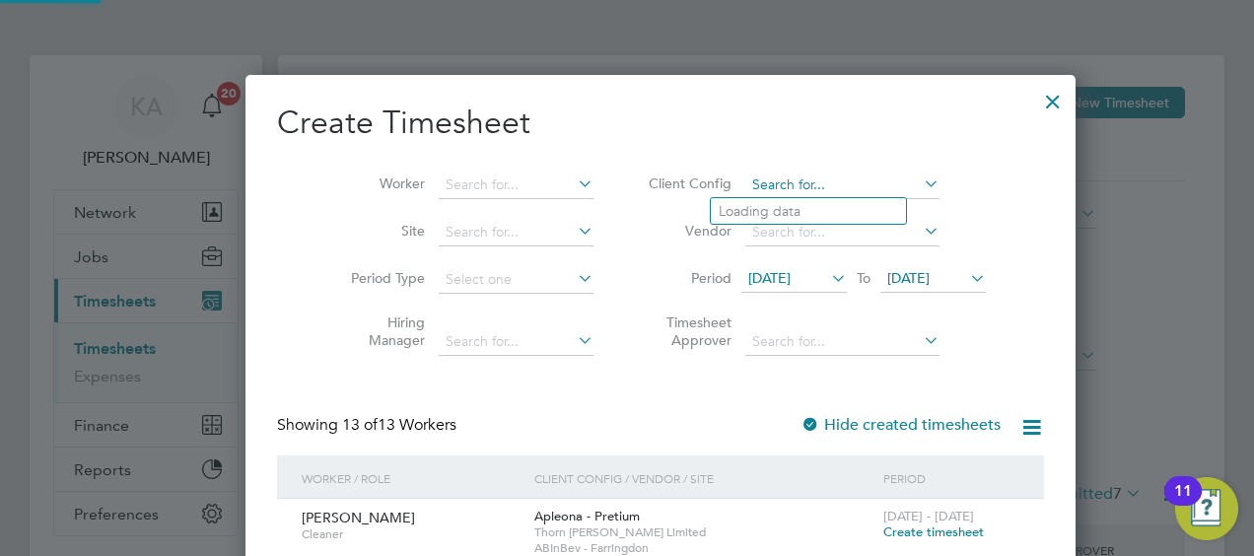
click at [754, 177] on input at bounding box center [842, 186] width 194 height 28
click at [746, 385] on li "Countryside Timber Frame Ltd" at bounding box center [839, 398] width 256 height 27
type input "Countryside Timber Frame Ltd"
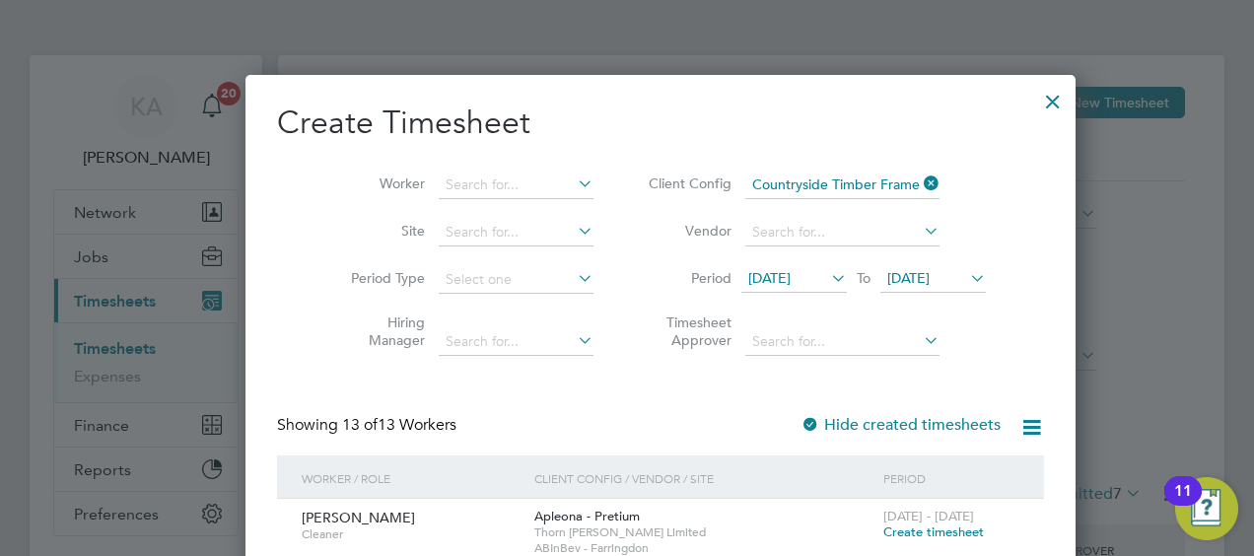
click at [1219, 262] on div at bounding box center [627, 278] width 1254 height 556
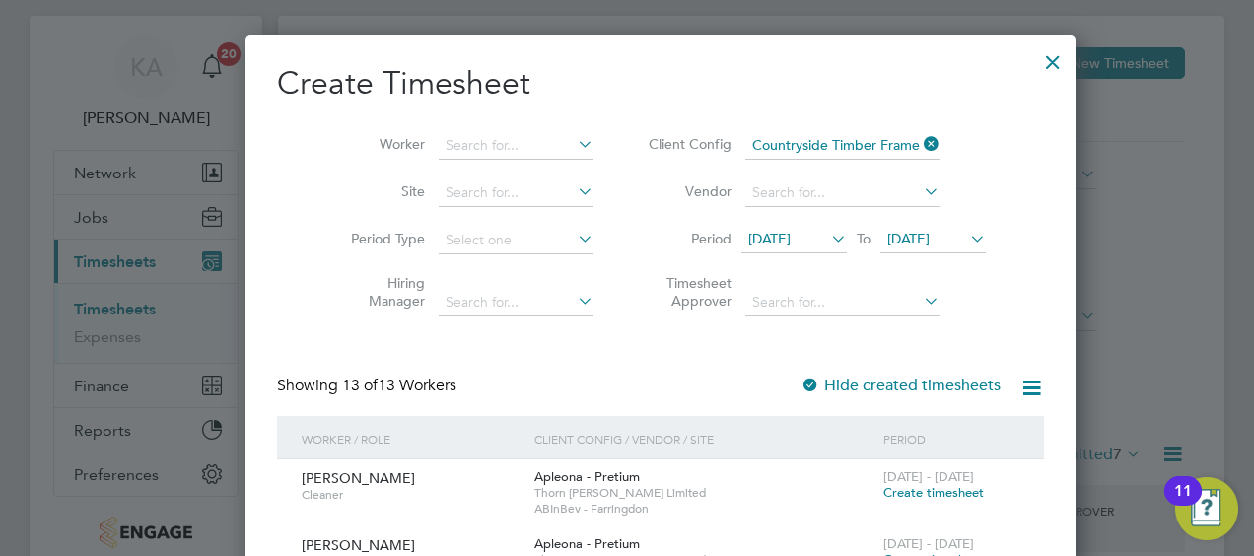
click at [747, 249] on span "[DATE]" at bounding box center [793, 240] width 105 height 27
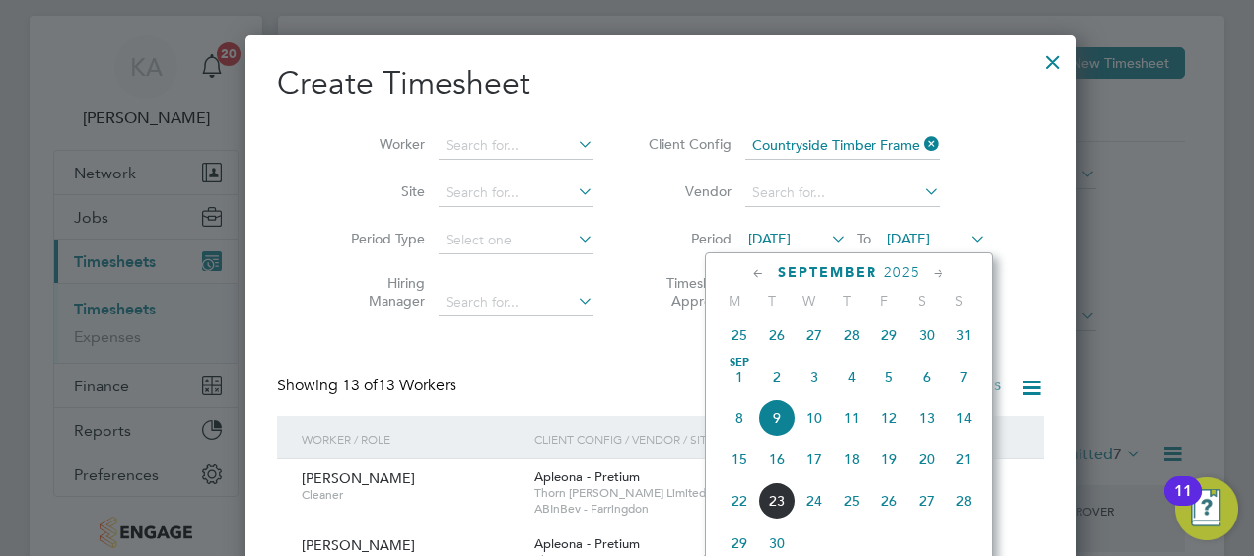
click at [737, 473] on span "15" at bounding box center [739, 459] width 37 height 37
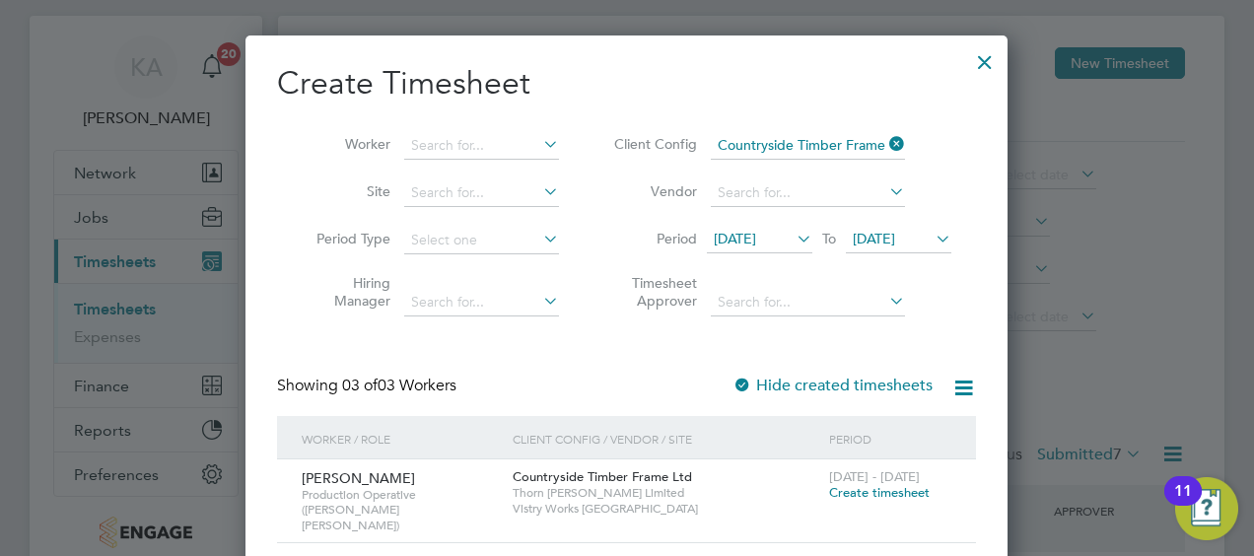
click at [1197, 333] on div at bounding box center [627, 278] width 1254 height 556
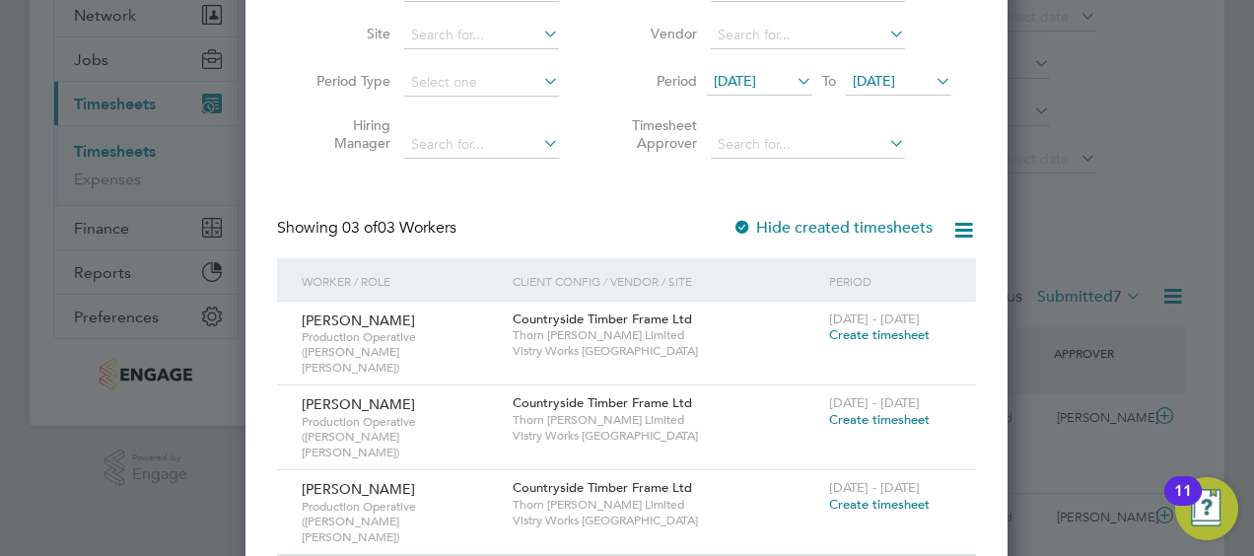
click at [1158, 144] on div at bounding box center [627, 278] width 1254 height 556
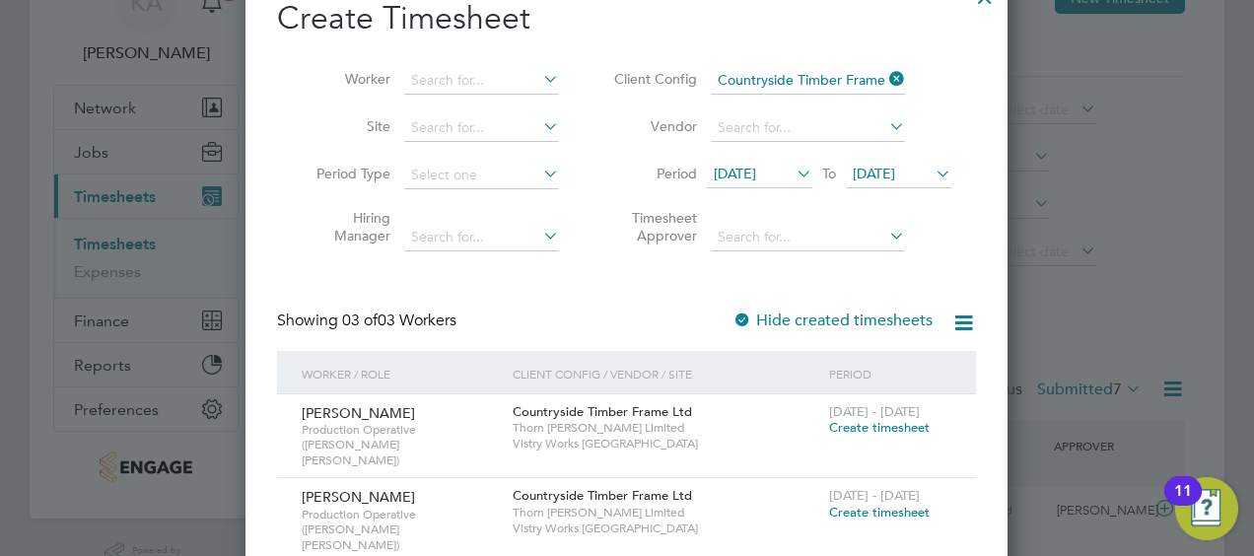
scroll to position [0, 0]
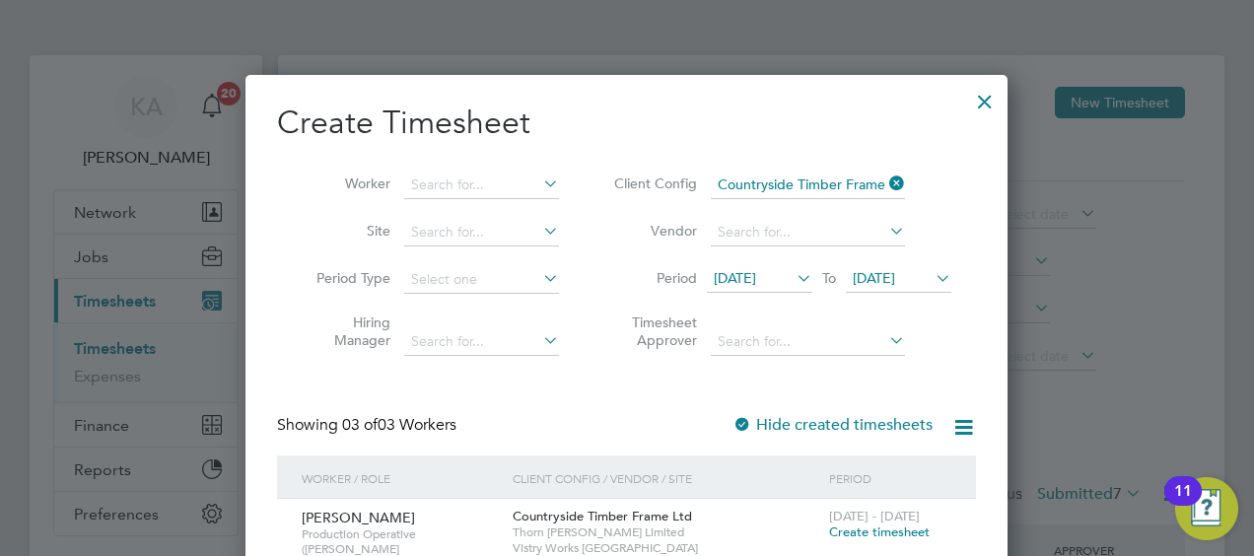
click at [985, 102] on div at bounding box center [984, 96] width 35 height 35
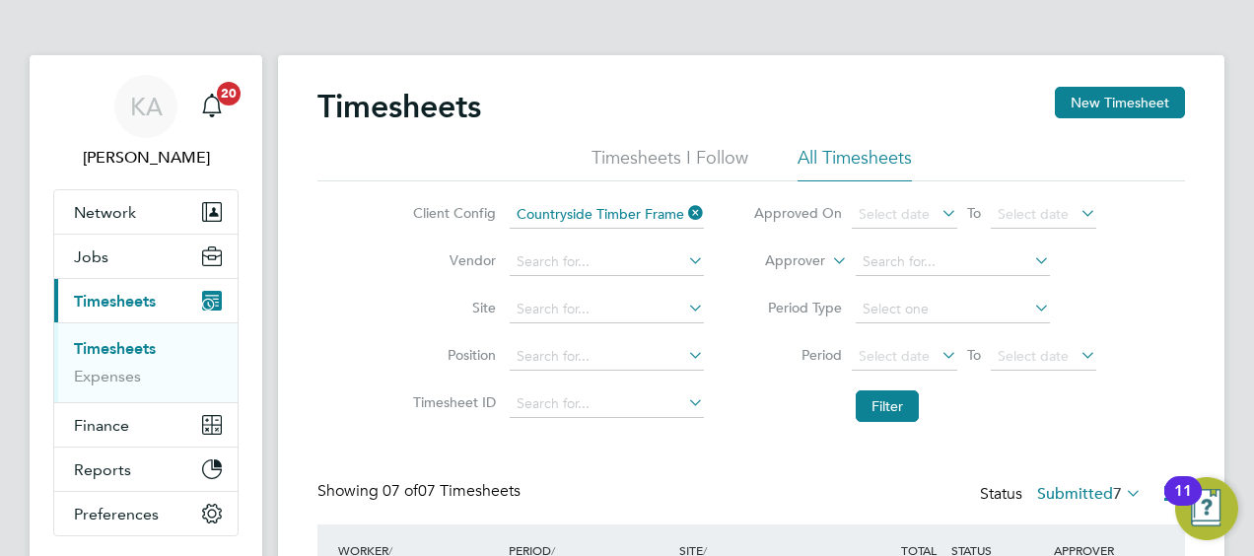
scroll to position [66, 171]
click at [120, 342] on link "Timesheets" at bounding box center [115, 348] width 82 height 19
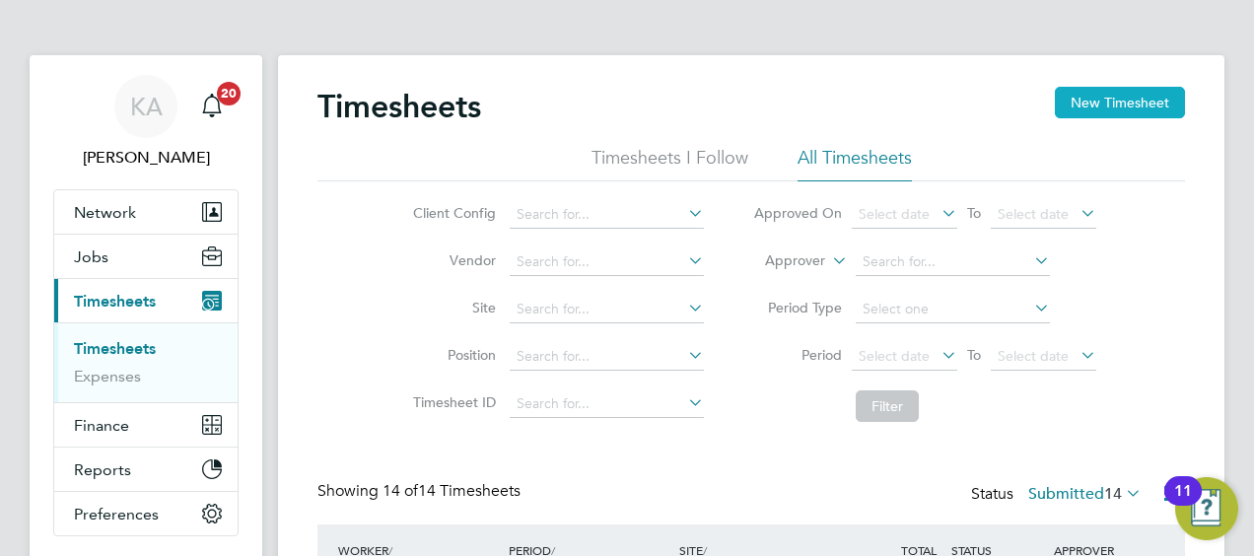
click at [1100, 105] on button "New Timesheet" at bounding box center [1120, 103] width 130 height 32
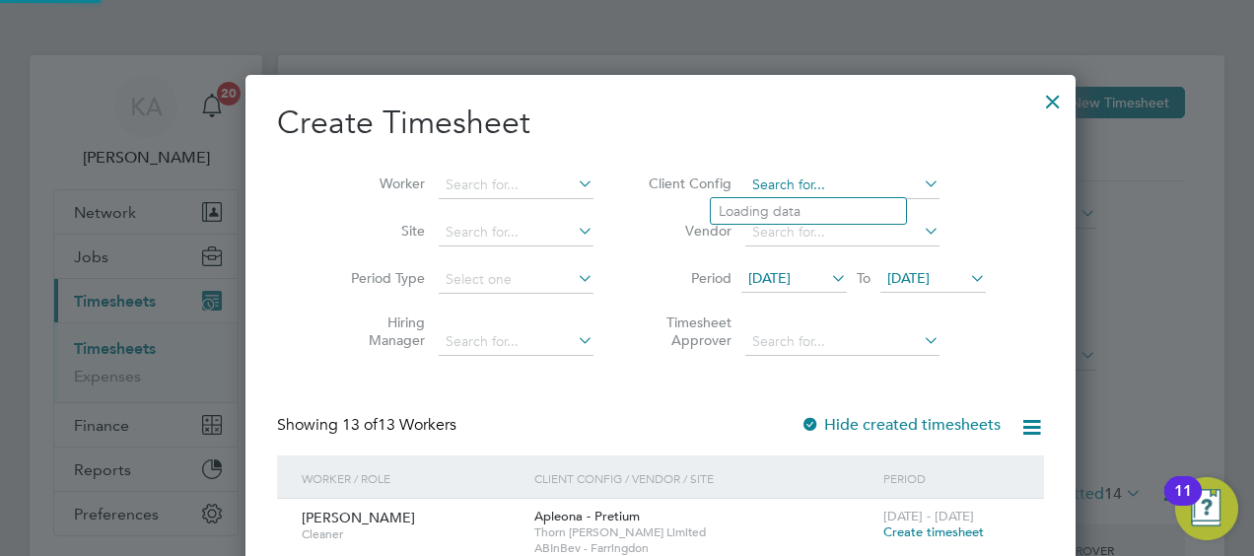
click at [801, 181] on input at bounding box center [842, 186] width 194 height 28
click at [765, 391] on li "Countryside Timber Frame Ltd" at bounding box center [839, 398] width 256 height 27
type input "Countryside Timber Frame Ltd"
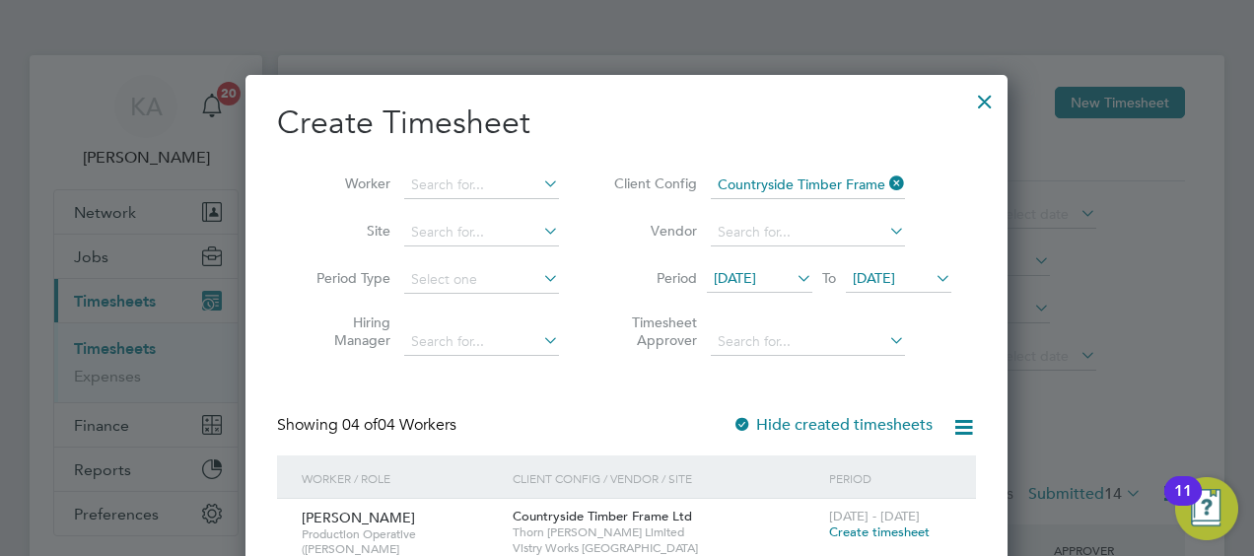
click at [1147, 297] on div at bounding box center [627, 278] width 1254 height 556
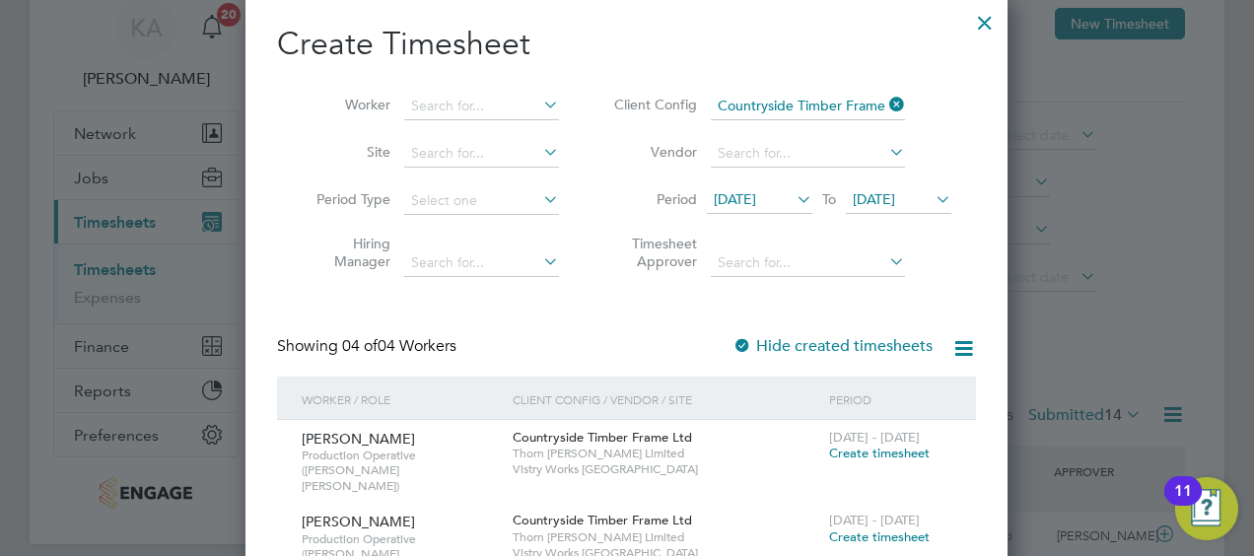
click at [984, 27] on div at bounding box center [984, 17] width 35 height 35
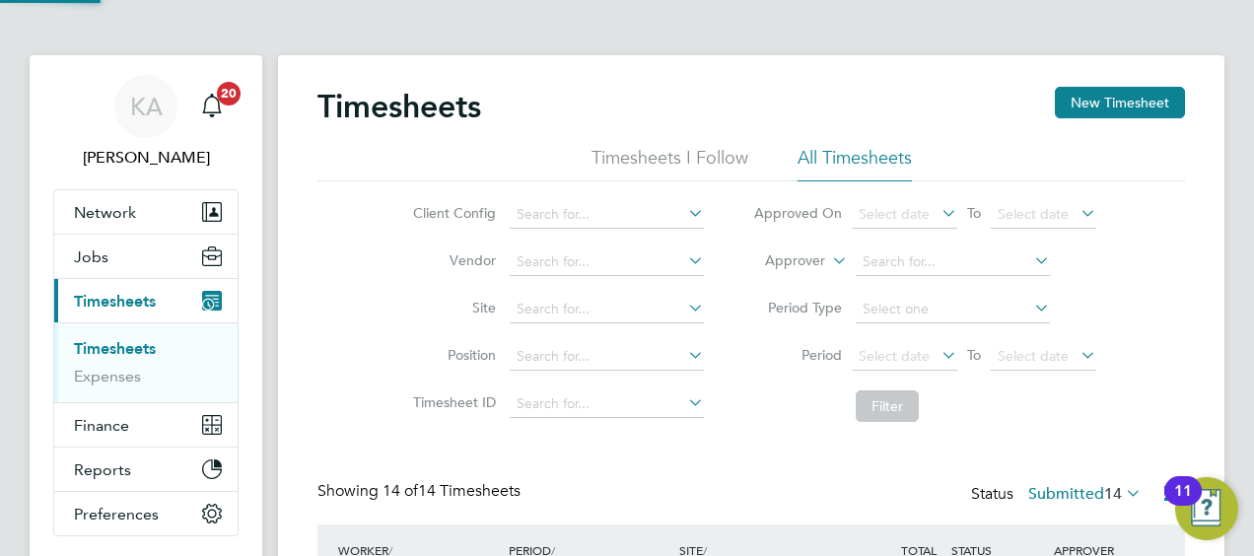
scroll to position [49, 171]
